Goal: Task Accomplishment & Management: Complete application form

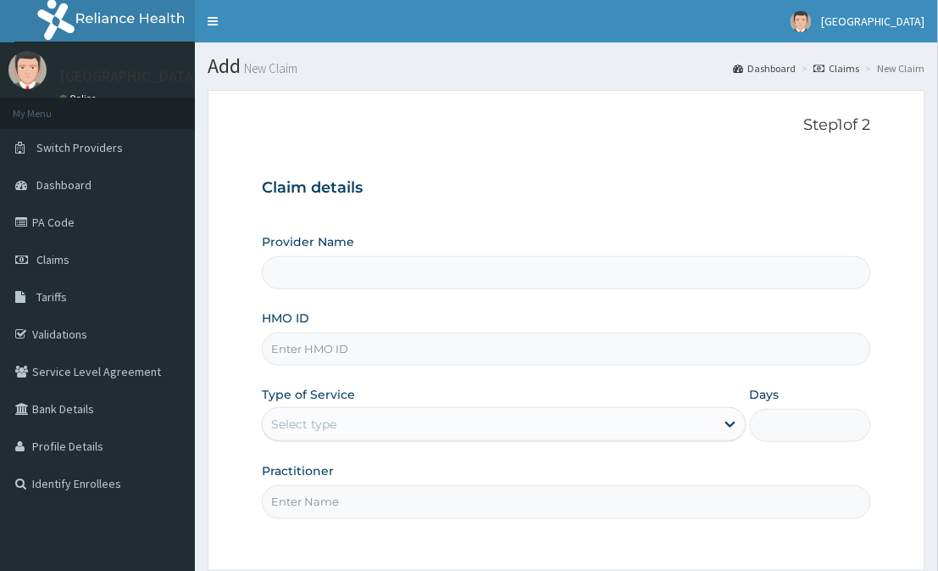
type input "[GEOGRAPHIC_DATA]"
click at [501, 357] on input "HMO ID" at bounding box center [566, 348] width 609 height 33
type input "o"
type input "ORI/10140/A"
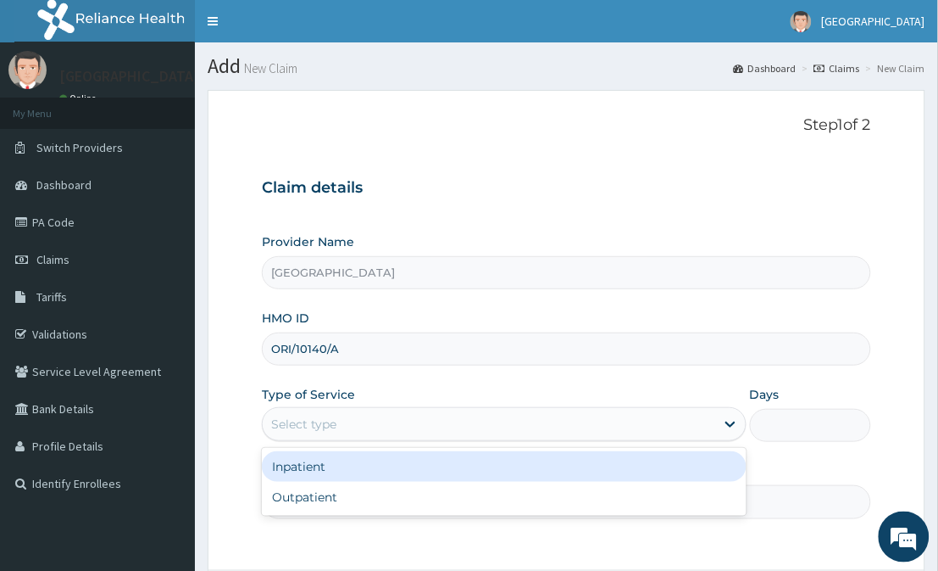
click at [501, 427] on div "Select type" at bounding box center [489, 423] width 452 height 27
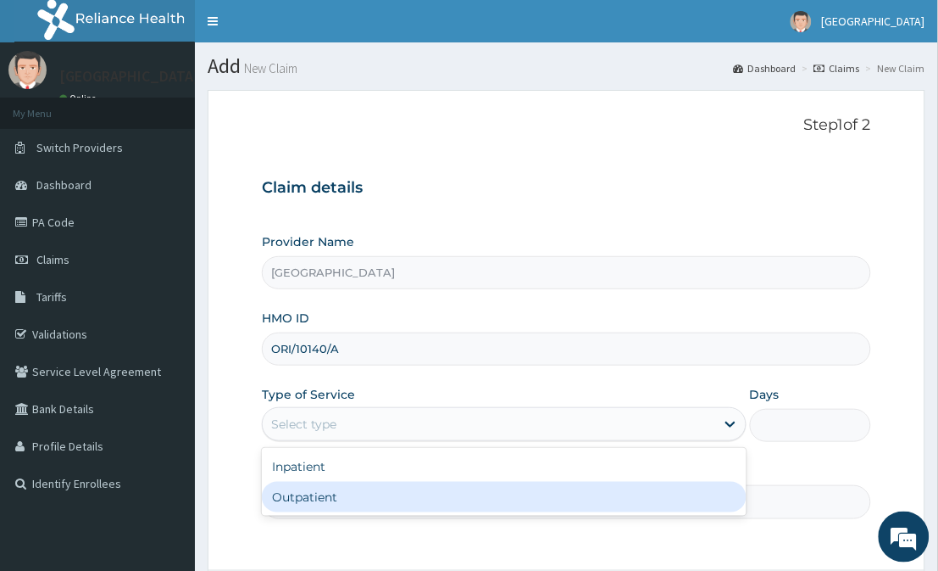
click at [504, 500] on div "Outpatient" at bounding box center [504, 496] width 484 height 31
type input "1"
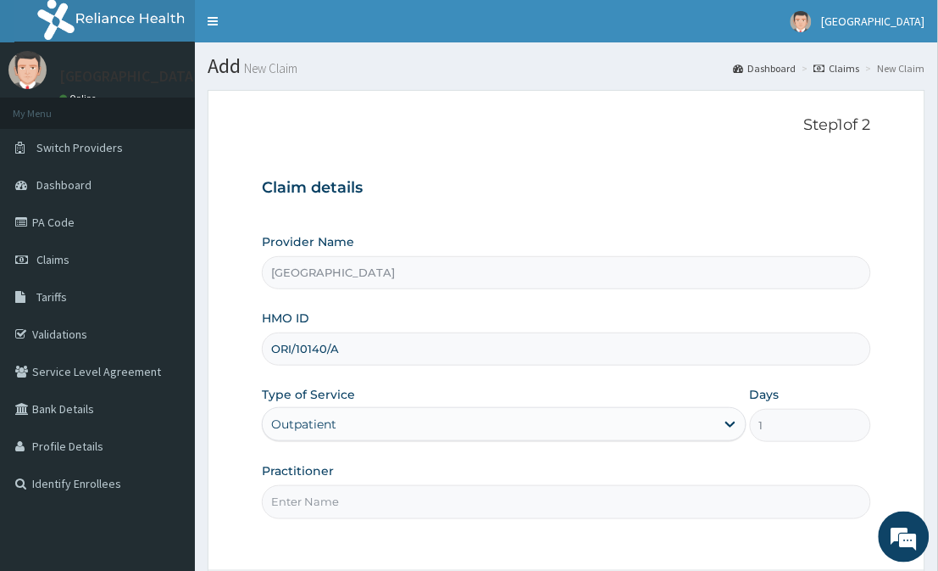
click at [504, 500] on input "Practitioner" at bounding box center [566, 501] width 609 height 33
type input "DR FAVOUR"
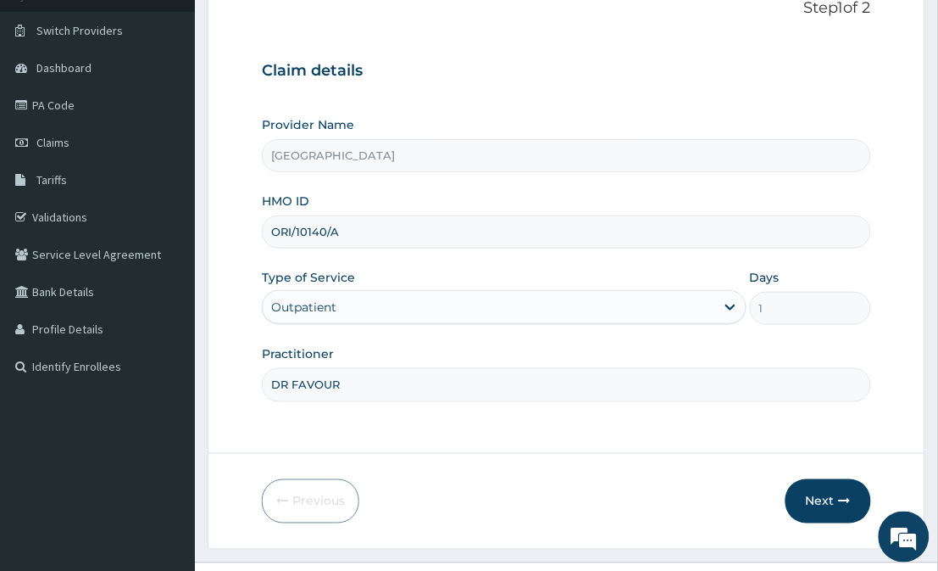
scroll to position [151, 0]
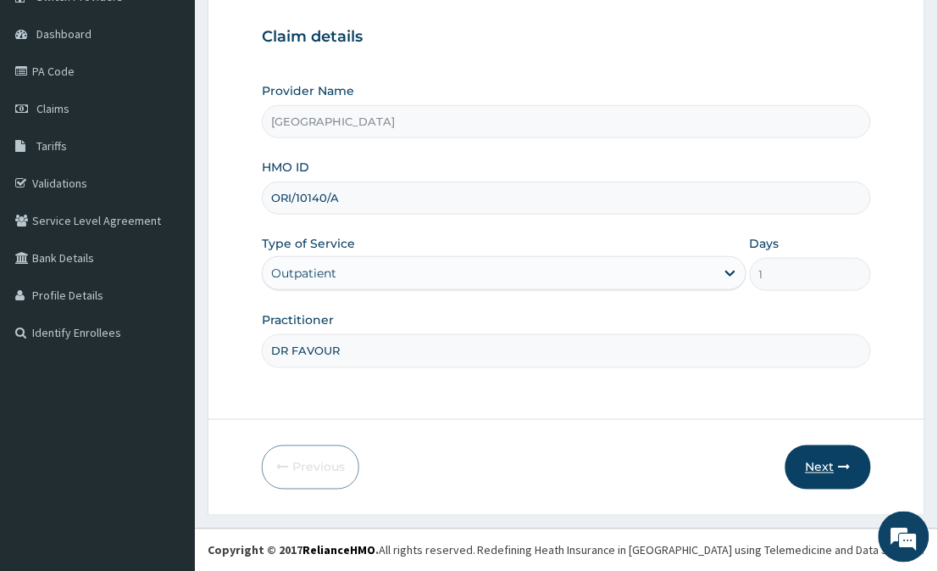
click at [816, 462] on button "Next" at bounding box center [829, 467] width 86 height 44
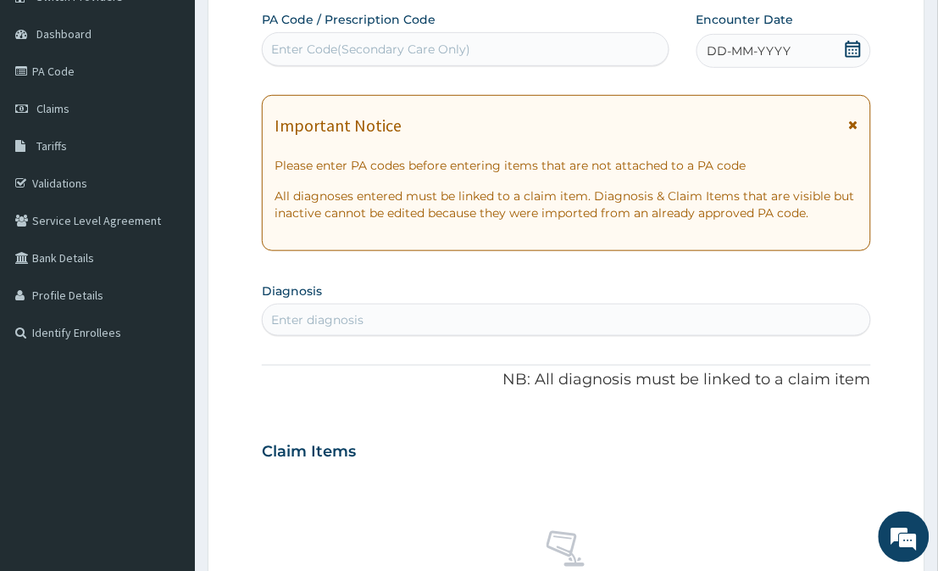
click at [852, 42] on icon at bounding box center [853, 49] width 15 height 17
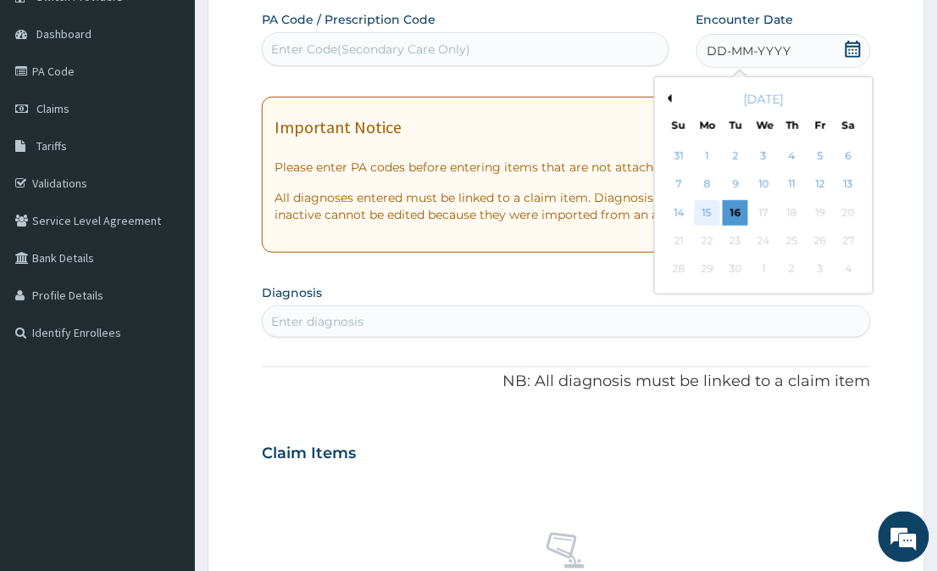
click at [715, 205] on div "15" at bounding box center [707, 212] width 25 height 25
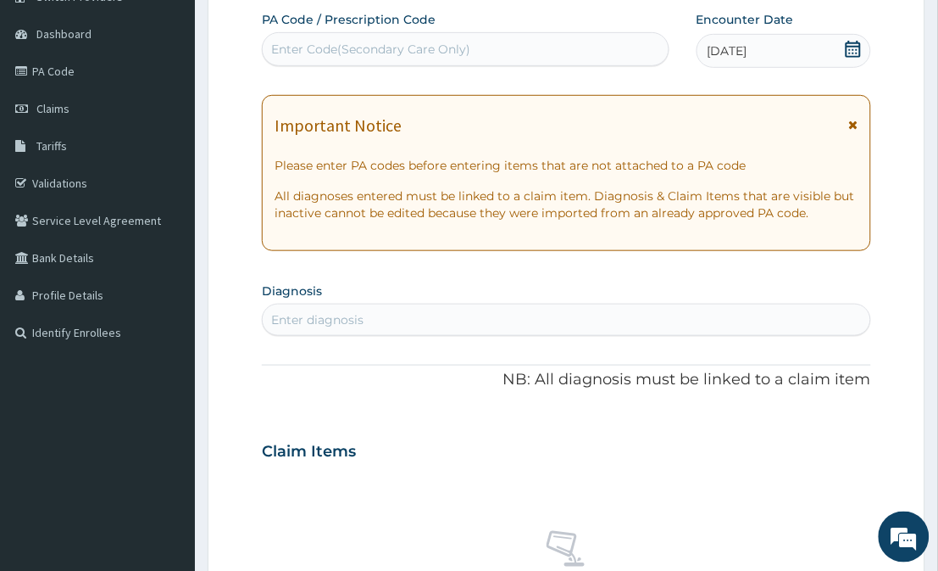
click at [721, 308] on div "Enter diagnosis" at bounding box center [566, 319] width 607 height 27
type input "MALARIA"
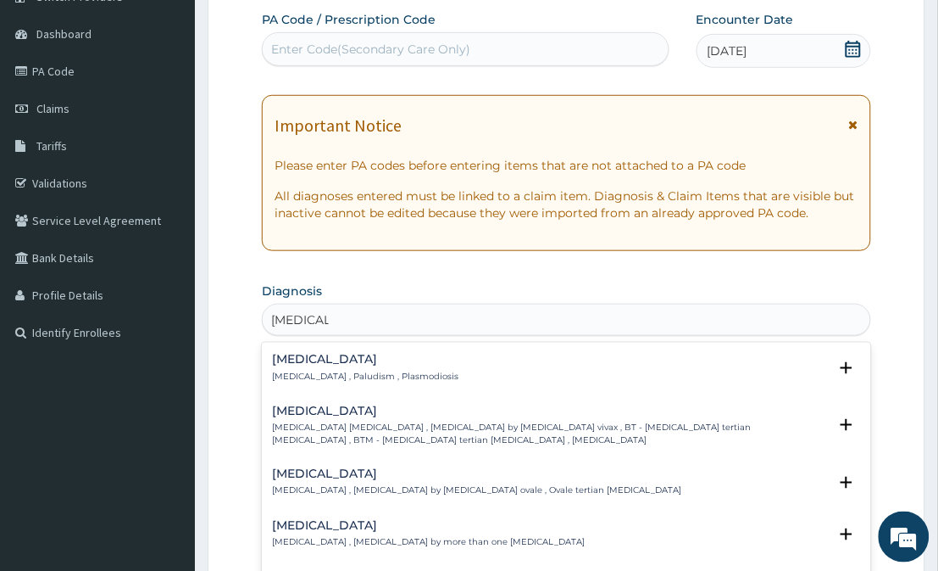
scroll to position [0, 0]
click at [290, 376] on p "Malaria , Paludism , Plasmodiosis" at bounding box center [365, 376] width 186 height 12
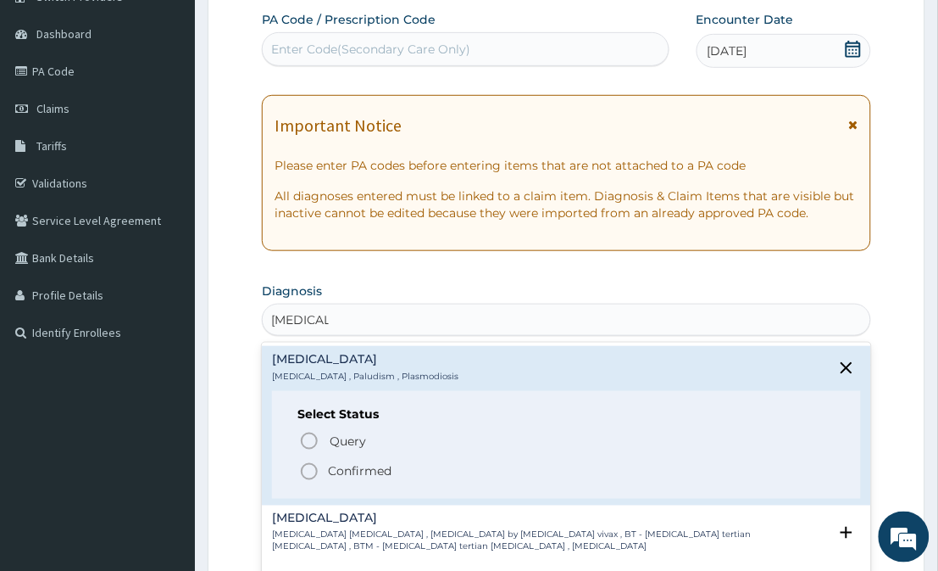
click at [309, 469] on icon "status option filled" at bounding box center [309, 471] width 20 height 20
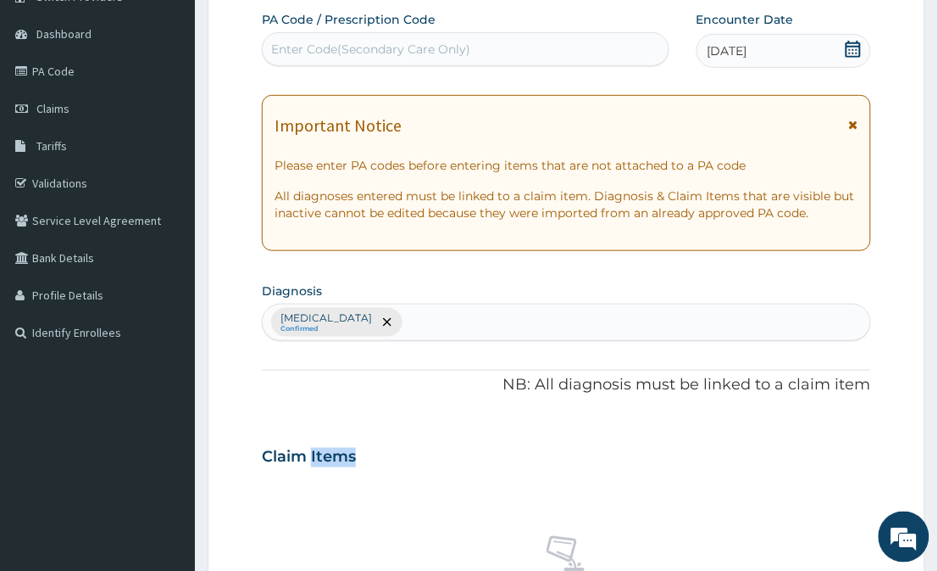
click at [309, 469] on div "Claim Items" at bounding box center [566, 453] width 609 height 44
click at [395, 314] on div "Malaria Confirmed" at bounding box center [566, 322] width 607 height 36
type input "UPPER RES"
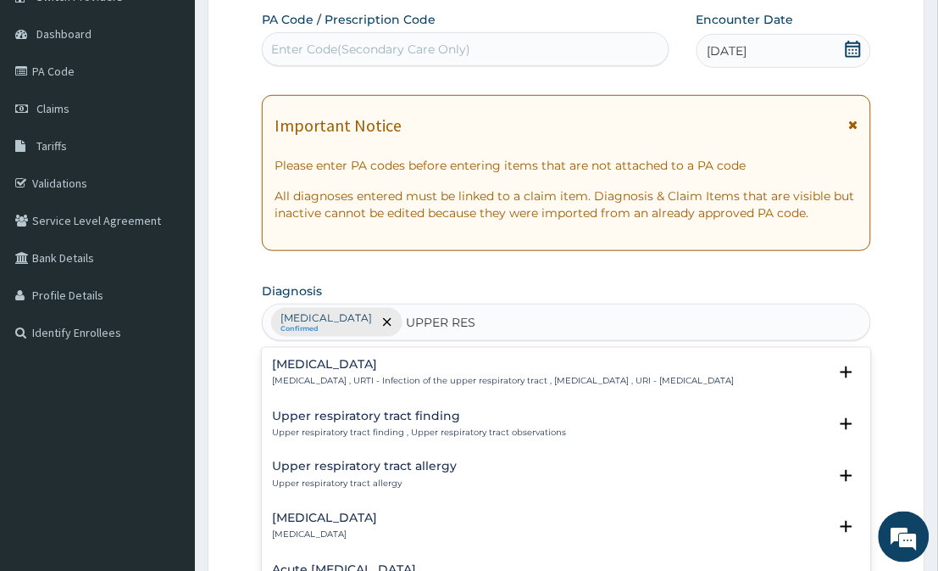
click at [344, 382] on p "Upper respiratory infection , URTI - Infection of the upper respiratory tract ,…" at bounding box center [503, 381] width 462 height 12
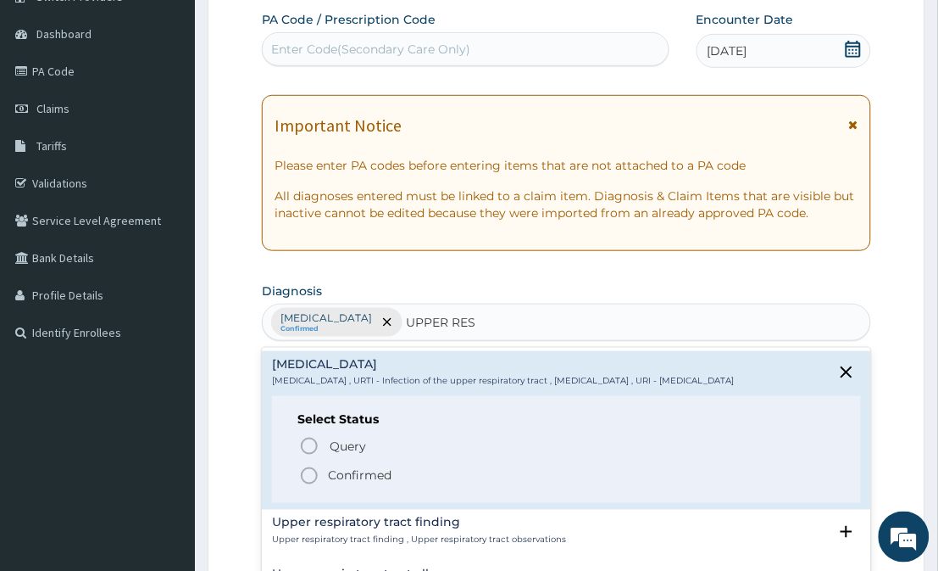
click at [309, 483] on circle "status option filled" at bounding box center [309, 475] width 15 height 15
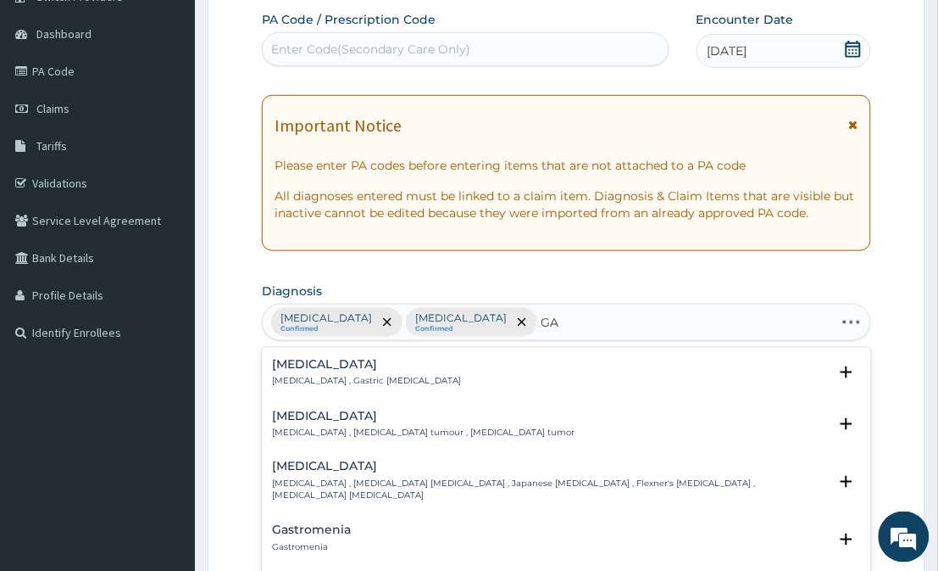
type input "G"
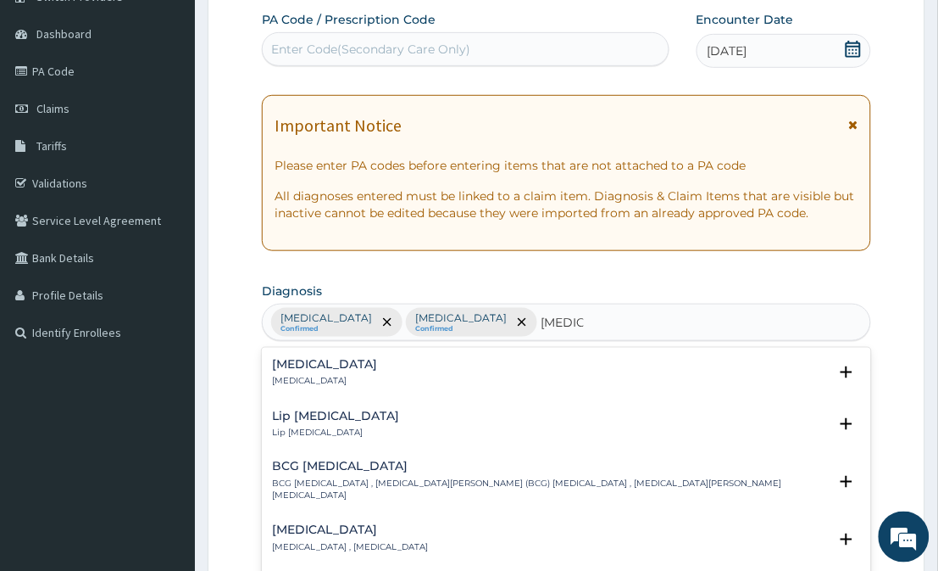
type input "ULCER"
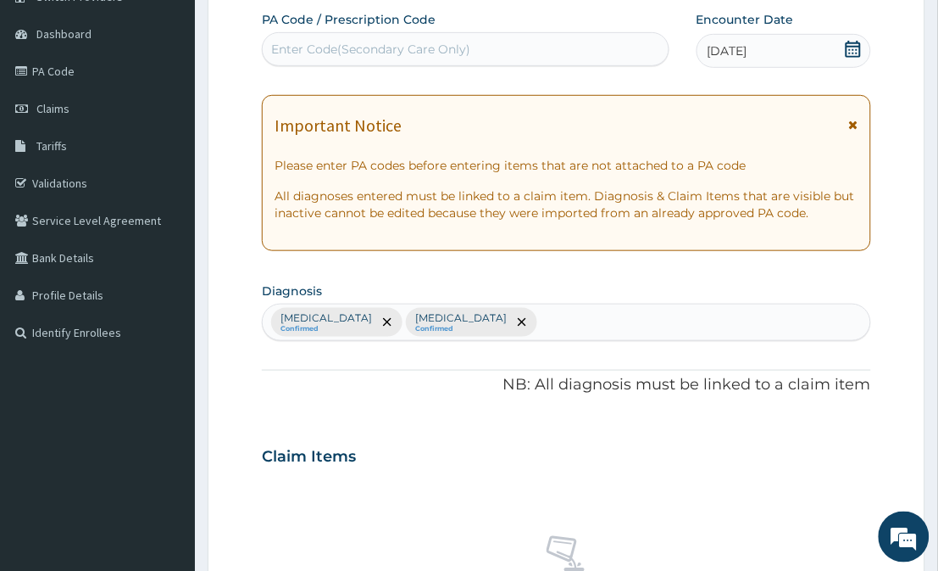
click at [589, 327] on div "Malaria Confirmed Upper respiratory infection Confirmed" at bounding box center [566, 322] width 607 height 36
type input "GASTRI"
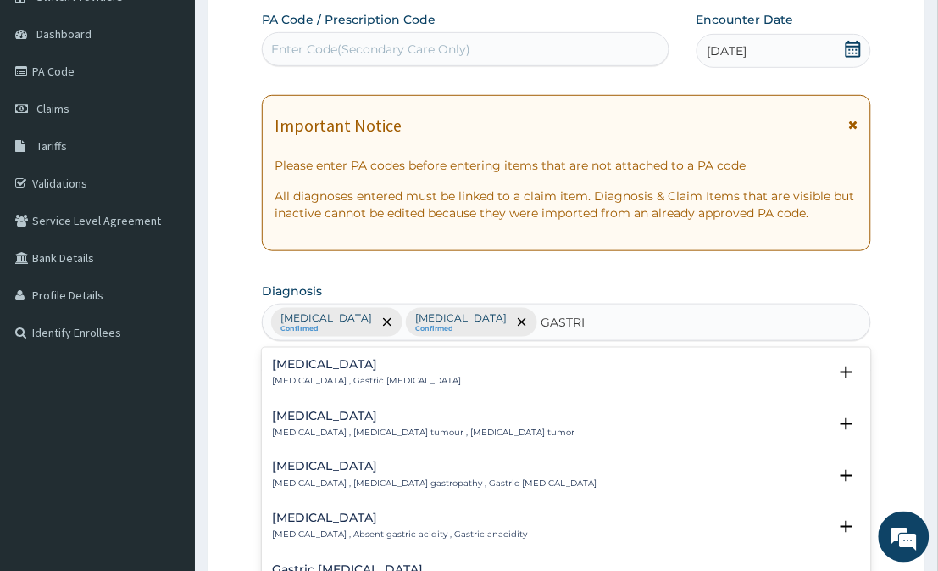
click at [293, 375] on p "Gastritis , Gastric catarrh" at bounding box center [366, 381] width 189 height 12
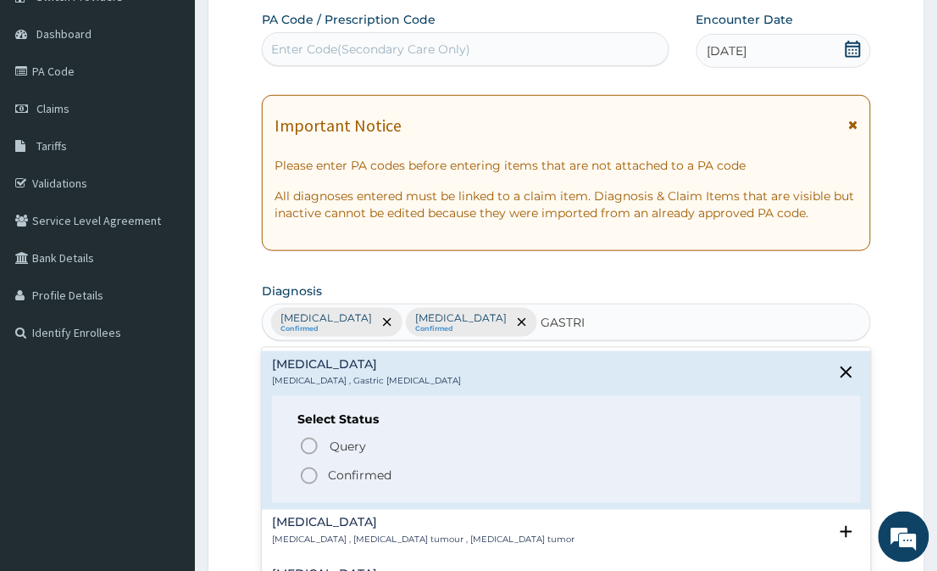
click at [310, 479] on icon "status option filled" at bounding box center [309, 475] width 20 height 20
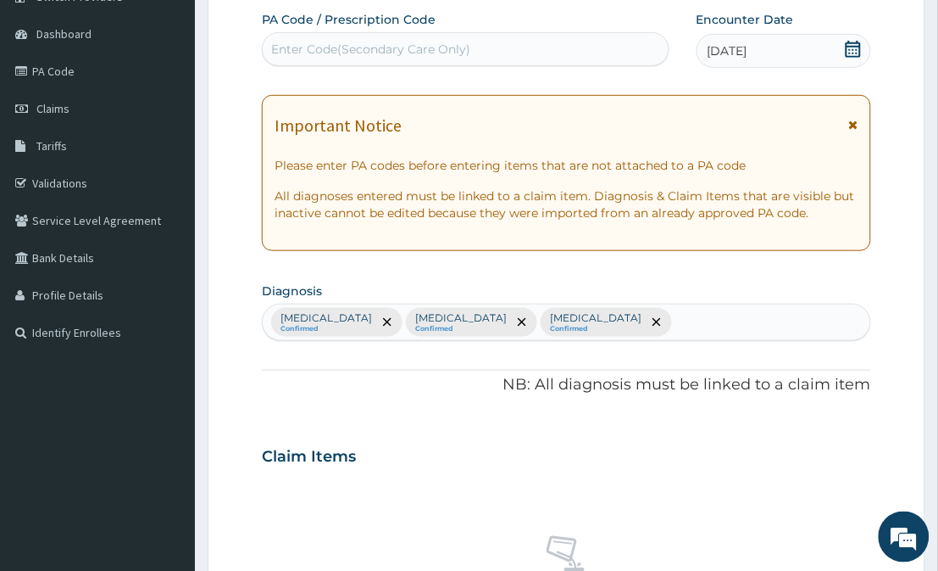
scroll to position [650, 0]
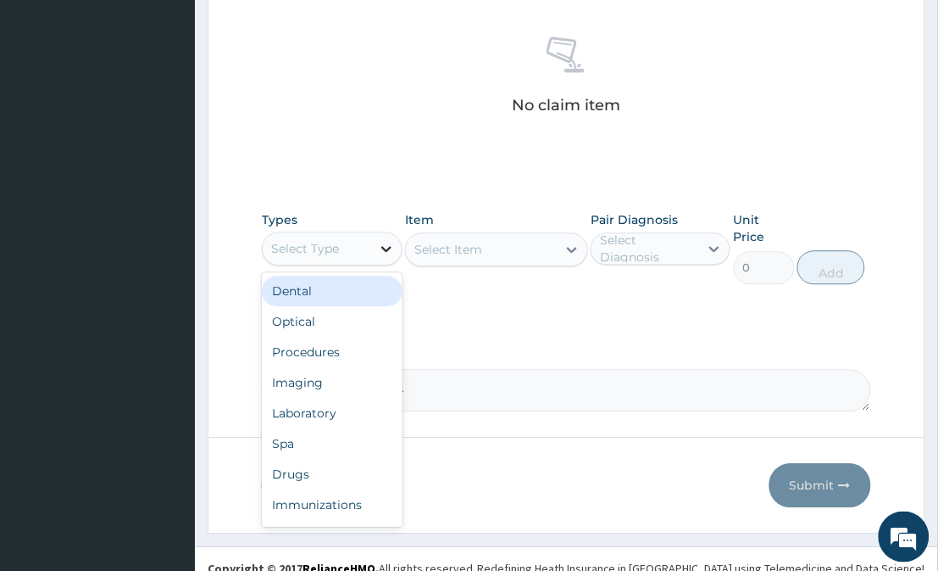
click at [373, 255] on div at bounding box center [386, 248] width 31 height 31
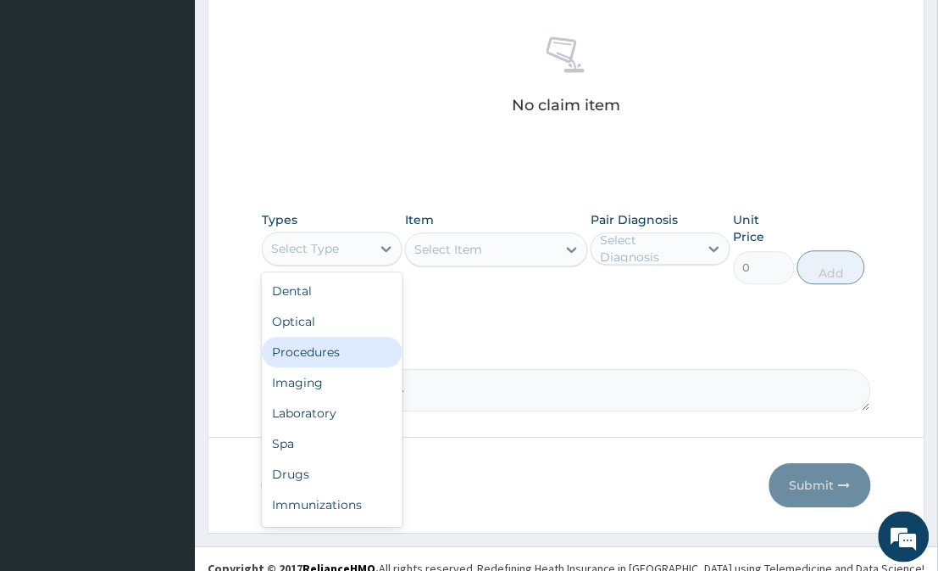
click at [350, 357] on div "Procedures" at bounding box center [332, 352] width 140 height 31
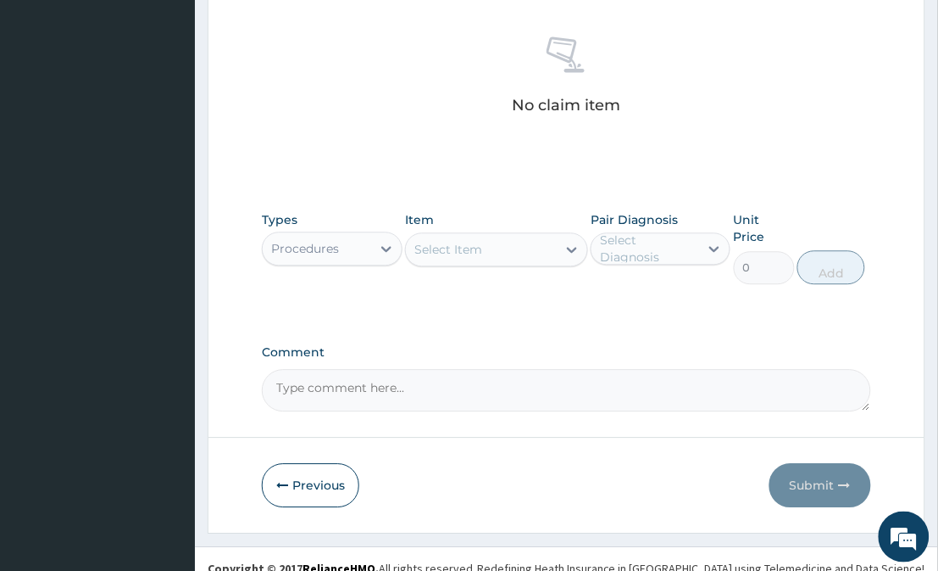
click at [554, 252] on div "Select Item" at bounding box center [481, 249] width 150 height 27
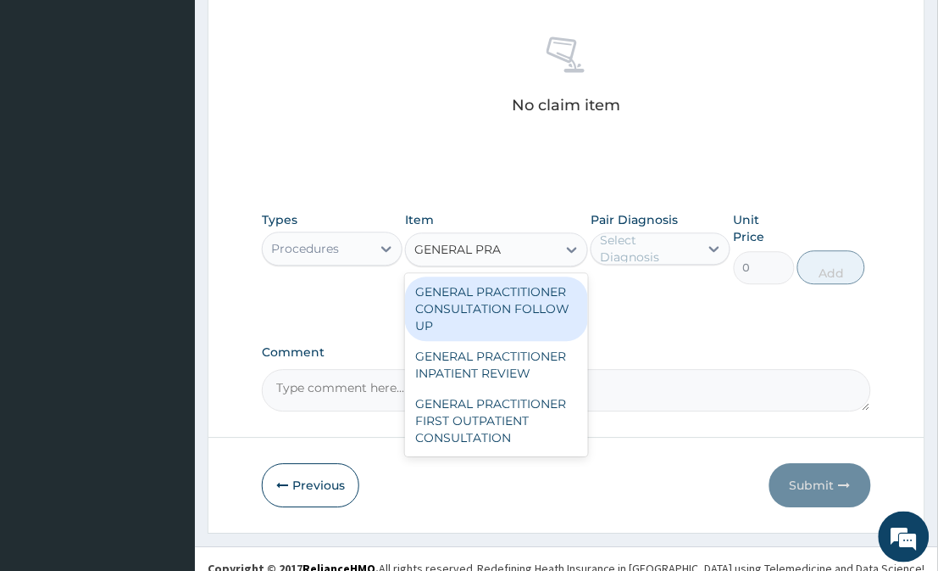
type input "GENERAL PRAC"
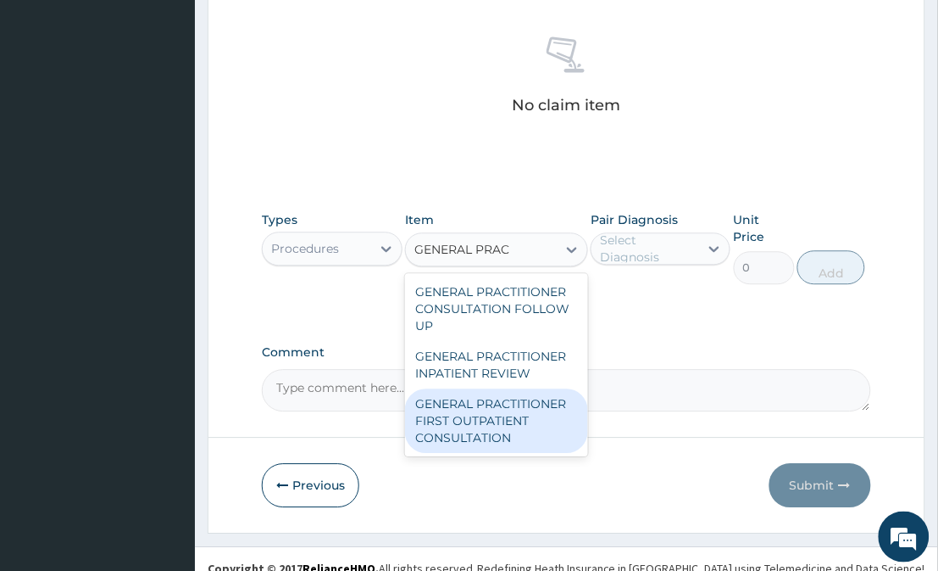
click at [466, 421] on div "GENERAL PRACTITIONER FIRST OUTPATIENT CONSULTATION" at bounding box center [496, 420] width 182 height 64
type input "3750"
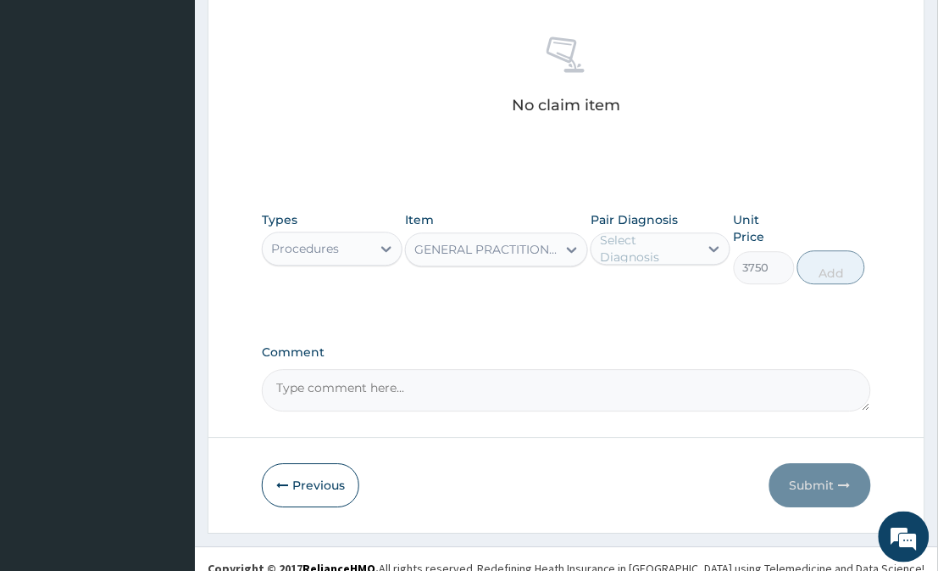
click at [621, 248] on div "Select Diagnosis" at bounding box center [648, 248] width 97 height 34
click at [685, 247] on div "Select Diagnosis" at bounding box center [648, 248] width 97 height 34
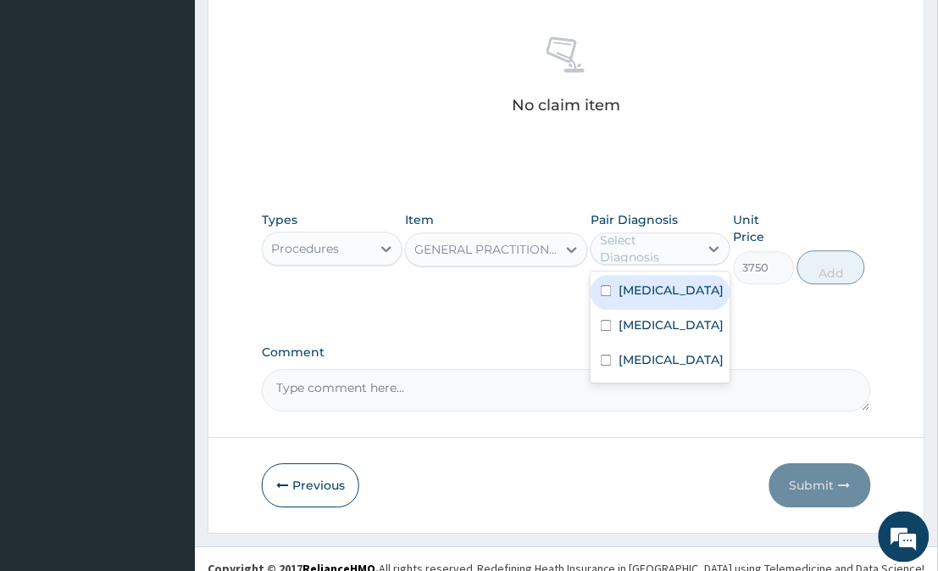
click at [679, 284] on div "Malaria" at bounding box center [661, 292] width 140 height 35
checkbox input "true"
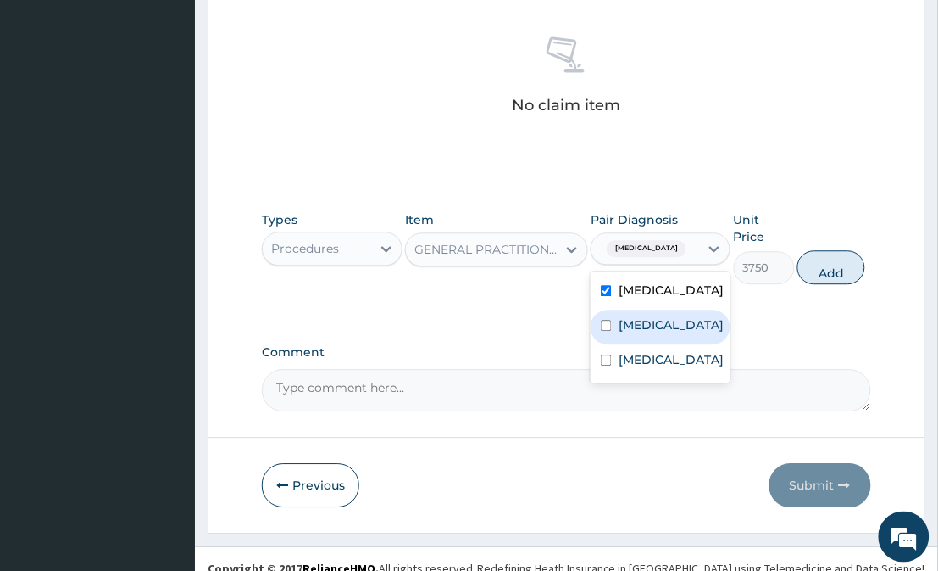
click at [670, 327] on label "Upper respiratory infection" at bounding box center [671, 324] width 105 height 17
checkbox input "true"
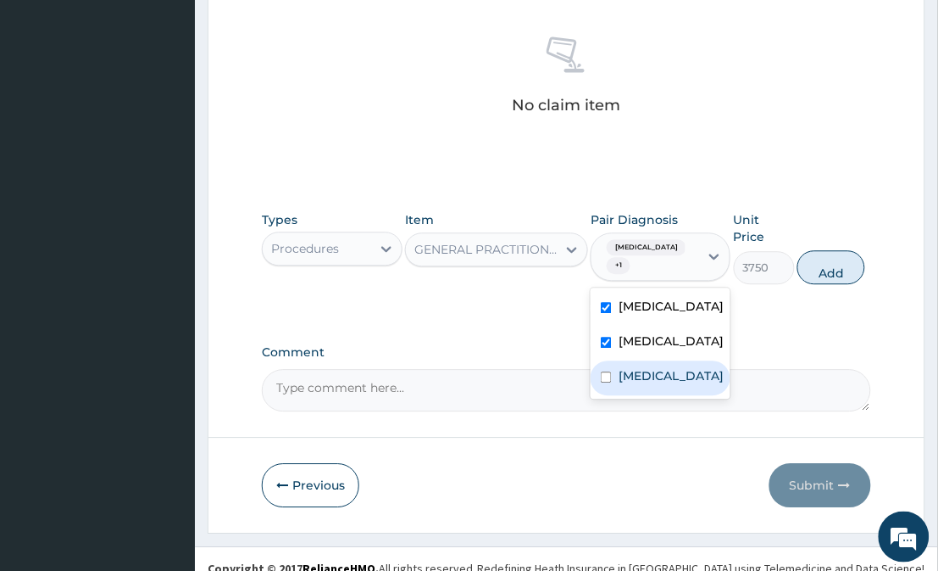
click at [665, 384] on label "Gastritis" at bounding box center [671, 375] width 105 height 17
checkbox input "true"
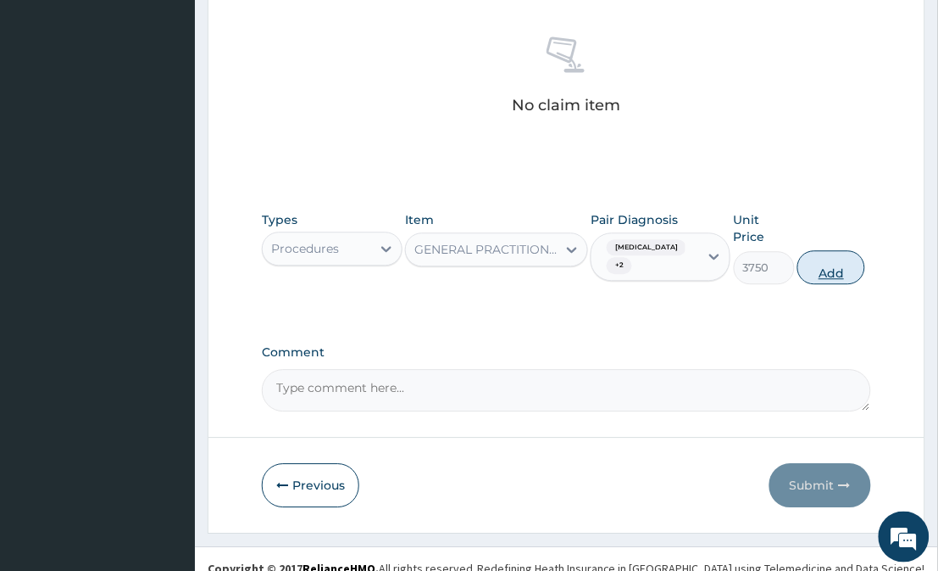
click at [833, 254] on button "Add" at bounding box center [832, 267] width 68 height 34
type input "0"
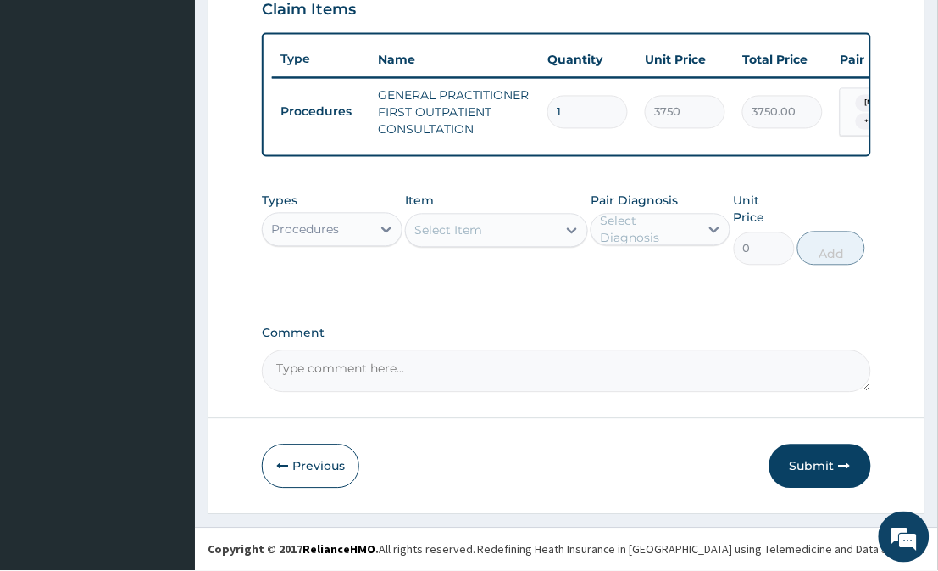
scroll to position [592, 0]
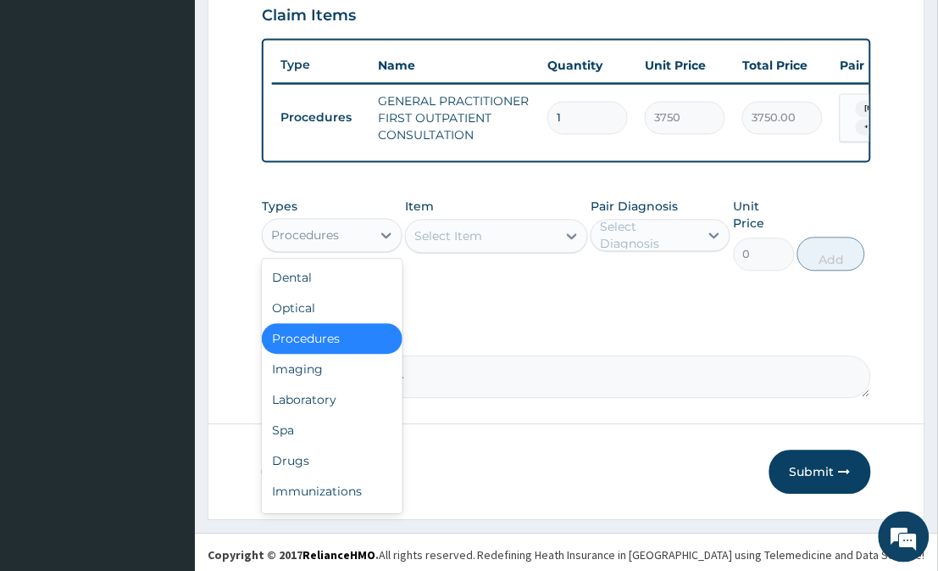
click at [350, 249] on div "Procedures" at bounding box center [317, 235] width 108 height 27
click at [322, 415] on div "Laboratory" at bounding box center [332, 400] width 140 height 31
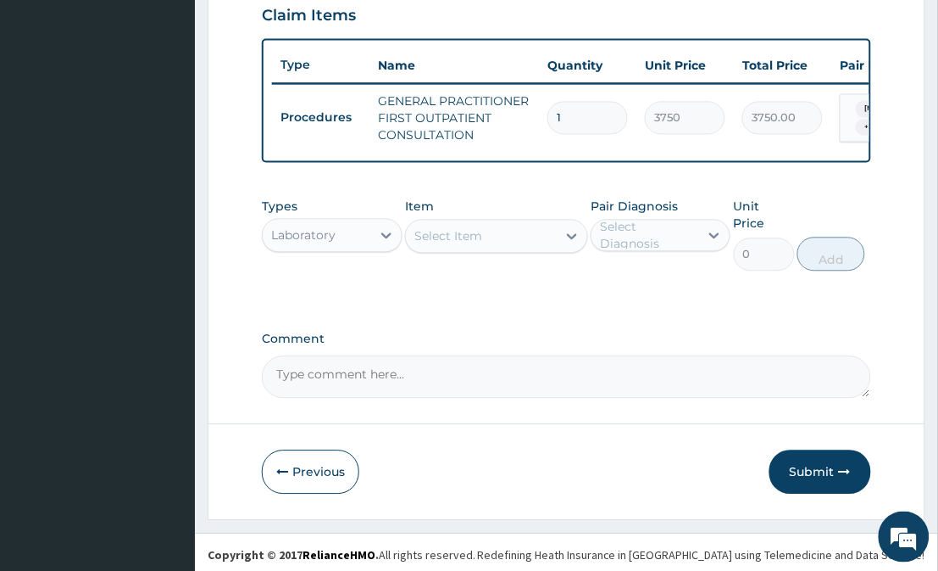
click at [556, 249] on div "Select Item" at bounding box center [481, 236] width 150 height 27
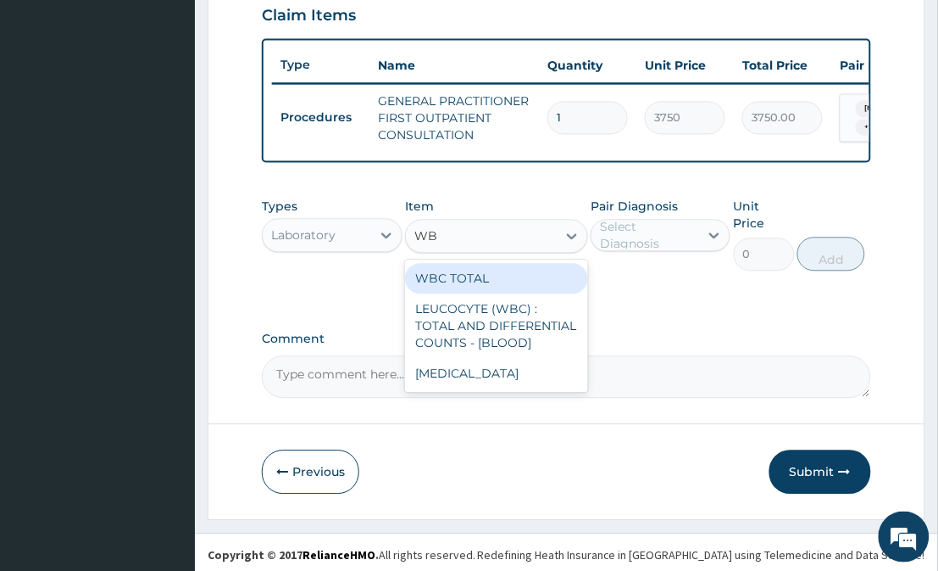
type input "WBC"
click at [549, 283] on div "WBC TOTAL" at bounding box center [496, 279] width 182 height 31
type input "3750"
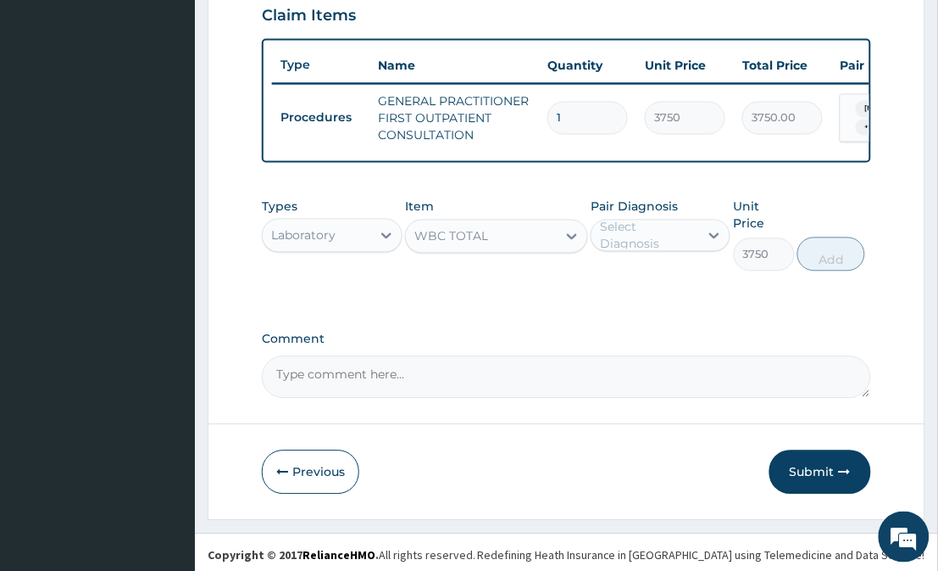
click at [662, 232] on div "Select Diagnosis" at bounding box center [648, 236] width 97 height 34
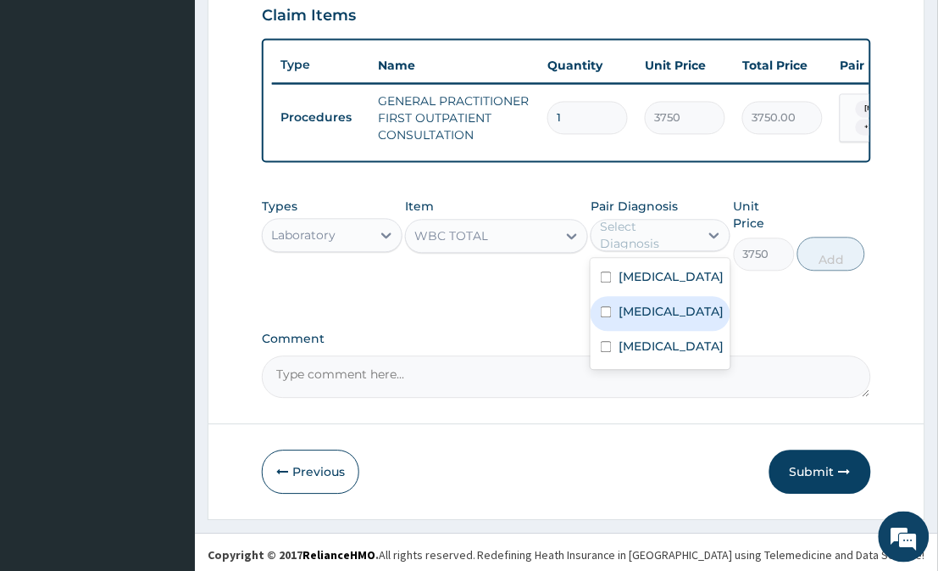
click at [665, 320] on label "Upper respiratory infection" at bounding box center [671, 311] width 105 height 17
checkbox input "true"
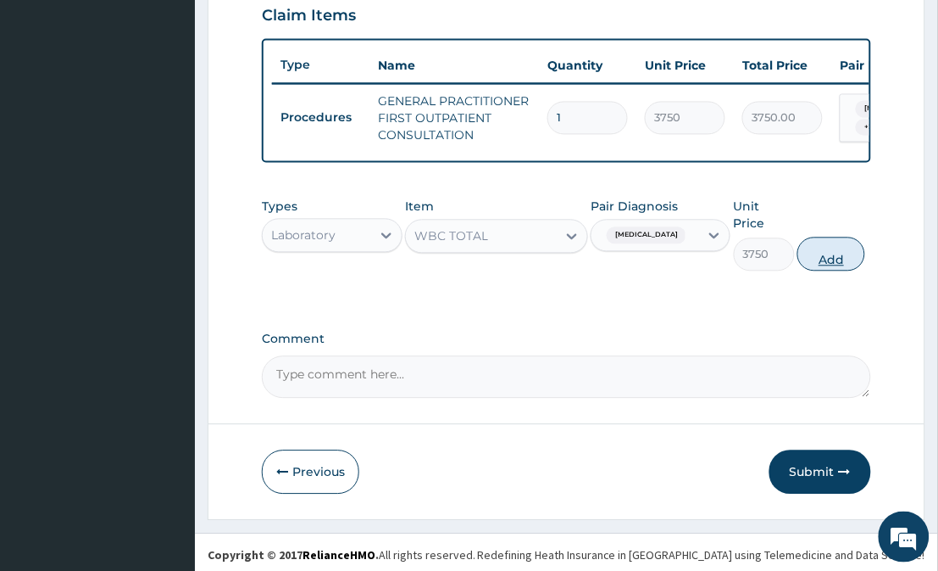
click at [821, 243] on button "Add" at bounding box center [832, 254] width 68 height 34
type input "0"
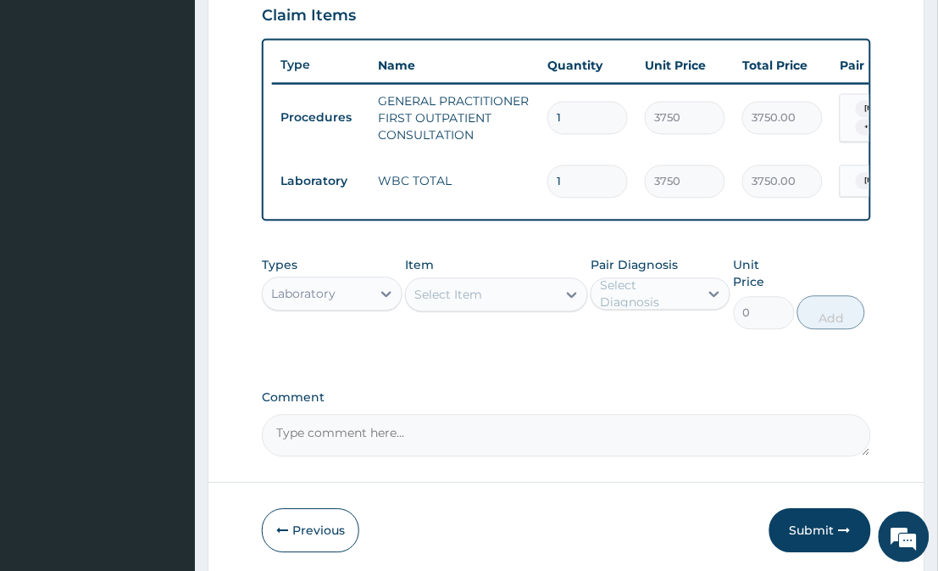
click at [503, 298] on div "Select Item" at bounding box center [481, 294] width 150 height 27
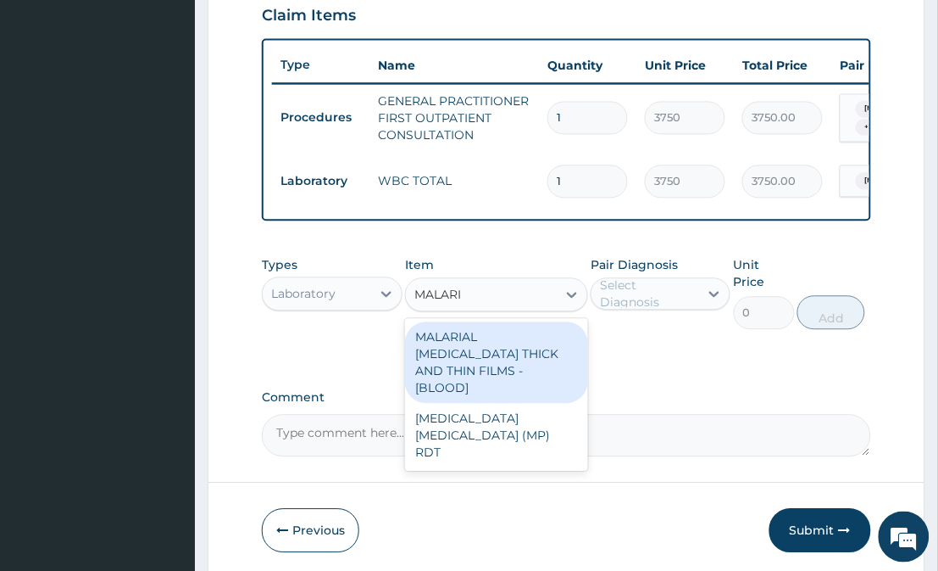
type input "MALARIA"
click at [492, 329] on div "MALARIAL PARASITE THICK AND THIN FILMS - [BLOOD] MALARIA PARASITE (MP) RDT" at bounding box center [496, 395] width 182 height 153
click at [504, 378] on div "MALARIAL PARASITE THICK AND THIN FILMS - [BLOOD]" at bounding box center [496, 362] width 182 height 81
type input "2187.5"
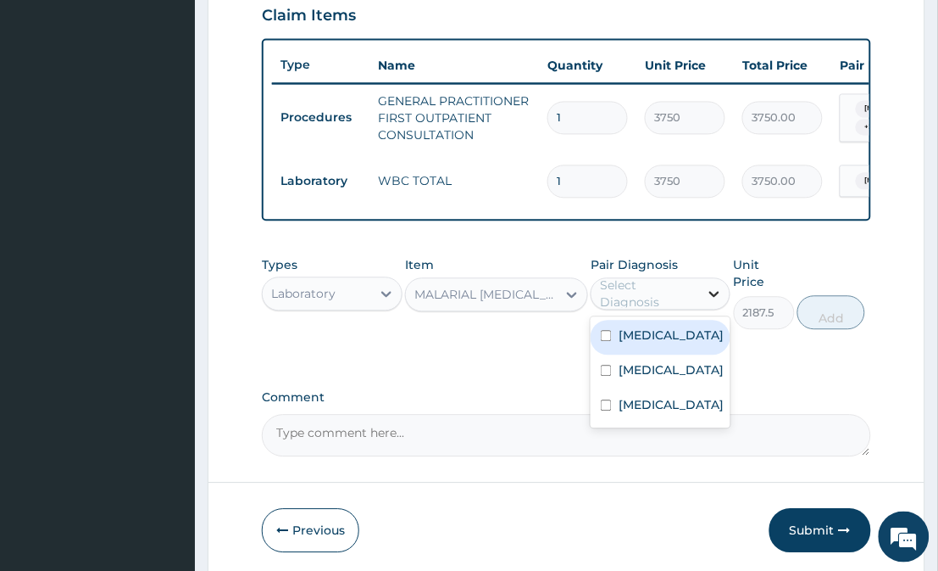
click at [710, 299] on icon at bounding box center [714, 294] width 17 height 17
click at [666, 311] on div "Select Diagnosis" at bounding box center [648, 294] width 97 height 34
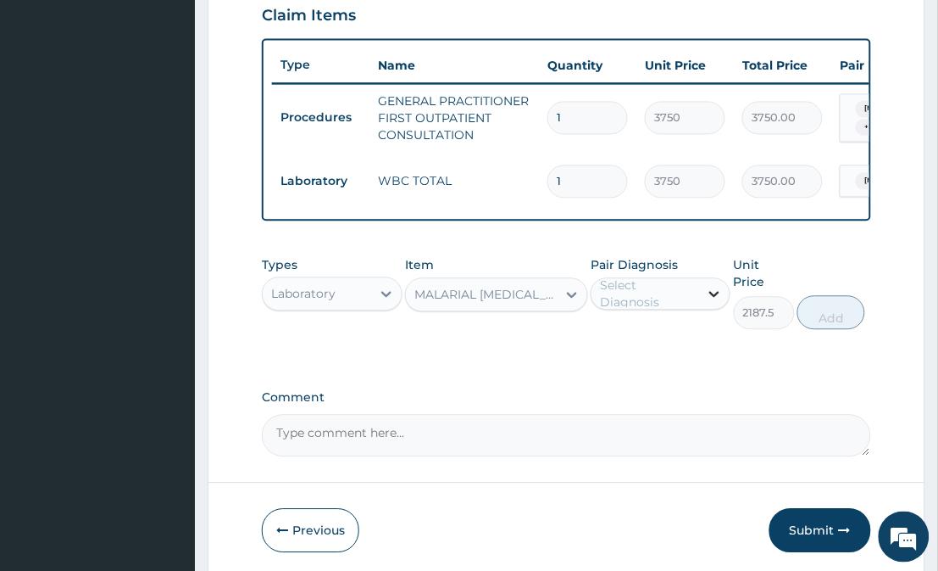
click at [706, 291] on div at bounding box center [714, 294] width 31 height 31
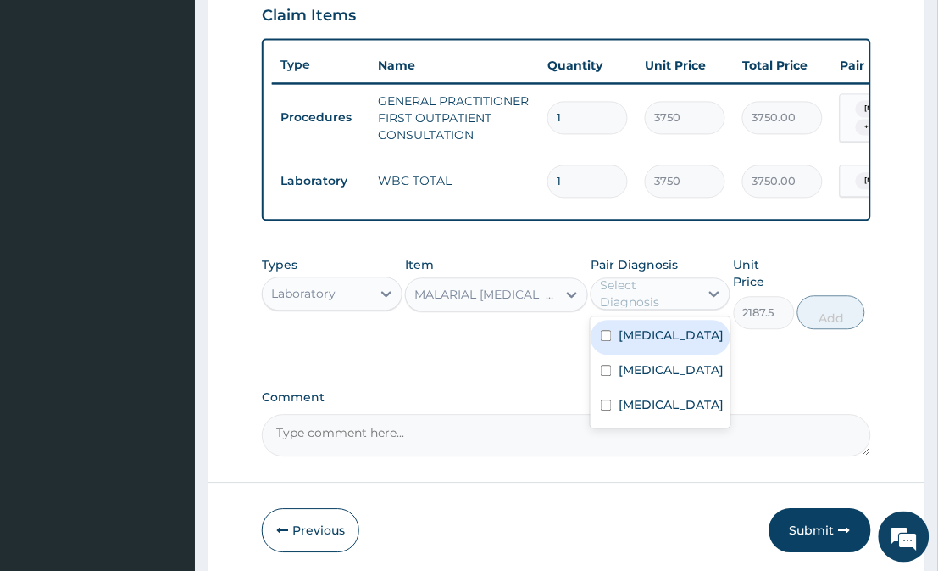
click at [608, 355] on div "Malaria" at bounding box center [661, 337] width 140 height 35
checkbox input "true"
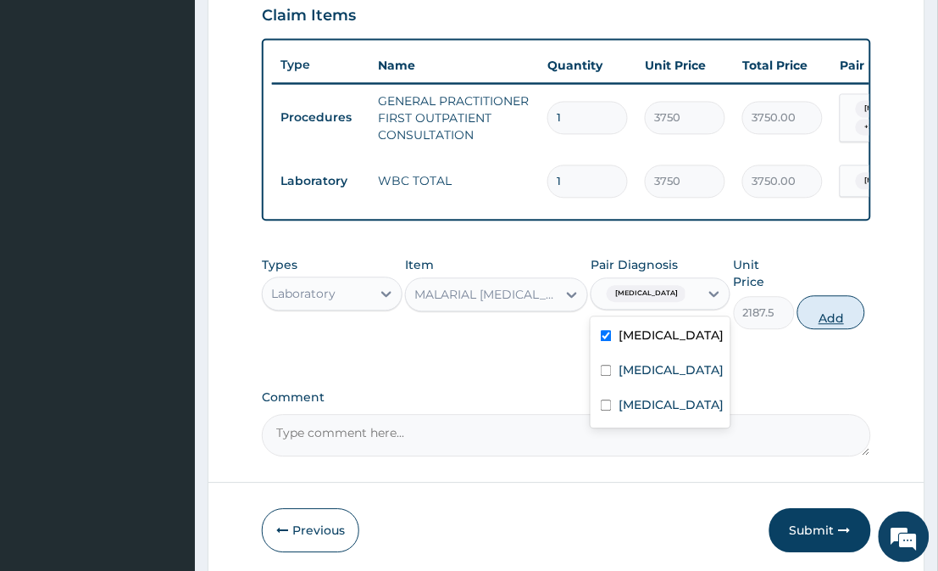
click at [834, 305] on button "Add" at bounding box center [832, 313] width 68 height 34
type input "0"
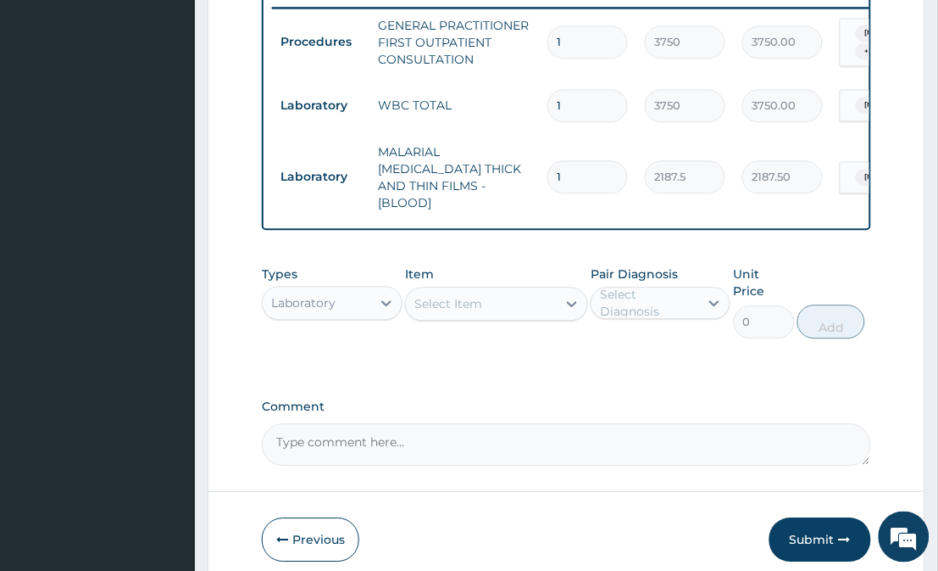
scroll to position [719, 0]
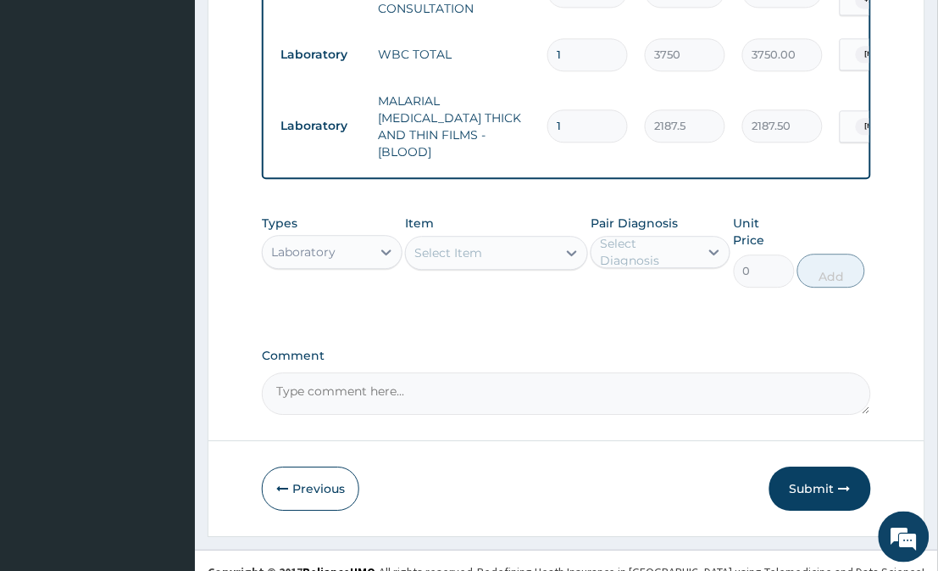
click at [326, 244] on div "Laboratory" at bounding box center [303, 251] width 64 height 17
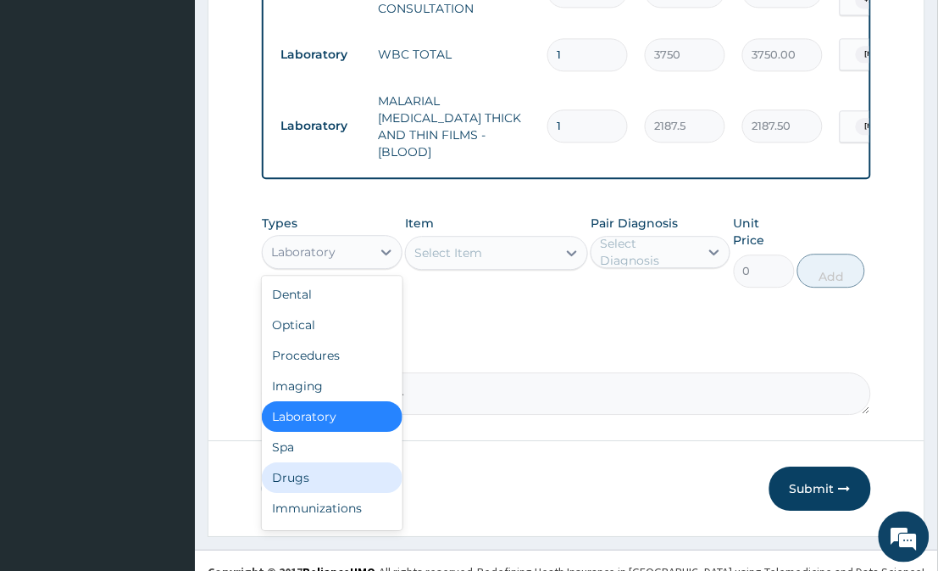
click at [292, 462] on div "Drugs" at bounding box center [332, 477] width 140 height 31
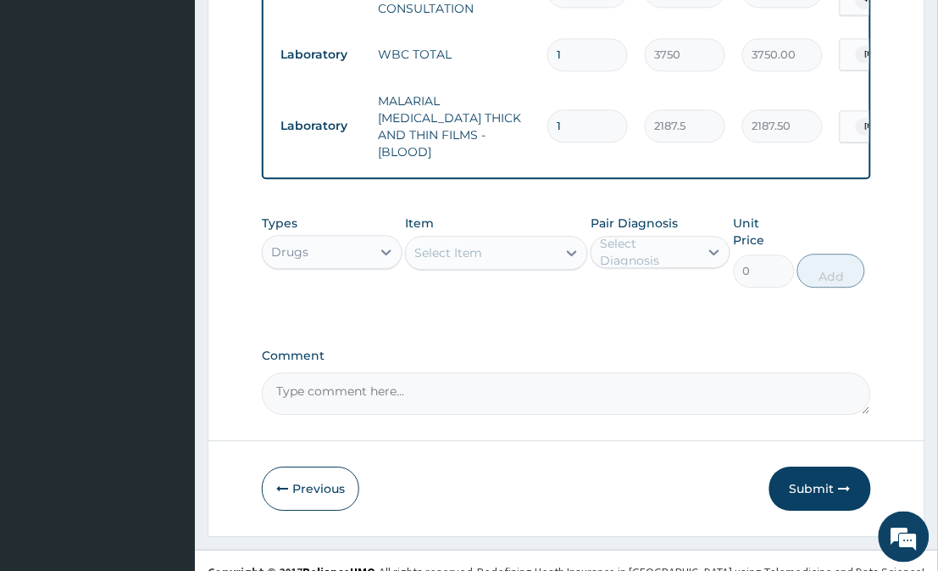
click at [554, 251] on div "Select Item" at bounding box center [481, 252] width 150 height 27
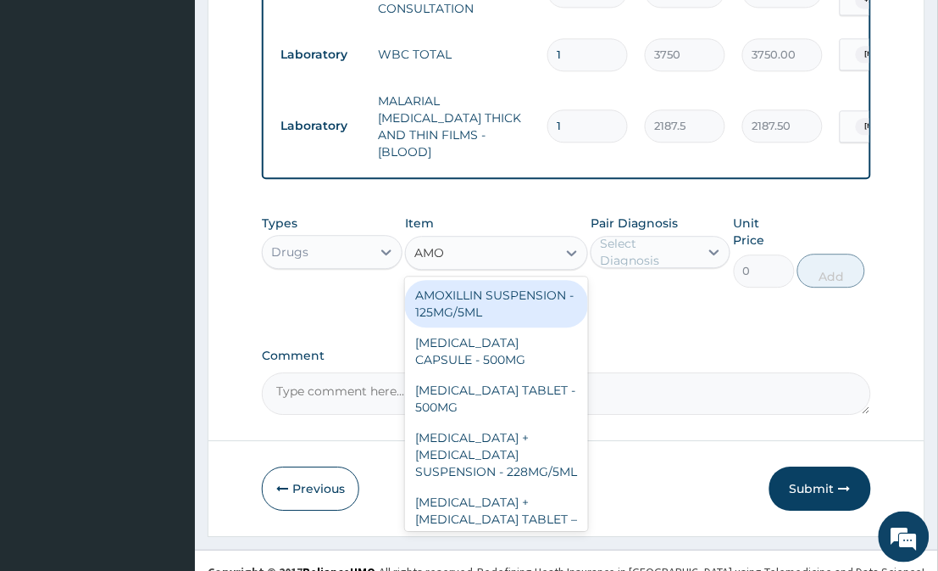
type input "AMOX"
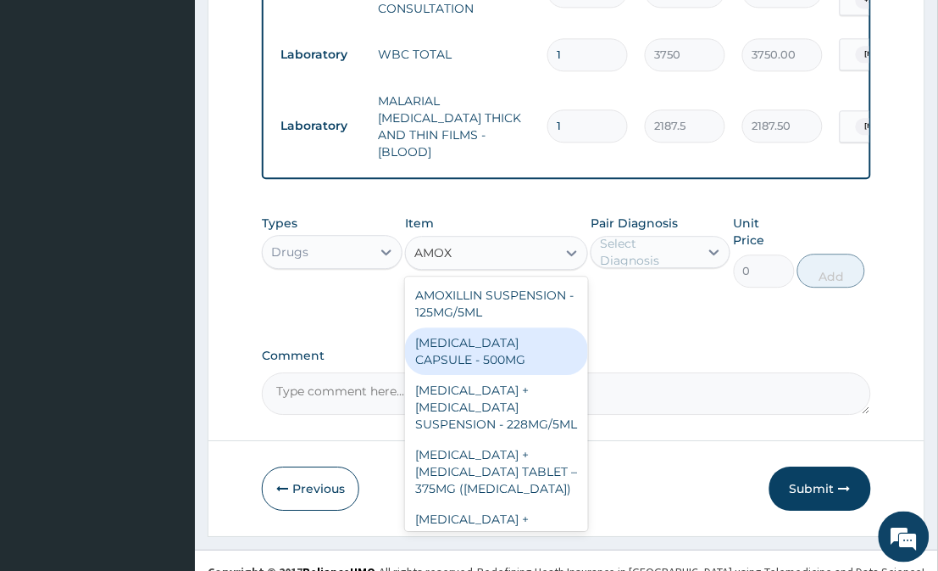
click at [548, 360] on div "AMOXICILLIN CAPSULE - 500MG" at bounding box center [496, 350] width 182 height 47
type input "112"
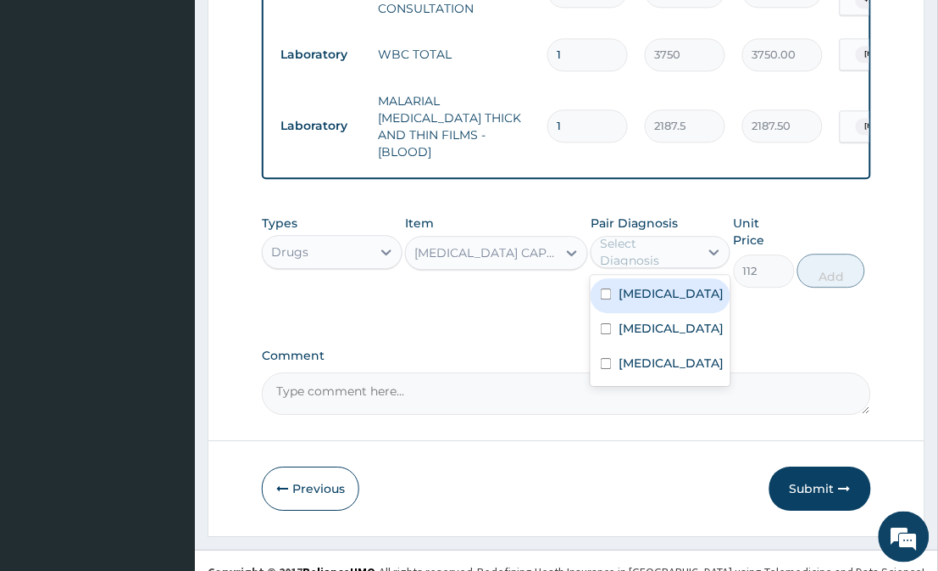
click at [679, 236] on div "Select Diagnosis" at bounding box center [648, 252] width 97 height 34
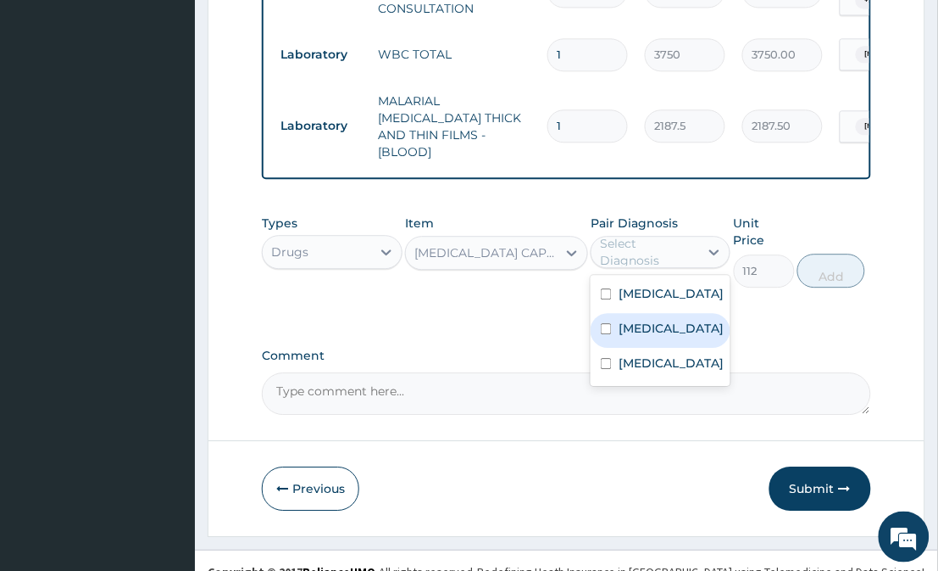
click at [665, 337] on label "Upper respiratory infection" at bounding box center [671, 328] width 105 height 17
checkbox input "true"
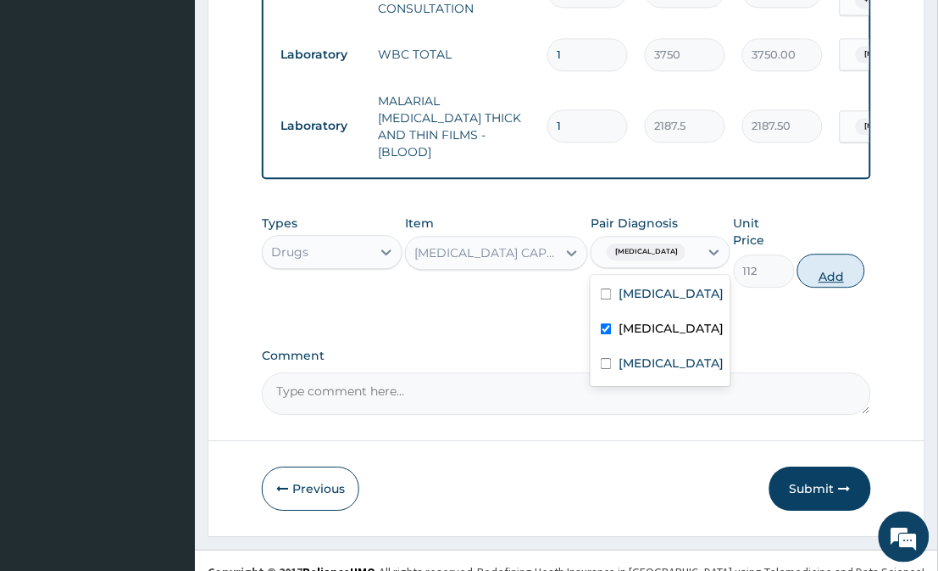
click at [841, 253] on button "Add" at bounding box center [832, 270] width 68 height 34
type input "0"
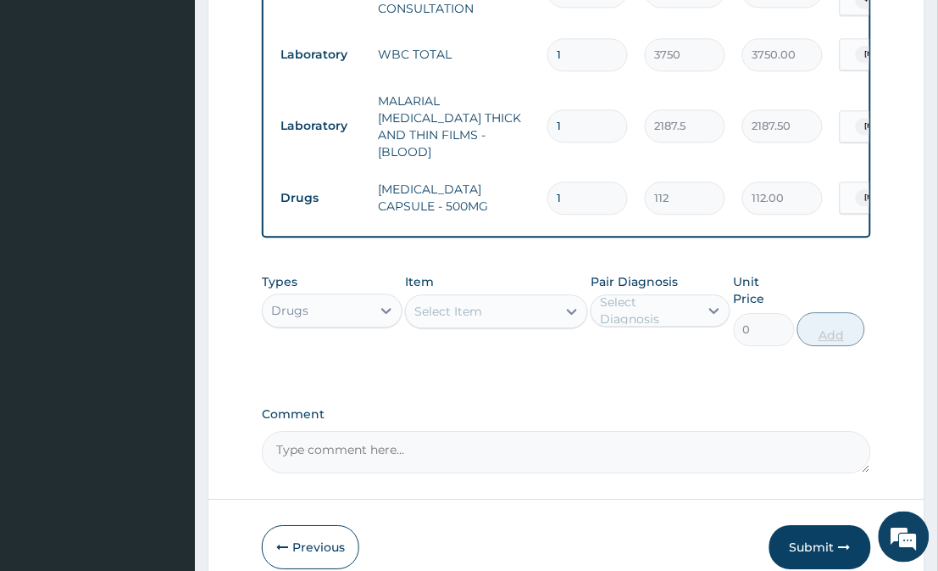
click at [587, 181] on input "1" at bounding box center [588, 197] width 81 height 33
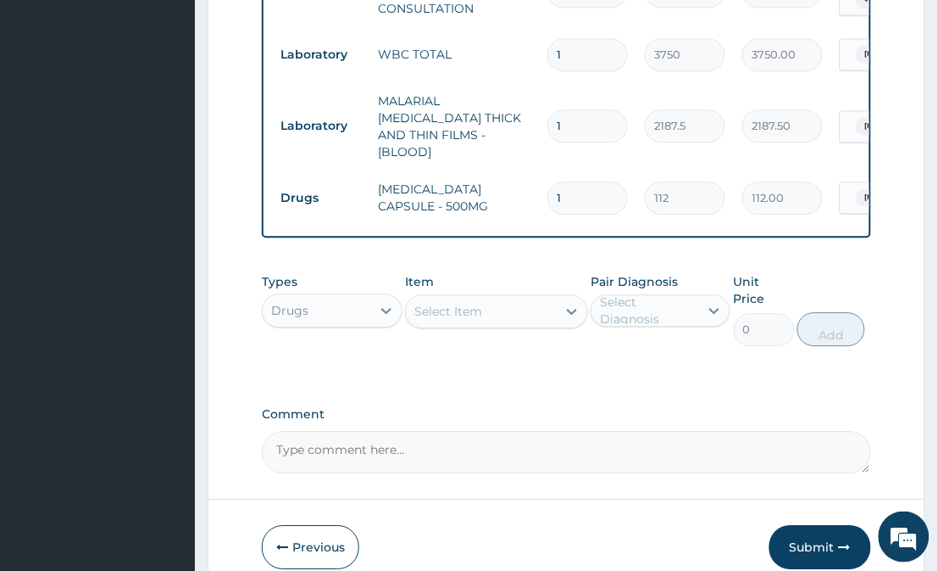
drag, startPoint x: 587, startPoint y: 176, endPoint x: 562, endPoint y: 195, distance: 31.5
click at [587, 181] on input "1" at bounding box center [588, 197] width 81 height 33
click at [582, 188] on input "1" at bounding box center [588, 197] width 81 height 33
type input "15"
type input "1680.00"
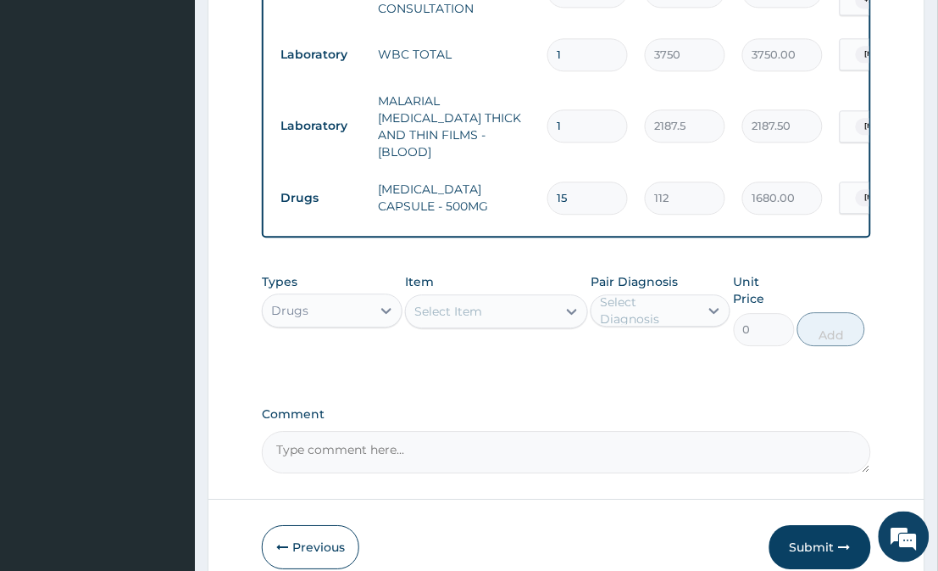
type input "15"
click at [460, 303] on div "Select Item" at bounding box center [449, 311] width 68 height 17
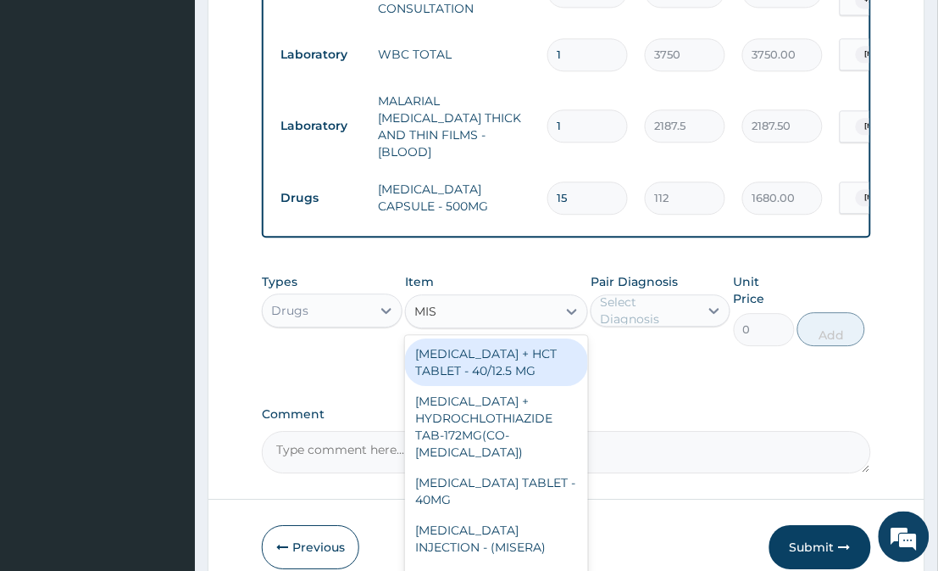
type input "MIST"
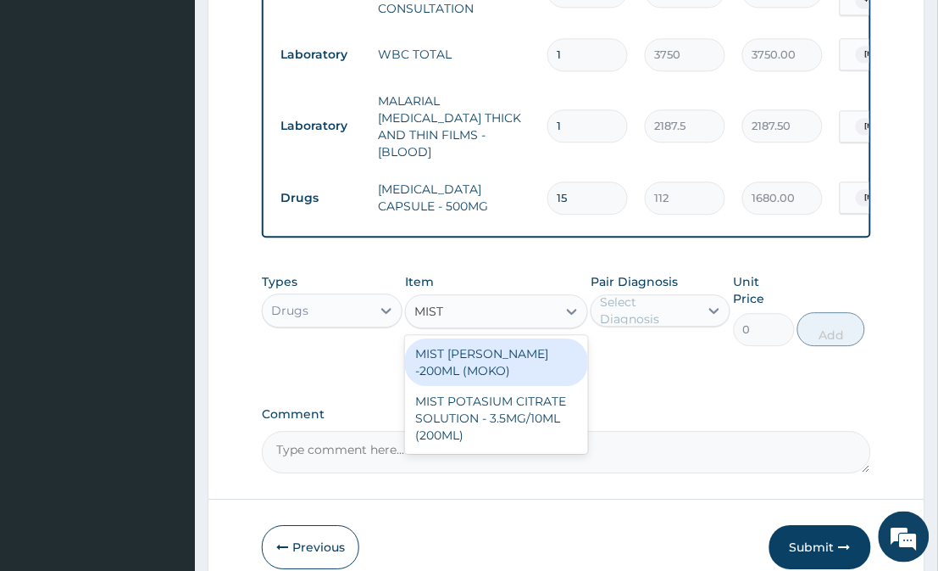
click at [485, 361] on div "MIST KAOLIN SYRUP -200ML (MOKO)" at bounding box center [496, 361] width 182 height 47
type input "308"
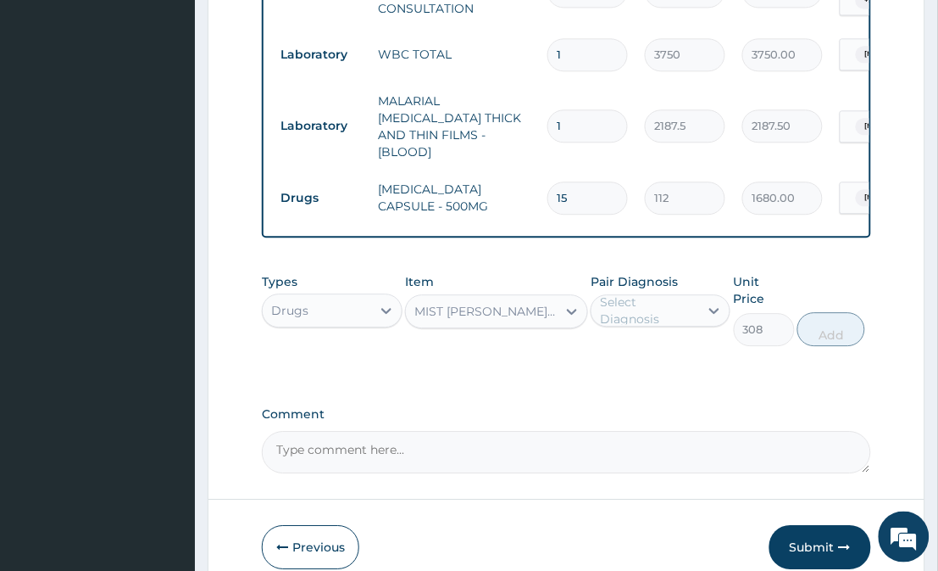
click at [553, 298] on div "MIST KAOLIN SYRUP -200ML (MOKO)" at bounding box center [481, 311] width 150 height 27
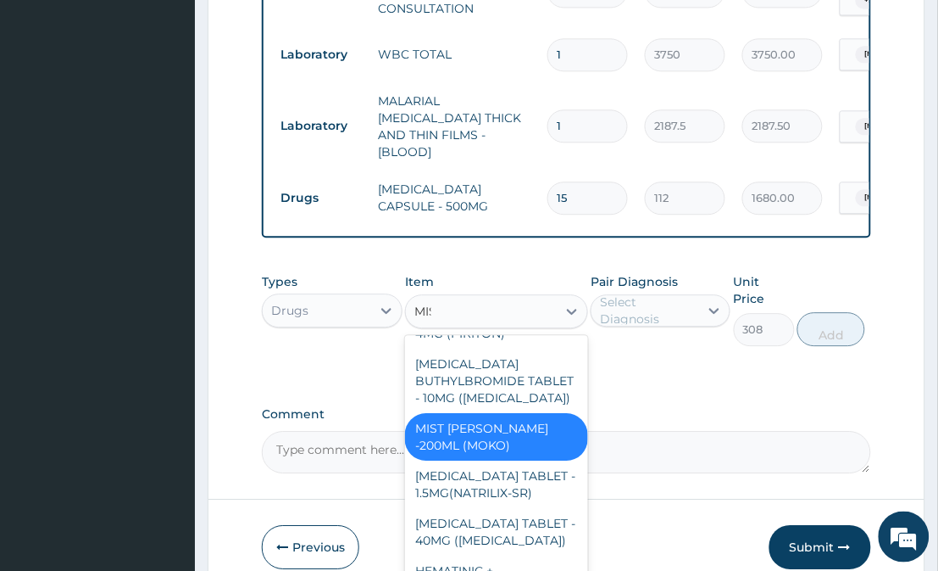
scroll to position [500, 0]
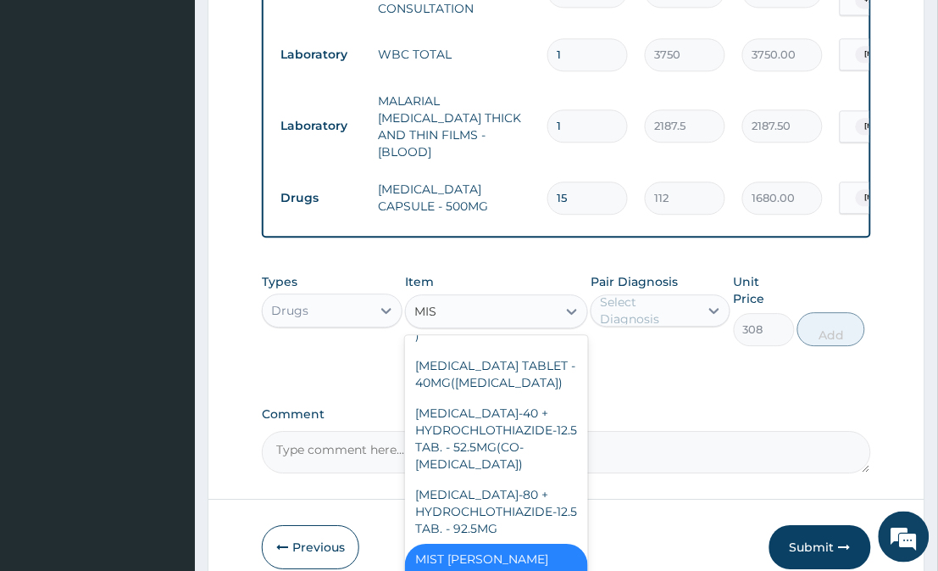
type input "MIST"
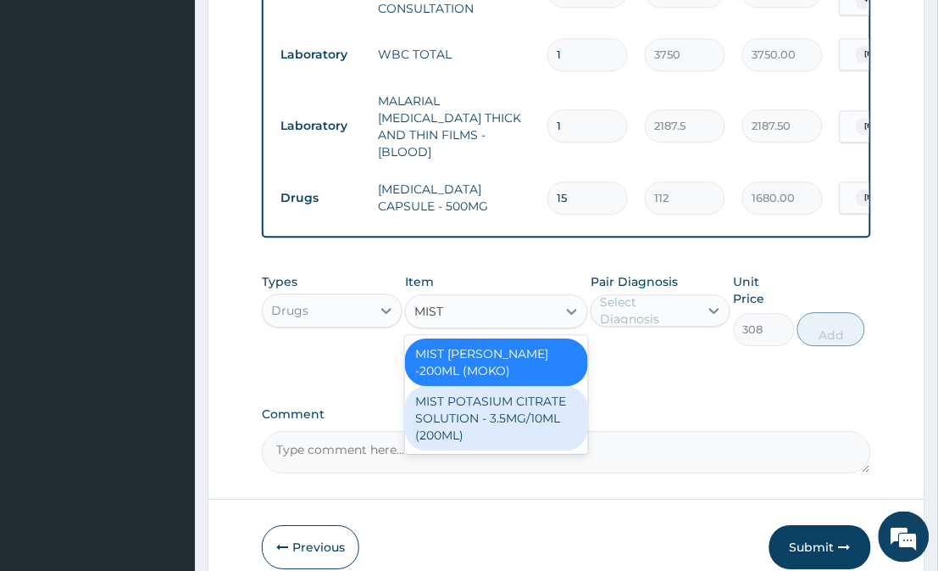
click at [537, 437] on div "MIST POTASIUM CITRATE SOLUTION - 3.5MG/10ML (200ML)" at bounding box center [496, 418] width 182 height 64
type input "1680"
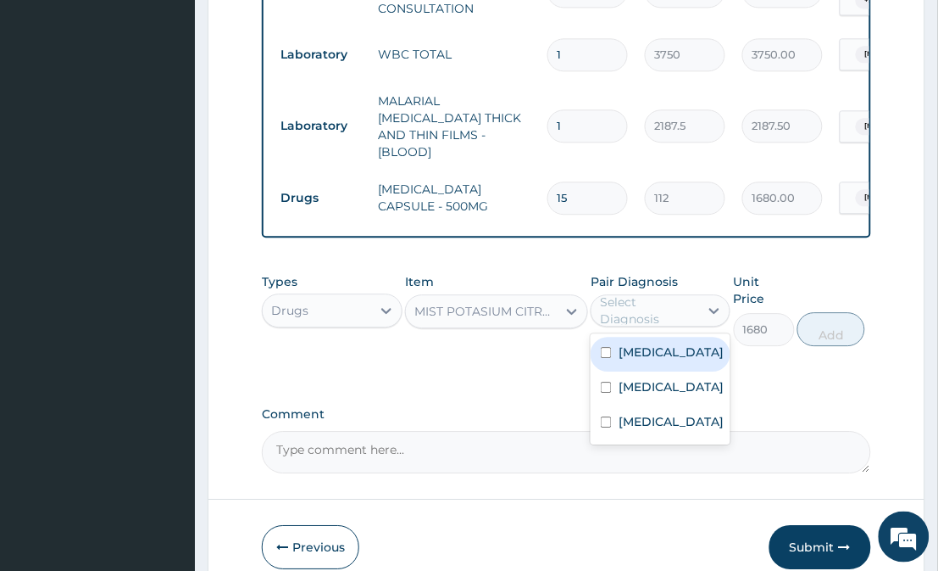
click at [675, 307] on div "Select Diagnosis" at bounding box center [648, 310] width 97 height 34
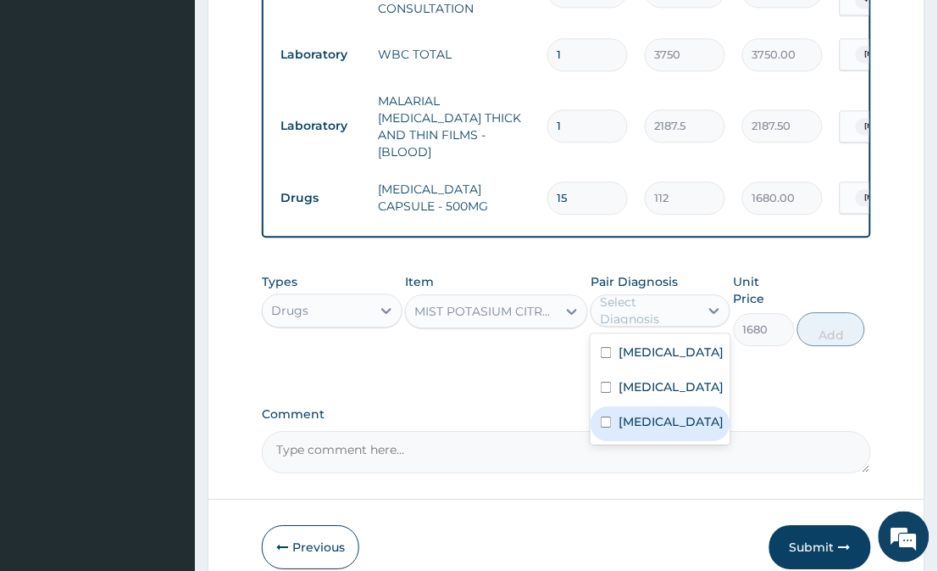
click at [670, 441] on div "Gastritis" at bounding box center [661, 423] width 140 height 35
checkbox input "true"
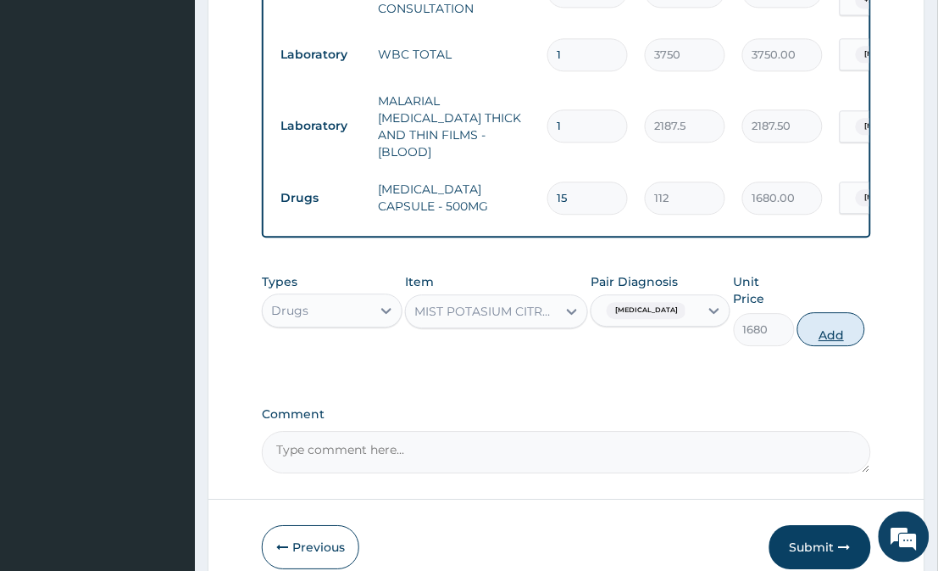
click at [839, 316] on button "Add" at bounding box center [832, 329] width 68 height 34
type input "0"
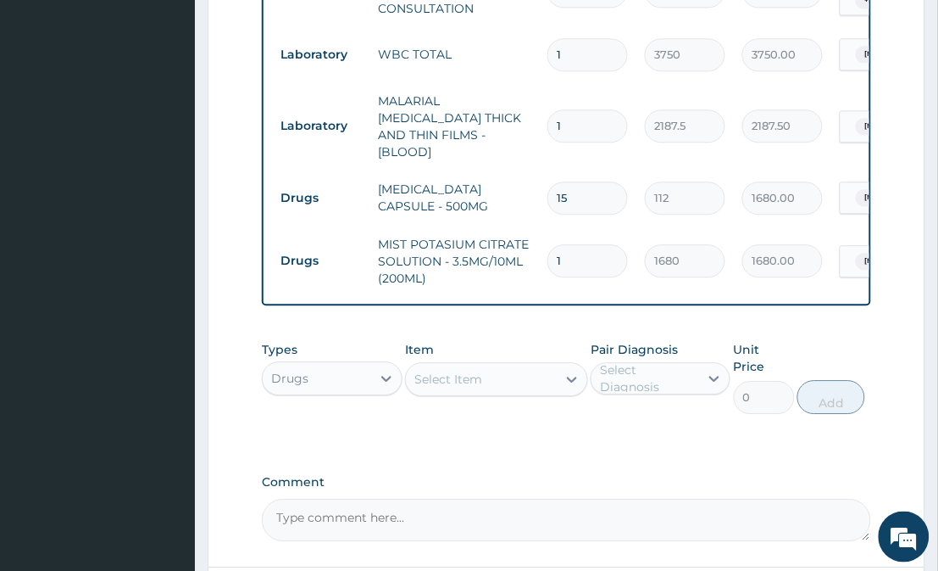
click at [470, 365] on div "Select Item" at bounding box center [481, 378] width 150 height 27
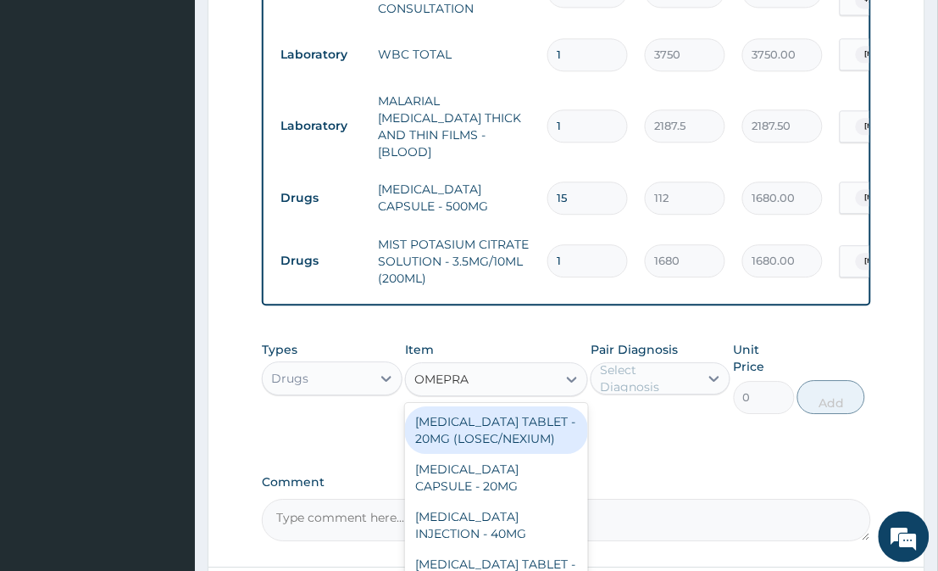
type input "OMEPRAZ"
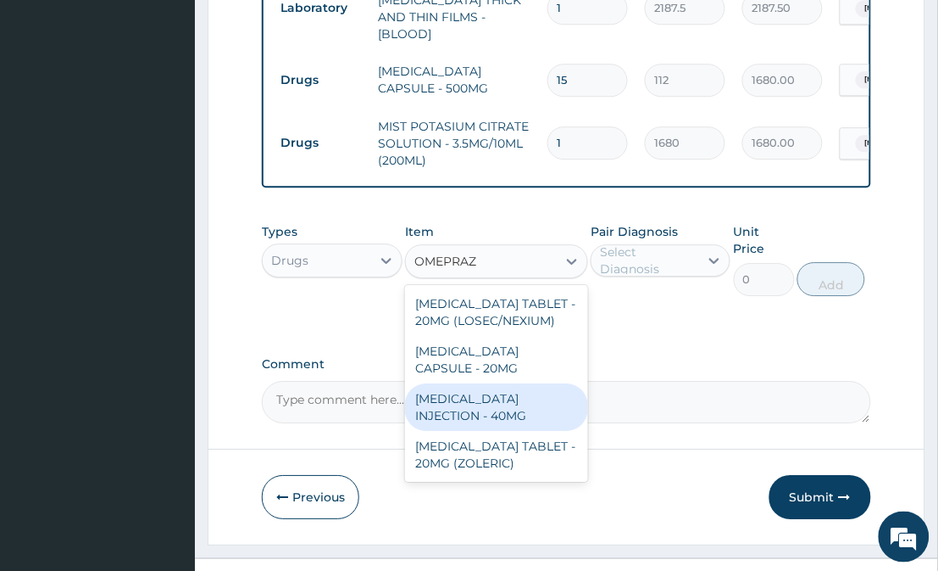
scroll to position [845, 0]
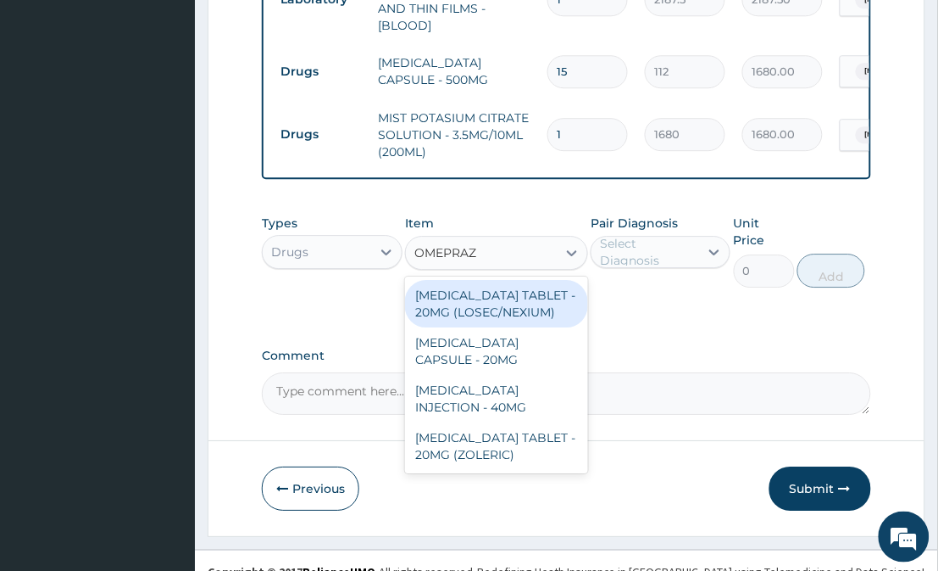
click at [555, 281] on div "ESOMEPRAZOLE TABLET - 20MG (LOSEC/NEXIUM)" at bounding box center [496, 303] width 182 height 47
type input "420"
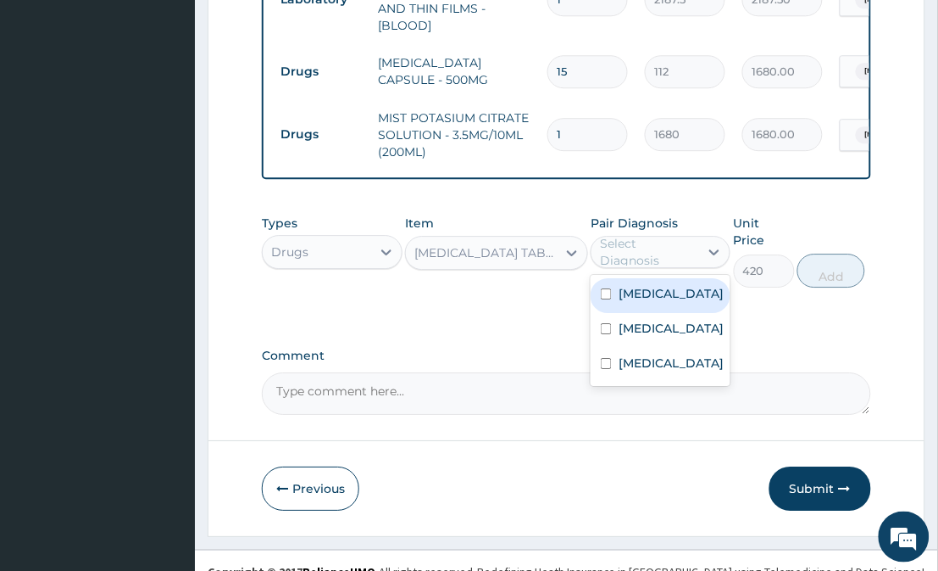
click at [637, 252] on div "Select Diagnosis" at bounding box center [648, 252] width 97 height 34
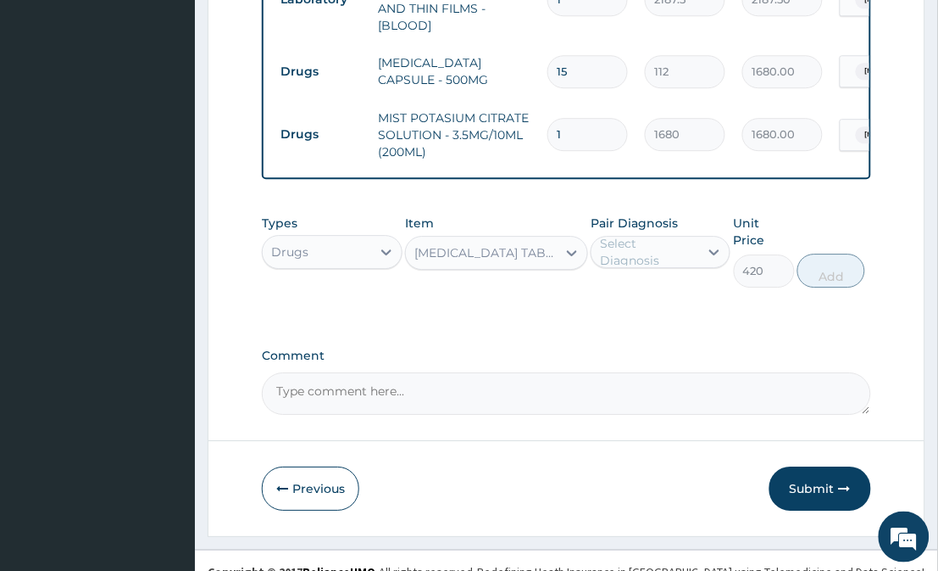
drag, startPoint x: 637, startPoint y: 252, endPoint x: 640, endPoint y: 278, distance: 26.4
click at [640, 278] on div "Types Drugs Item ESOMEPRAZOLE TABLET - 20MG (LOSEC/NEXIUM) Pair Diagnosis optio…" at bounding box center [566, 263] width 609 height 115
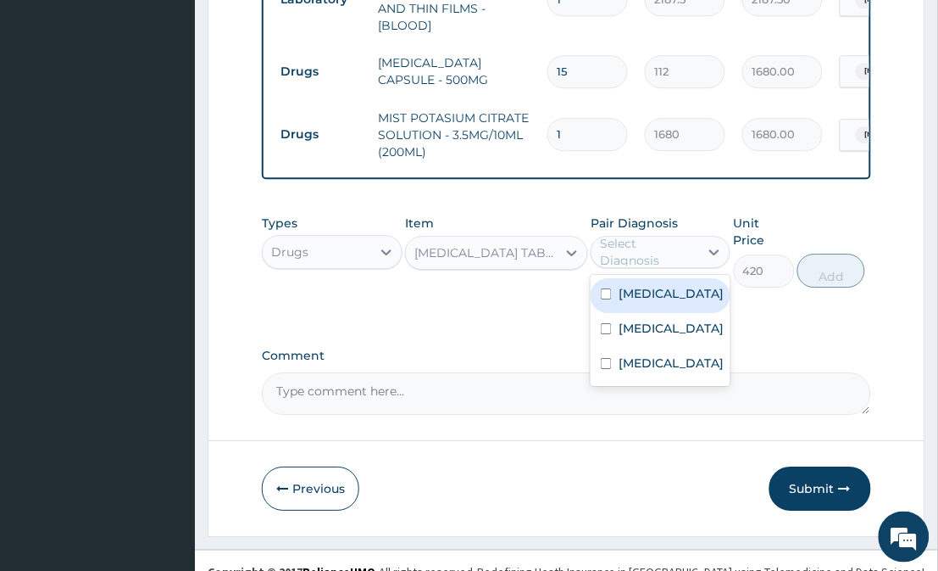
click at [658, 248] on div "Select Diagnosis" at bounding box center [648, 252] width 97 height 34
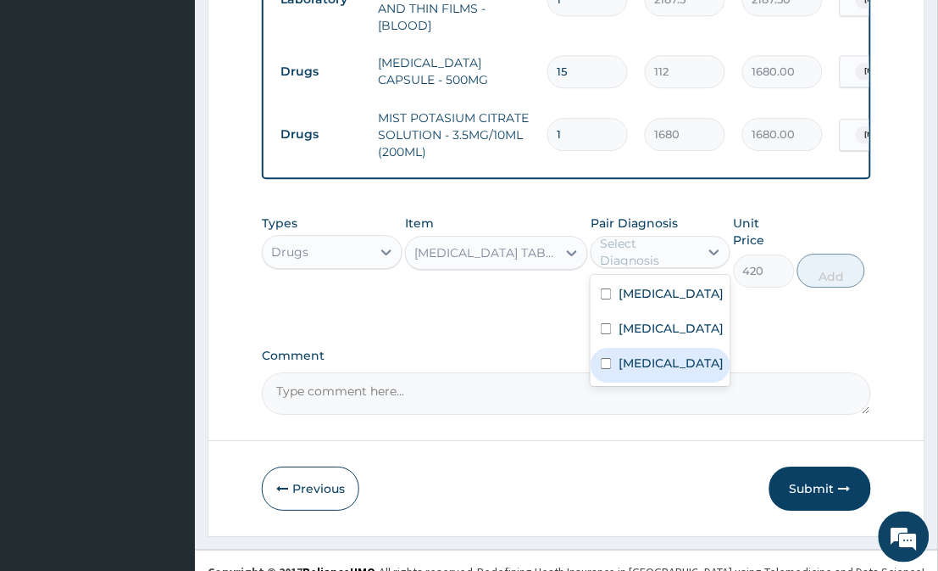
click at [650, 371] on label "Gastritis" at bounding box center [671, 362] width 105 height 17
checkbox input "true"
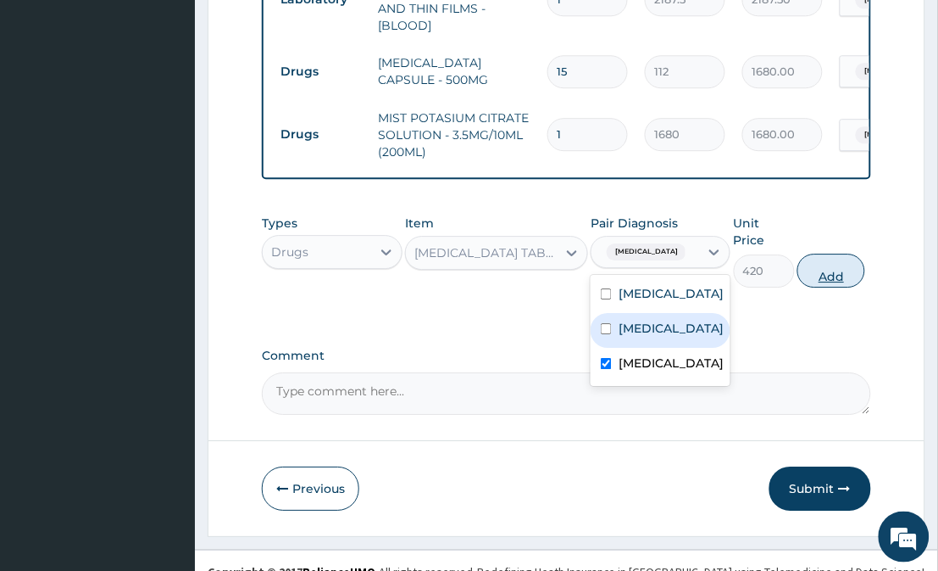
click at [826, 259] on button "Add" at bounding box center [832, 270] width 68 height 34
type input "0"
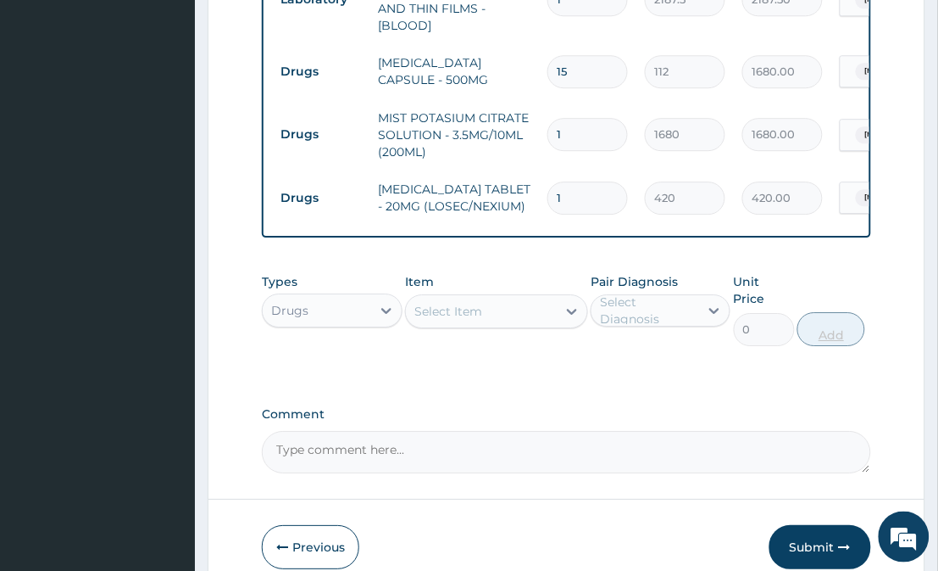
type input "0.00"
type input "1"
type input "420.00"
type input "19"
type input "7980.00"
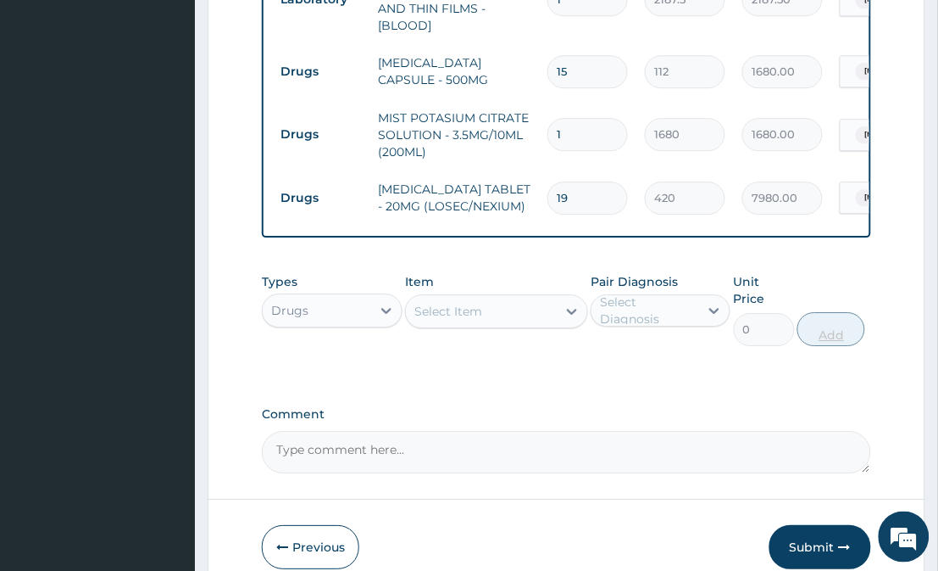
type input "1"
type input "420.00"
type input "10"
type input "4200.00"
type input "10"
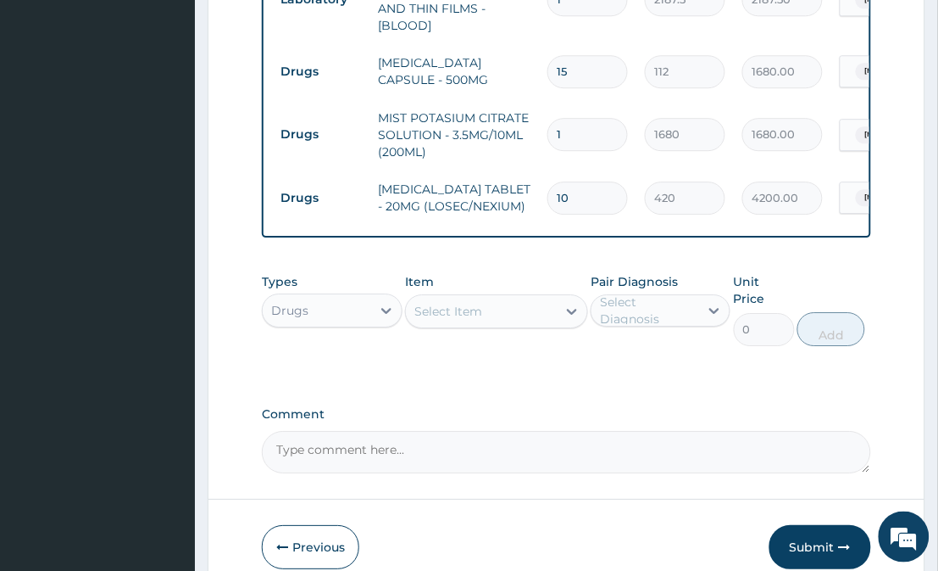
click at [526, 299] on div "Select Item" at bounding box center [481, 311] width 150 height 27
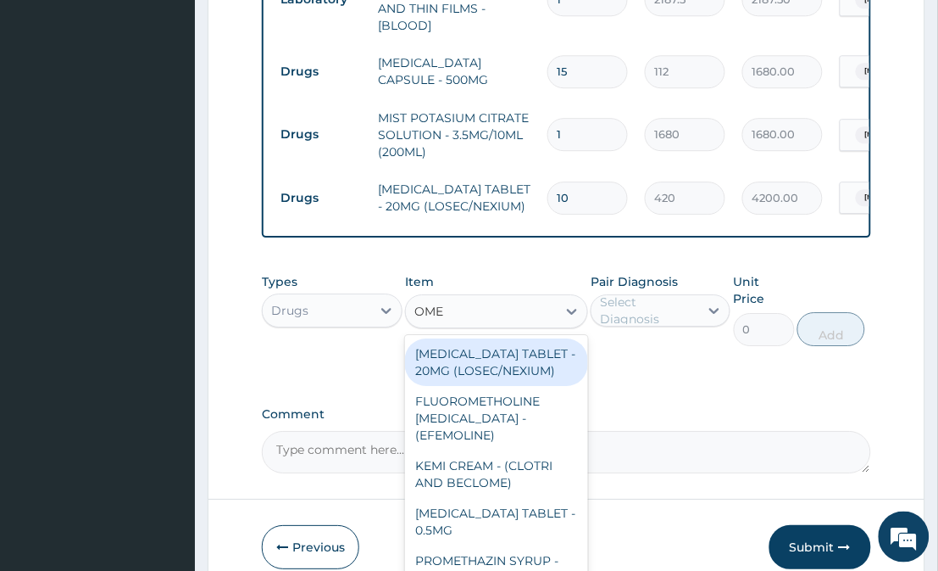
type input "OMEP"
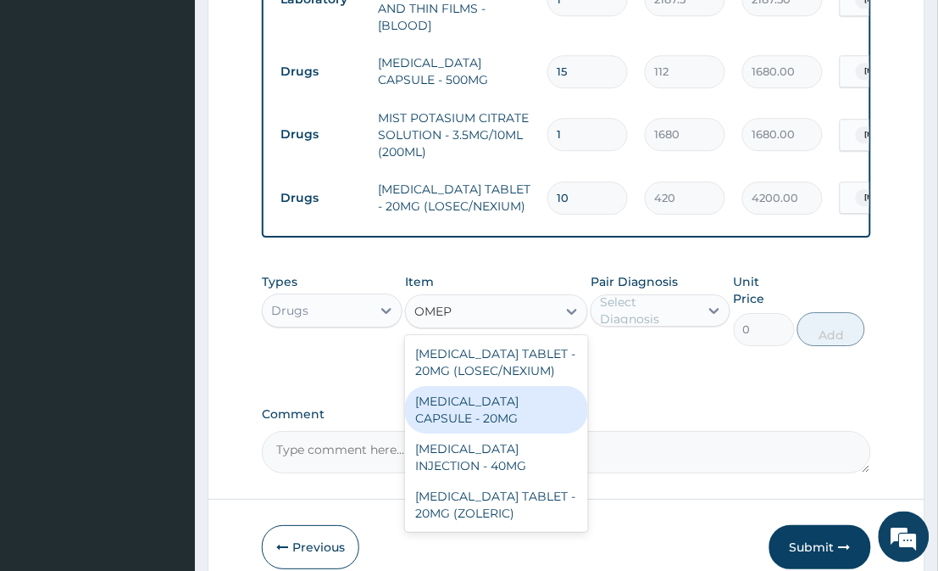
click at [520, 410] on div "OMEPRAZOLE CAPSULE - 20MG" at bounding box center [496, 409] width 182 height 47
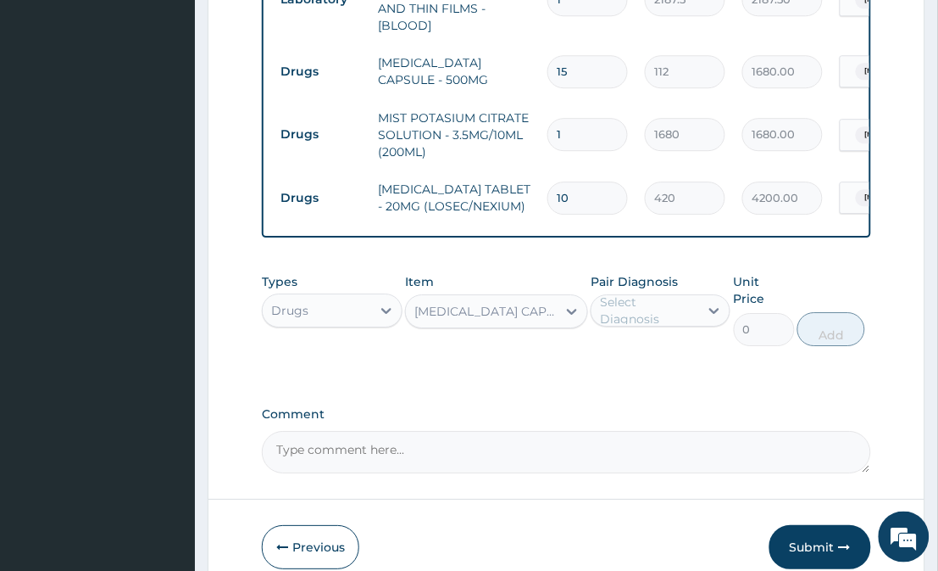
type input "140"
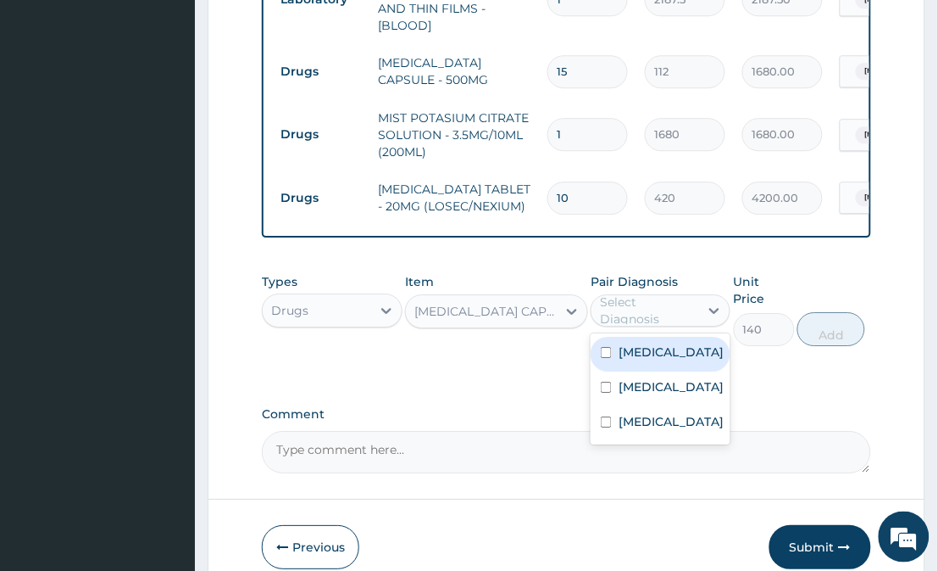
click at [653, 302] on div "Select Diagnosis" at bounding box center [648, 310] width 97 height 34
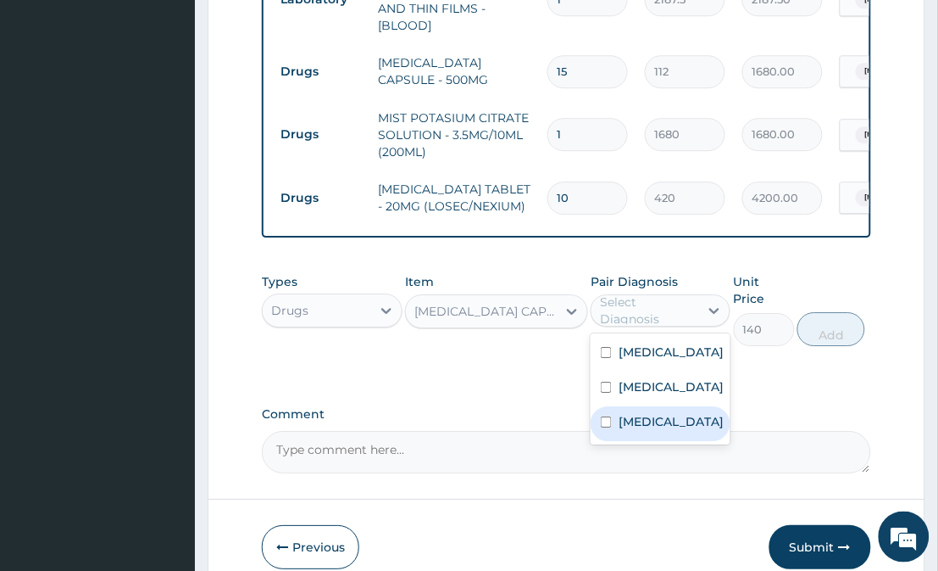
click at [666, 437] on div "Gastritis" at bounding box center [661, 423] width 140 height 35
checkbox input "true"
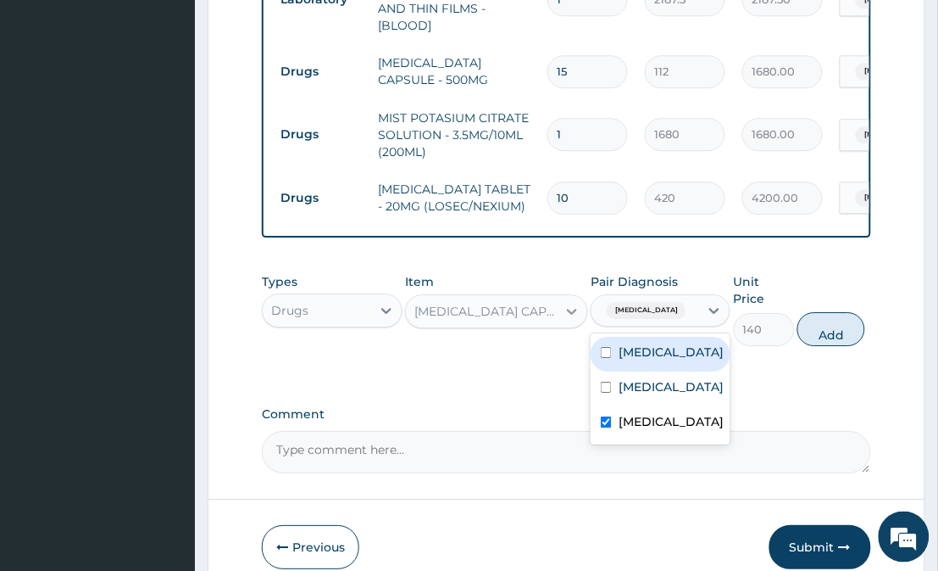
click at [570, 309] on icon at bounding box center [572, 311] width 17 height 17
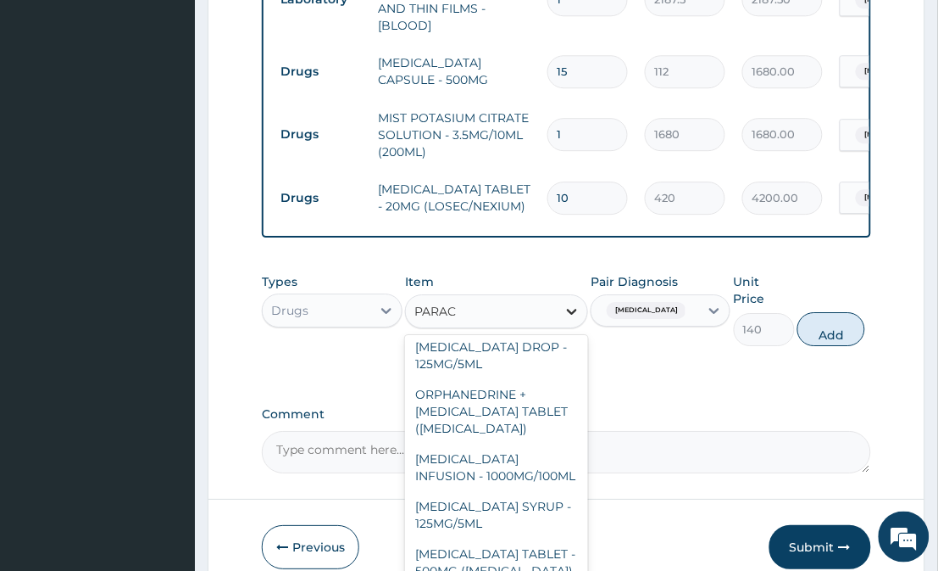
scroll to position [243, 0]
type input "PARACET"
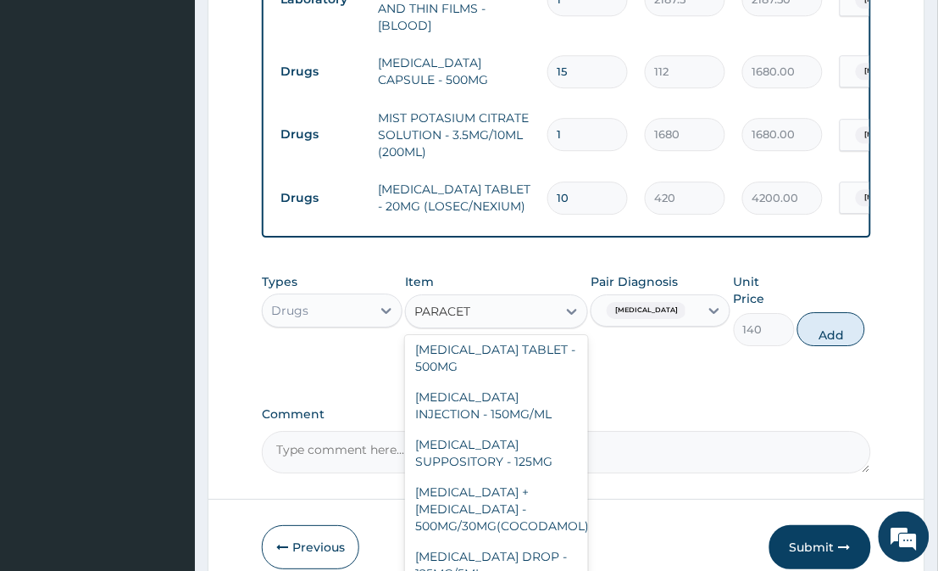
scroll to position [0, 0]
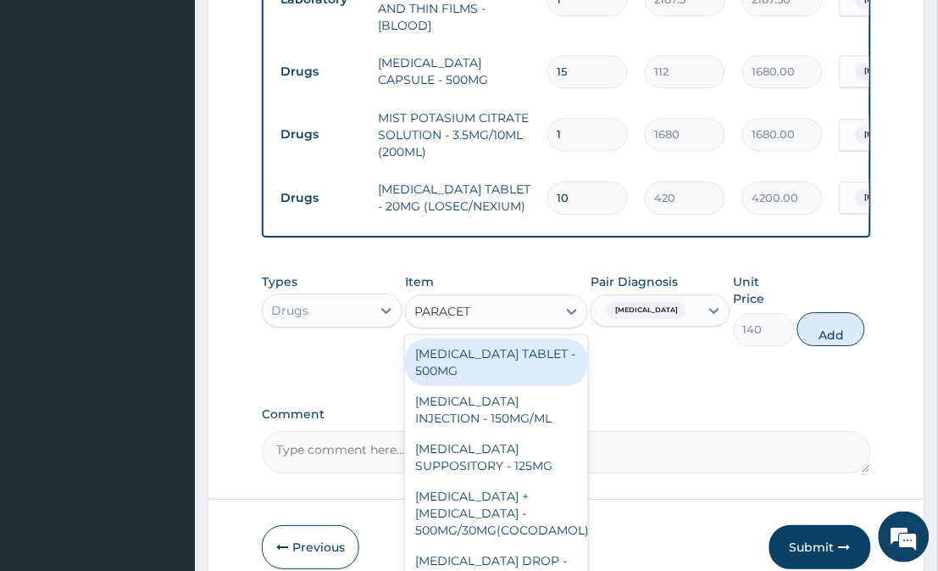
click at [476, 370] on div "PARACETAMOL TABLET - 500MG" at bounding box center [496, 361] width 182 height 47
type input "33.599999999999994"
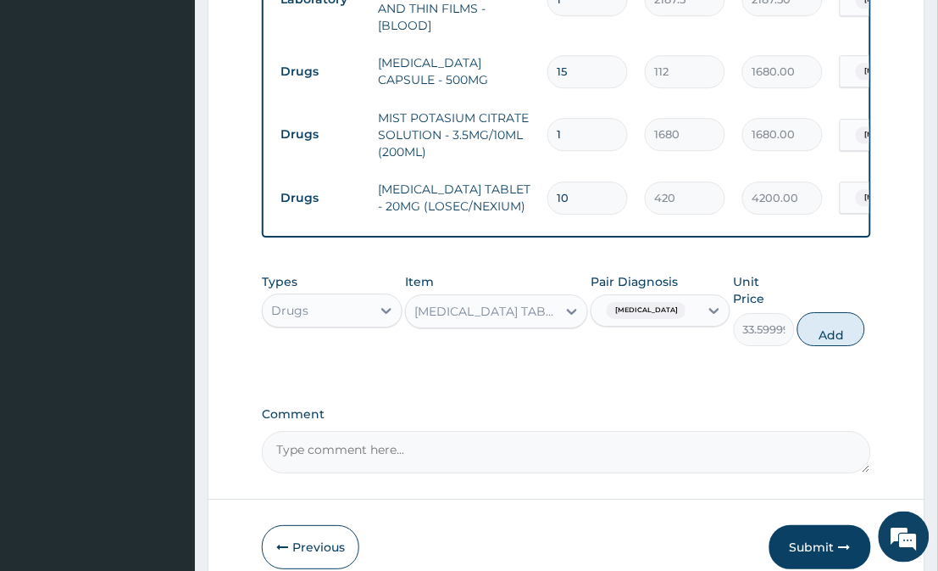
click at [693, 303] on div "Gastritis" at bounding box center [646, 310] width 108 height 29
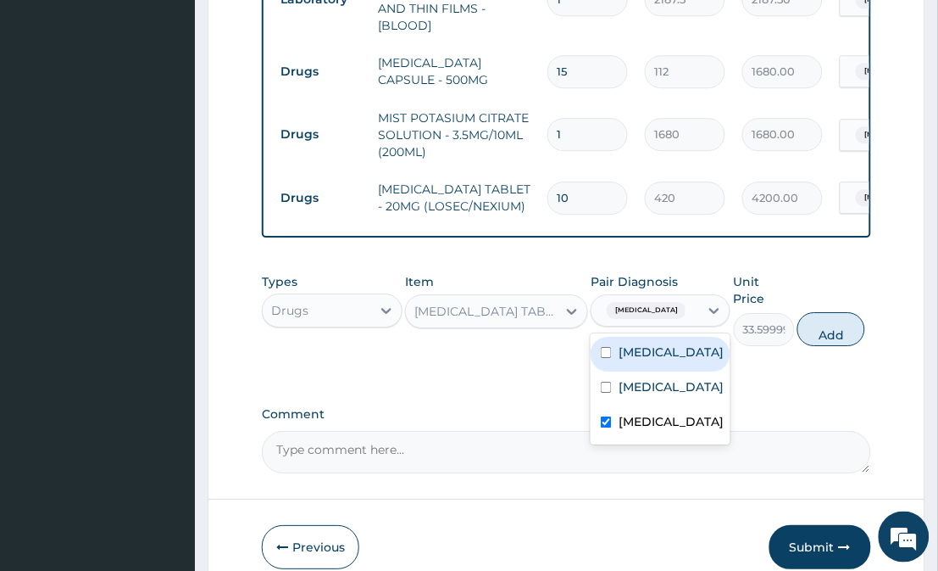
click at [679, 344] on div "Malaria" at bounding box center [661, 354] width 140 height 35
checkbox input "true"
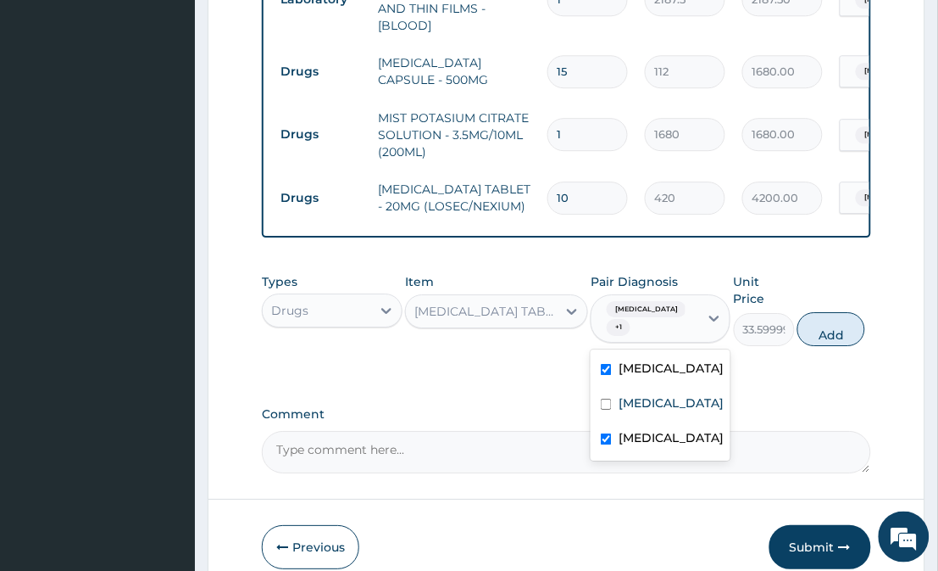
click at [639, 446] on label "Gastritis" at bounding box center [671, 437] width 105 height 17
checkbox input "false"
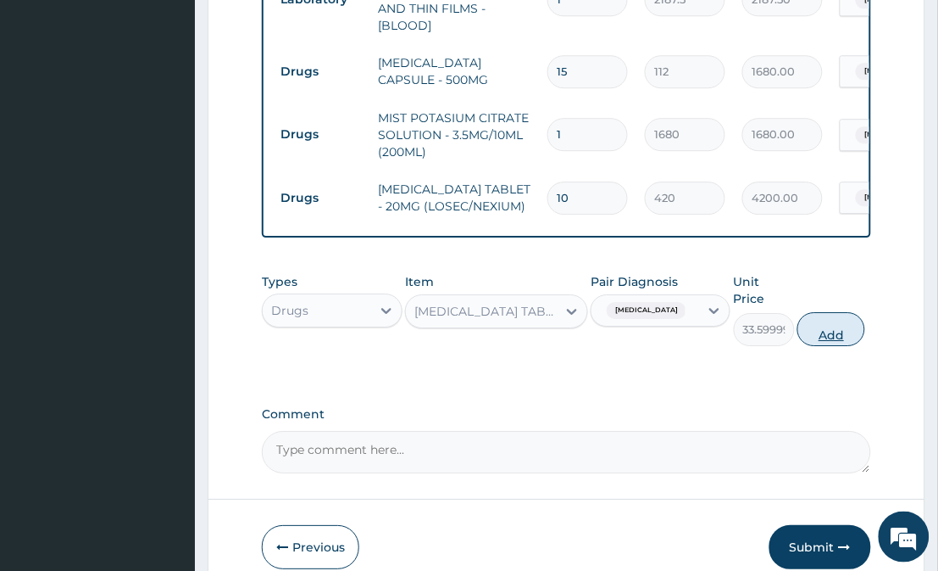
click at [846, 312] on button "Add" at bounding box center [832, 329] width 68 height 34
type input "0"
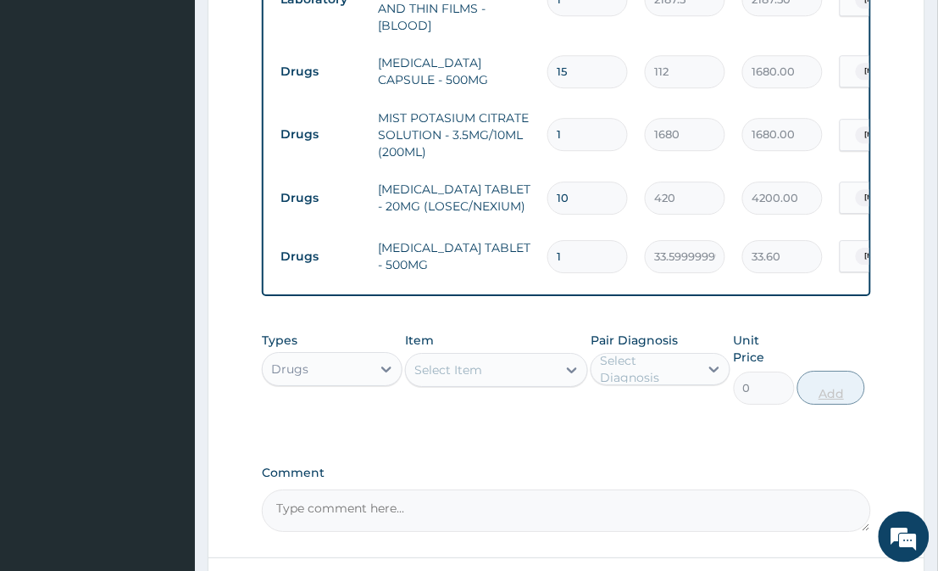
type input "0.00"
type input "3"
type input "100.80"
type input "30"
type input "1008.00"
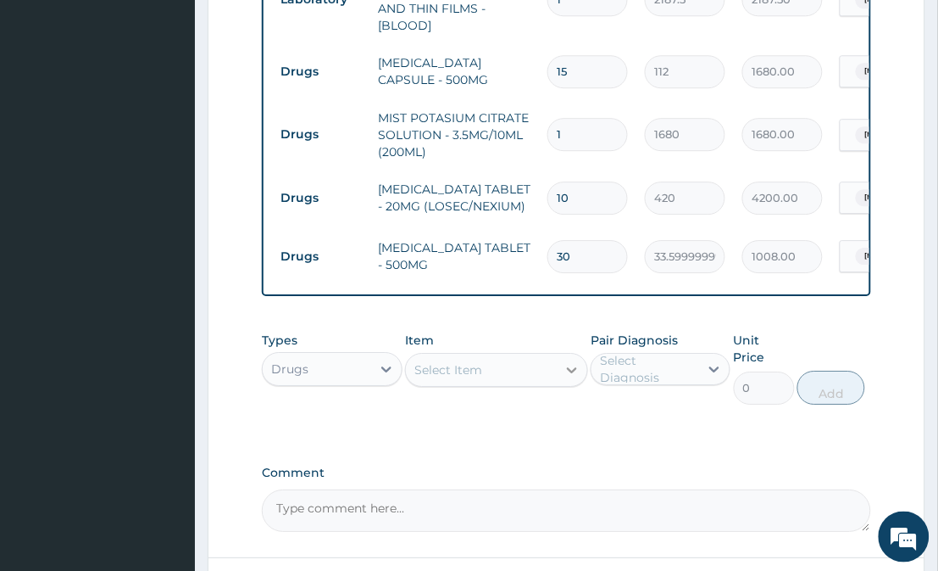
type input "30"
click at [569, 362] on icon at bounding box center [572, 369] width 17 height 17
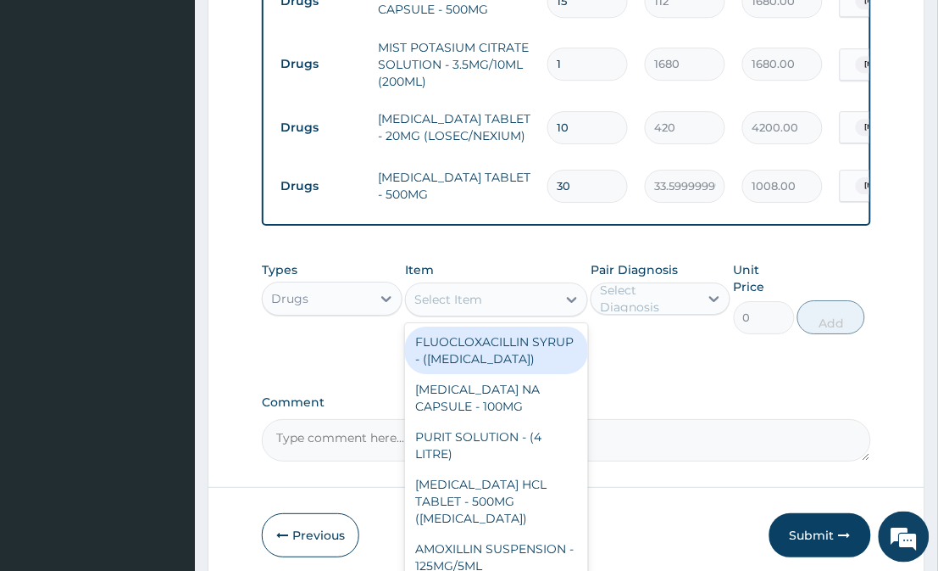
scroll to position [964, 0]
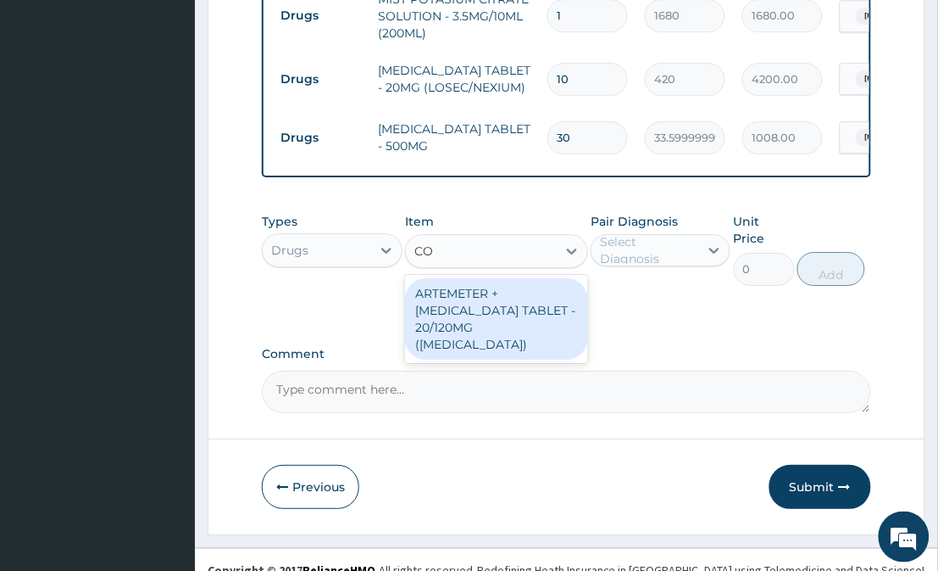
type input "C"
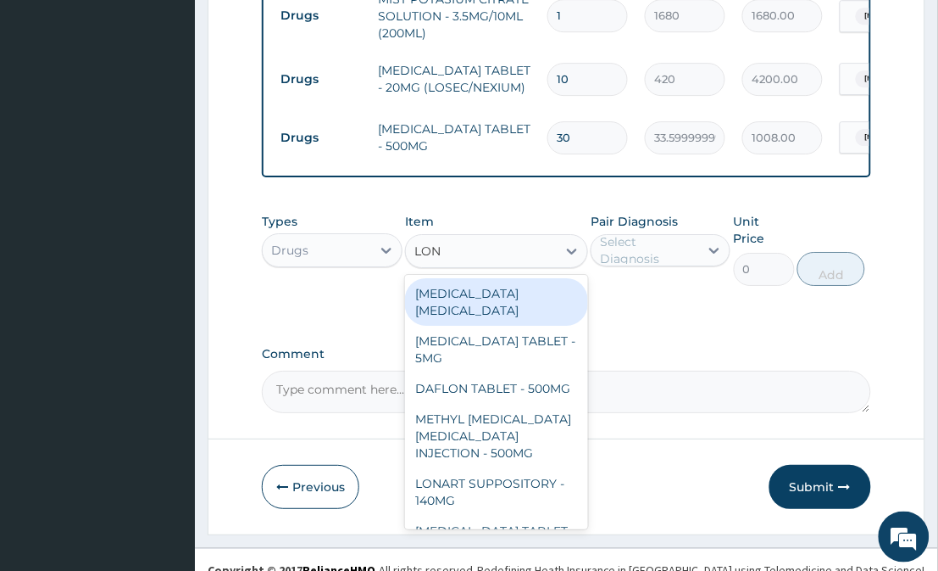
type input "LONA"
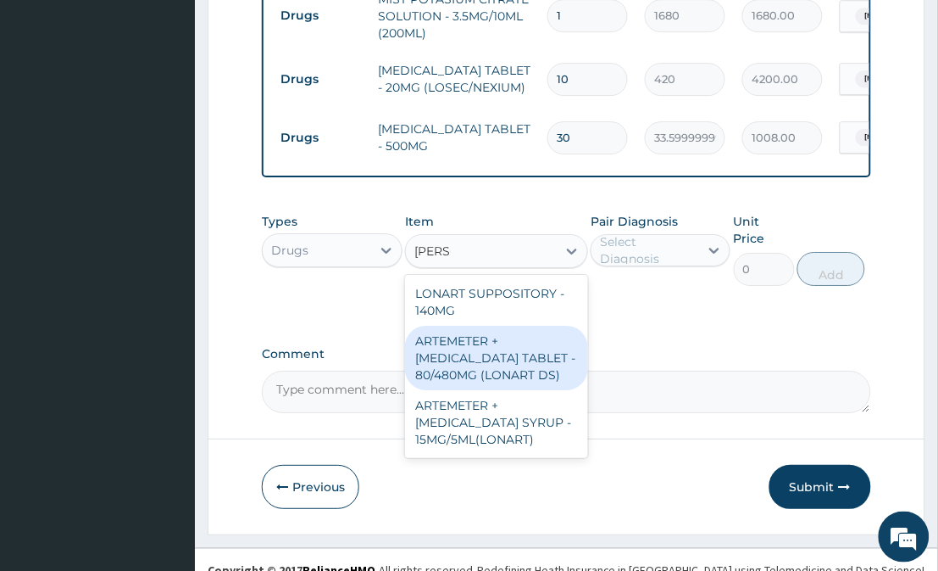
click at [479, 342] on div "ARTEMETER + LUMEFANTRINE TABLET - 80/480MG (LONART DS)" at bounding box center [496, 358] width 182 height 64
type input "588"
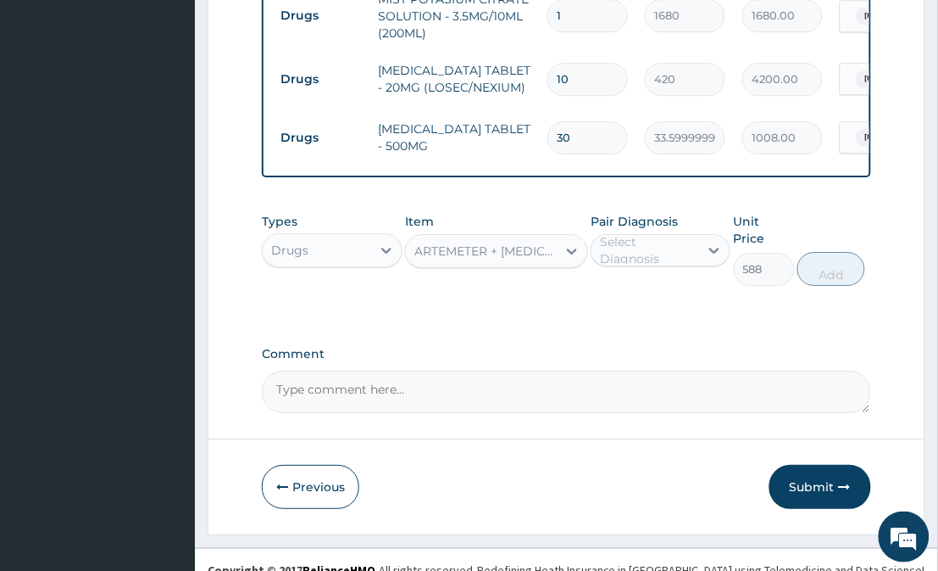
click at [640, 234] on div "Select Diagnosis" at bounding box center [648, 250] width 97 height 34
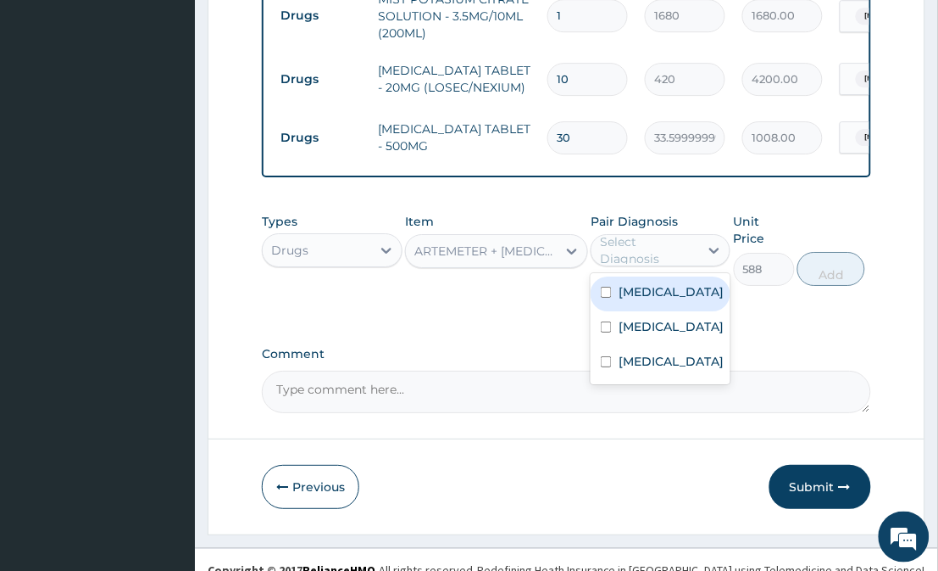
click at [643, 292] on label "Malaria" at bounding box center [671, 291] width 105 height 17
checkbox input "true"
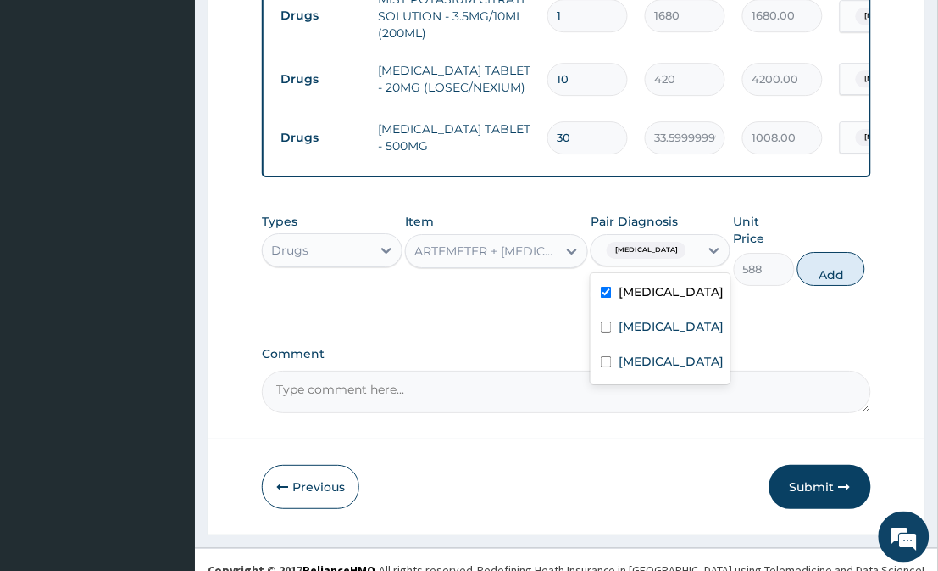
drag, startPoint x: 643, startPoint y: 292, endPoint x: 792, endPoint y: 260, distance: 152.5
click at [792, 260] on div "Types Drugs Item ARTEMETER + LUMEFANTRINE TABLET - 80/480MG (LONART DS) Pair Di…" at bounding box center [566, 249] width 609 height 90
click at [821, 257] on button "Add" at bounding box center [832, 269] width 68 height 34
type input "0"
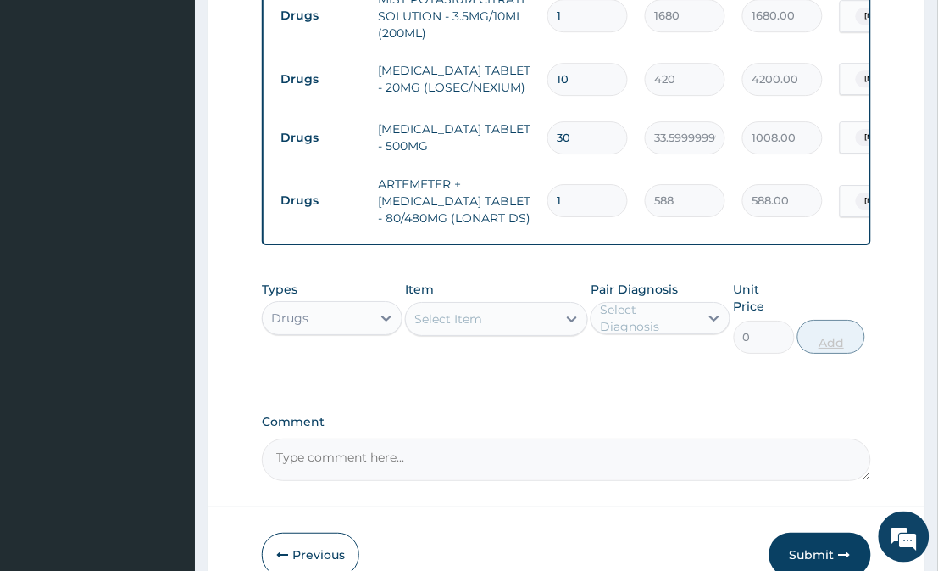
type input "0.00"
type input "6"
type input "3528.00"
type input "6"
click at [532, 320] on div "Select Item" at bounding box center [481, 318] width 150 height 27
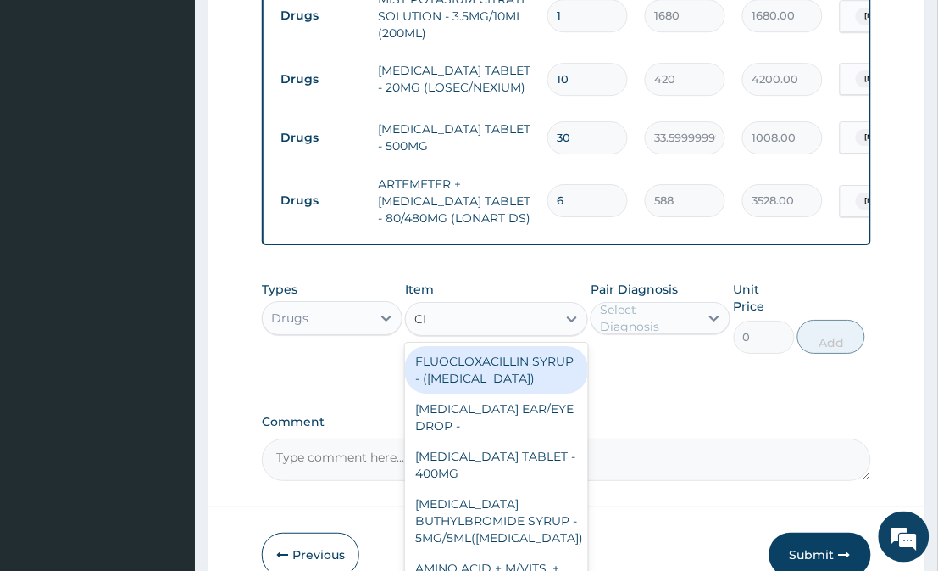
type input "CIP"
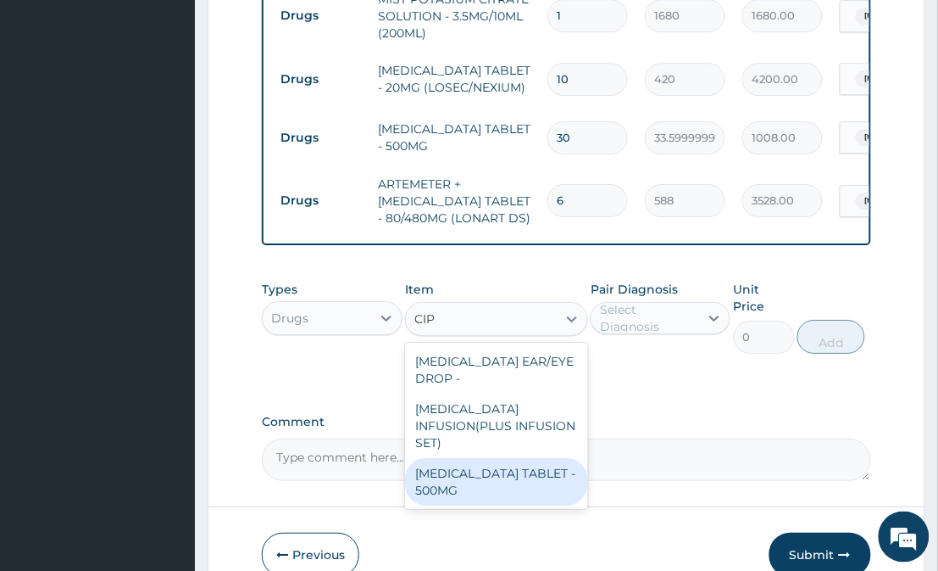
click at [517, 466] on div "CIPROFLOXACIN TABLET - 500MG" at bounding box center [496, 481] width 182 height 47
type input "196"
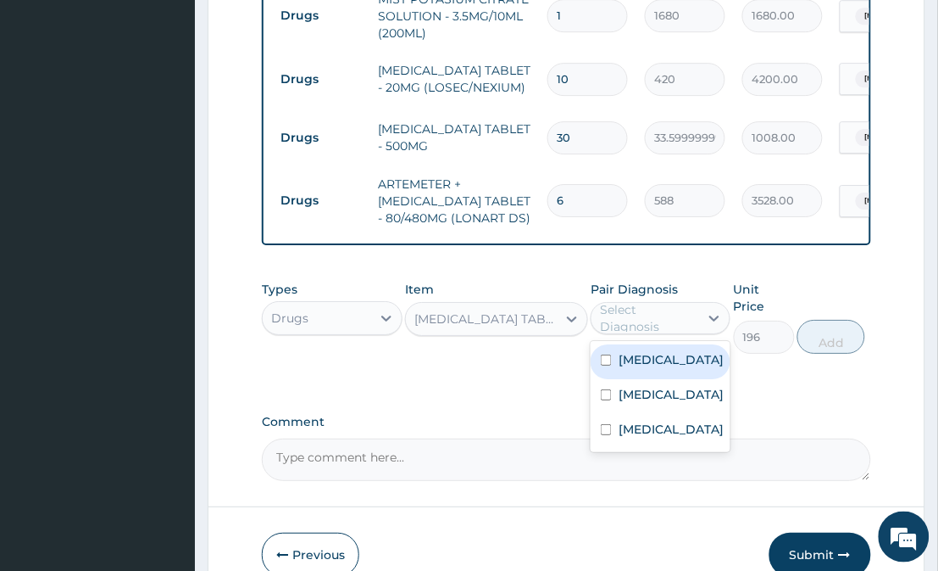
click at [674, 322] on div "Select Diagnosis" at bounding box center [648, 318] width 97 height 34
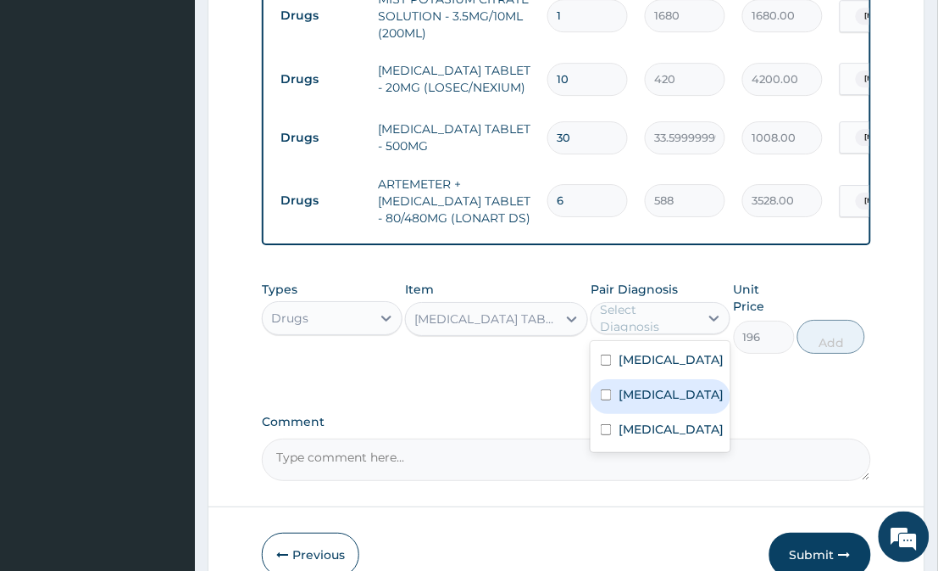
click at [676, 403] on label "Upper respiratory infection" at bounding box center [671, 394] width 105 height 17
checkbox input "true"
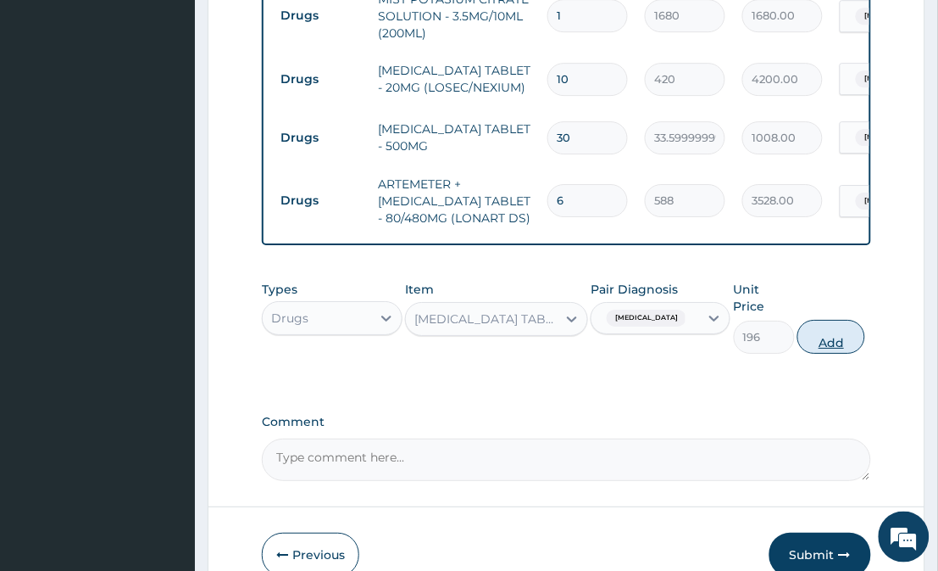
click at [846, 320] on button "Add" at bounding box center [832, 337] width 68 height 34
type input "0"
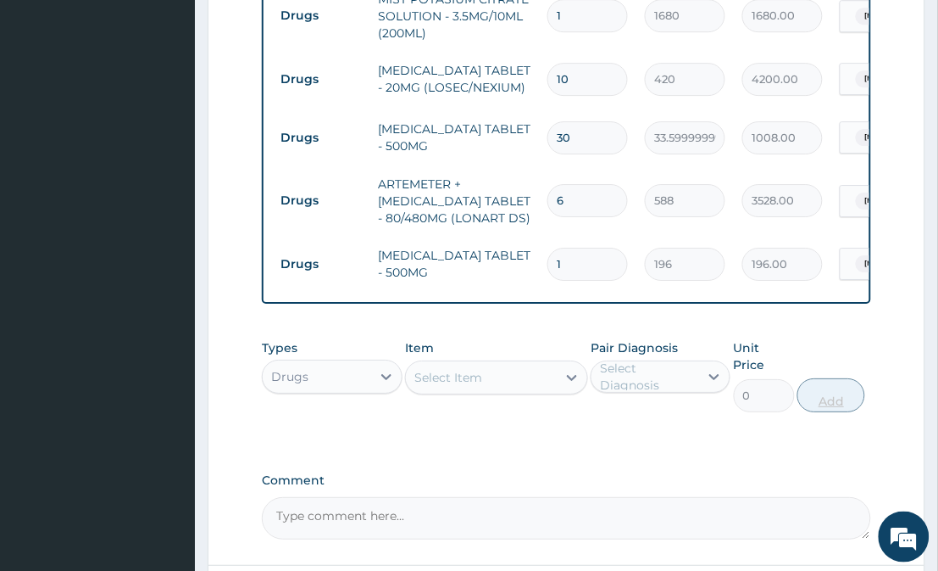
type input "14"
type input "2744.00"
type input "14"
click at [488, 391] on div "Item Select Item" at bounding box center [496, 375] width 182 height 73
click at [496, 380] on div "Select Item" at bounding box center [481, 377] width 150 height 27
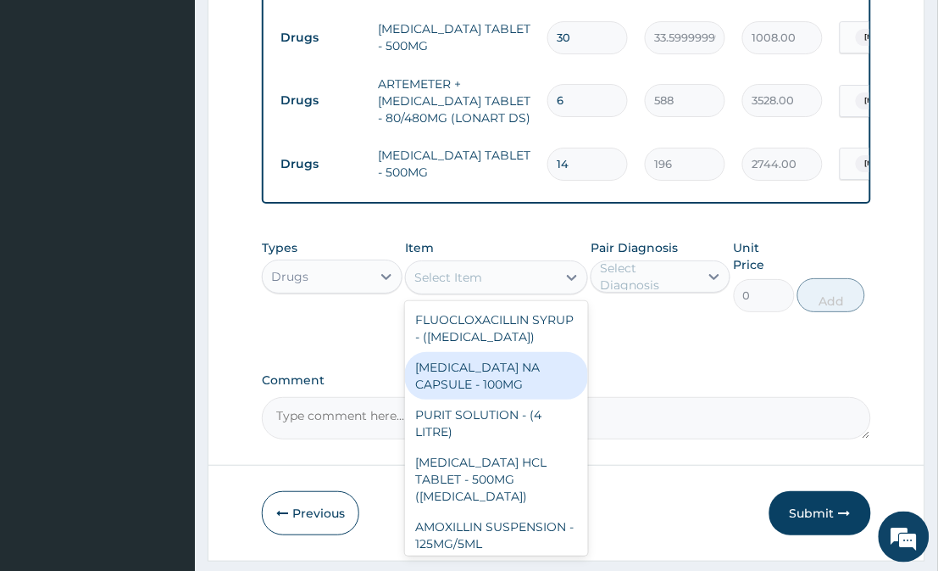
scroll to position [1090, 0]
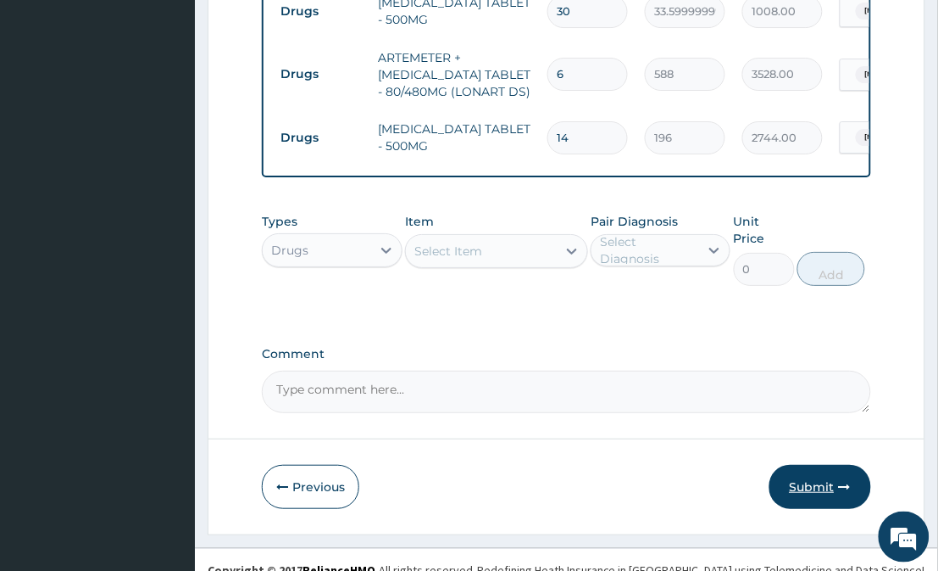
click at [821, 465] on button "Submit" at bounding box center [821, 487] width 102 height 44
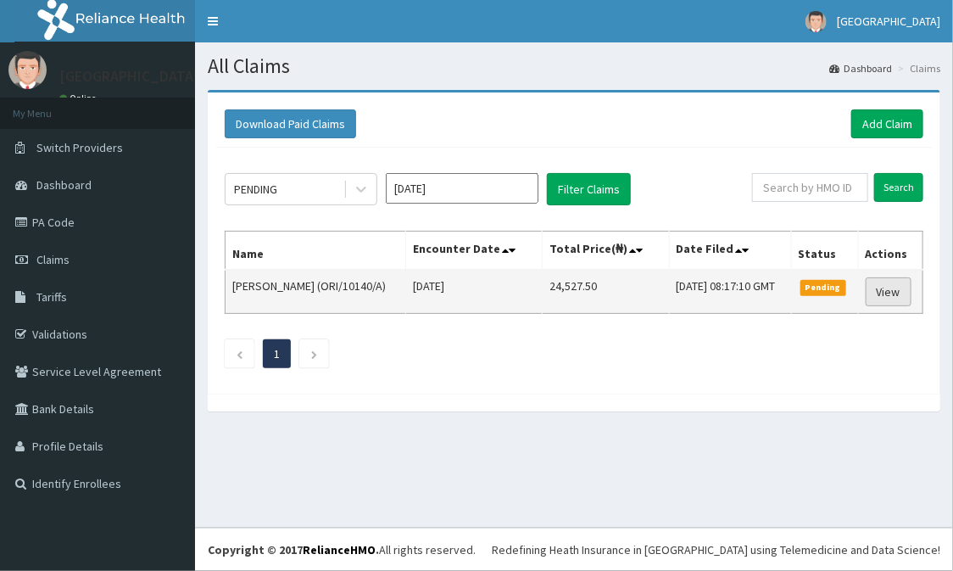
click at [891, 291] on link "View" at bounding box center [888, 291] width 46 height 29
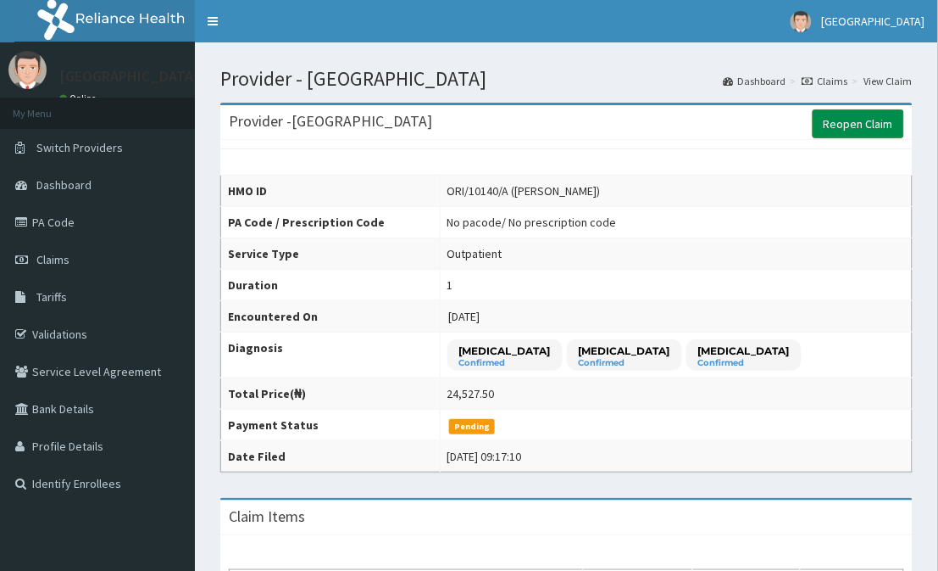
click at [863, 117] on link "Reopen Claim" at bounding box center [859, 123] width 92 height 29
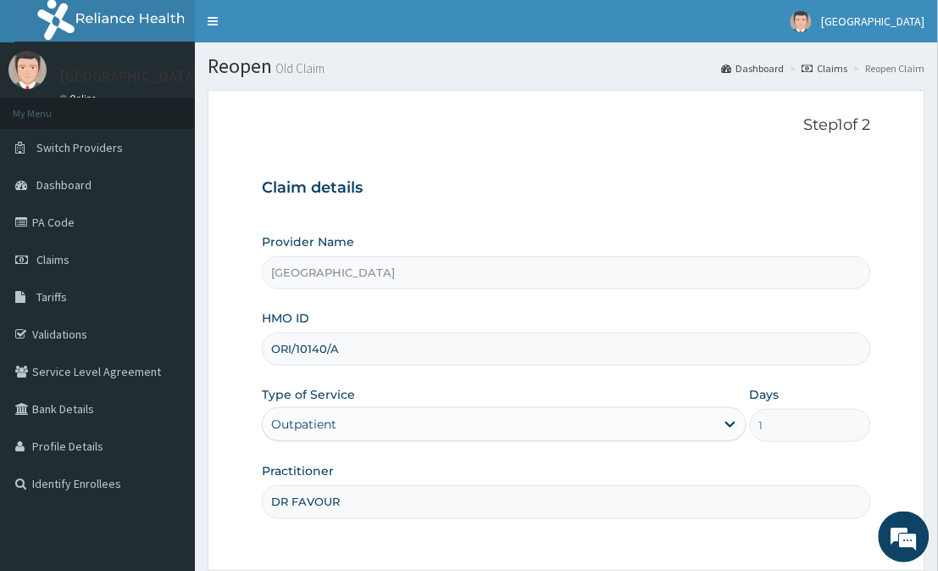
scroll to position [151, 0]
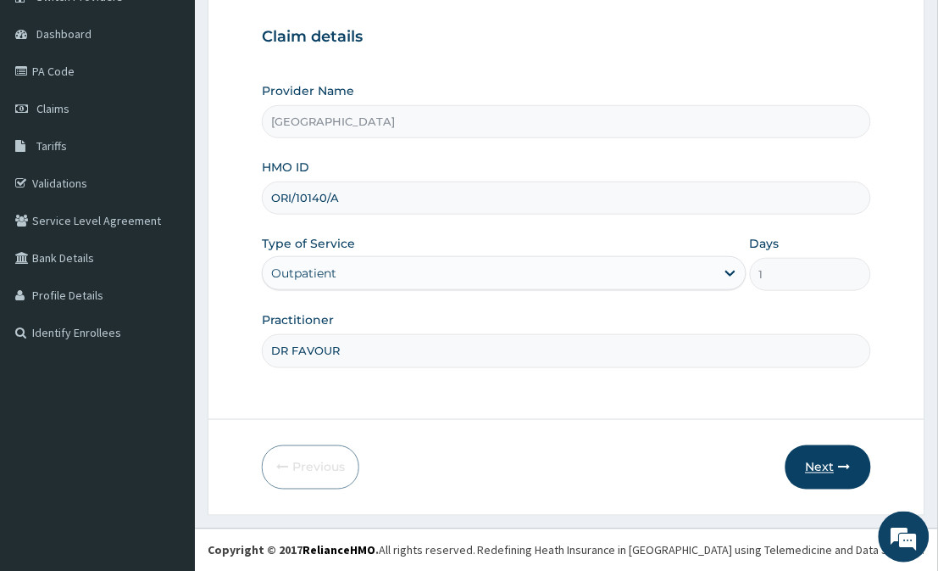
click at [832, 470] on button "Next" at bounding box center [829, 467] width 86 height 44
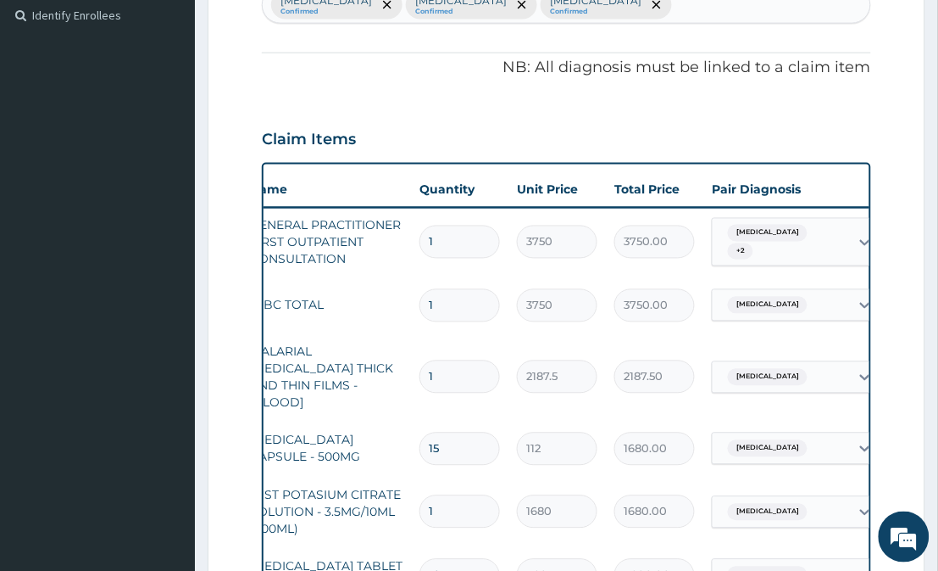
scroll to position [0, 0]
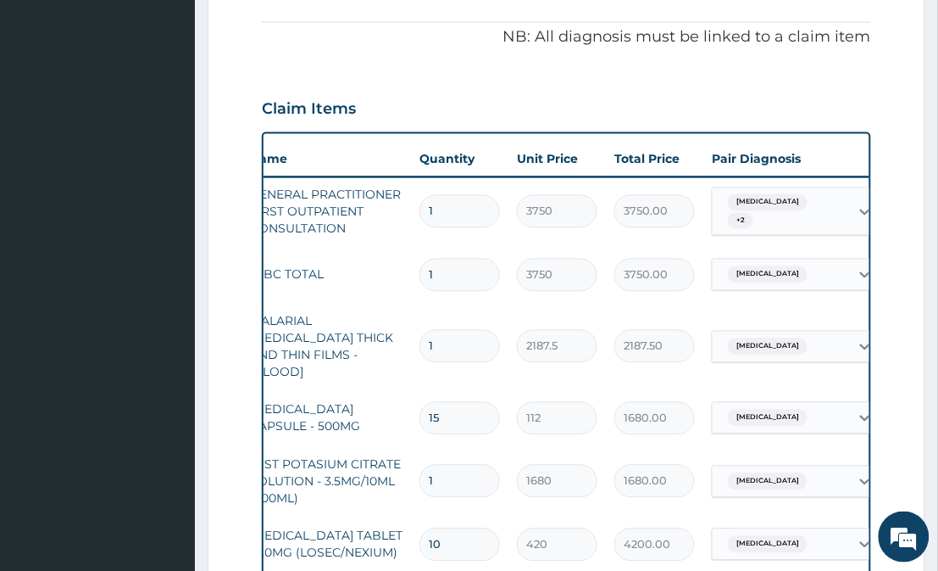
scroll to position [997, 0]
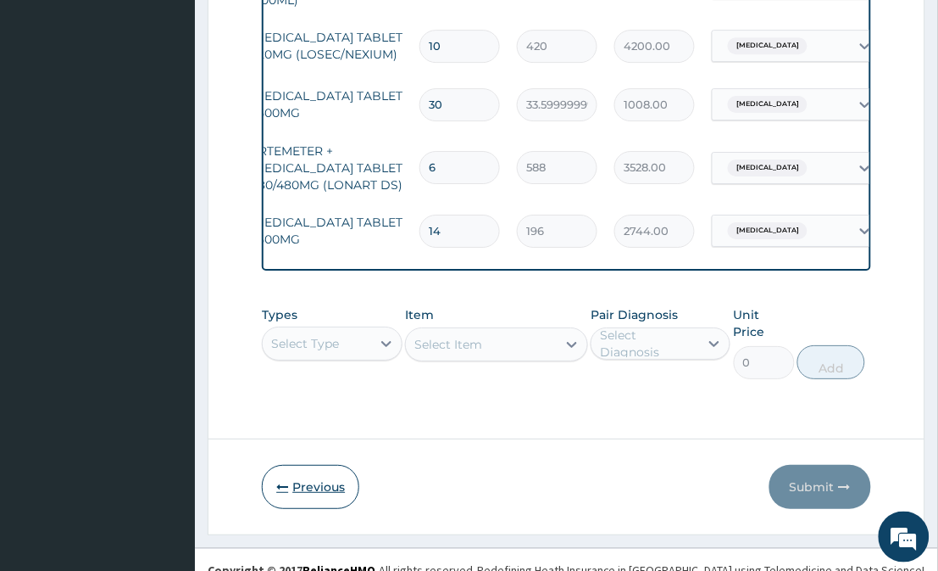
click at [297, 465] on button "Previous" at bounding box center [310, 487] width 97 height 44
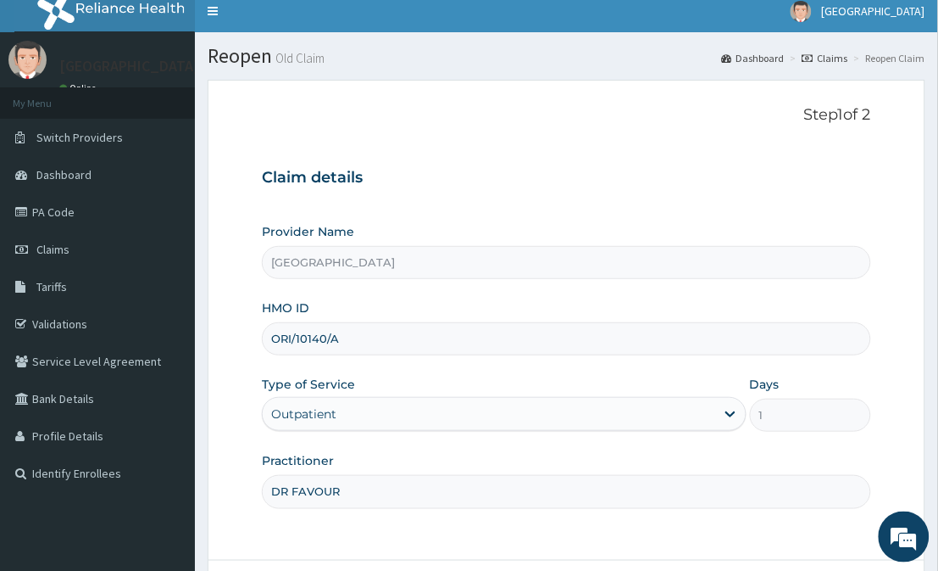
scroll to position [0, 0]
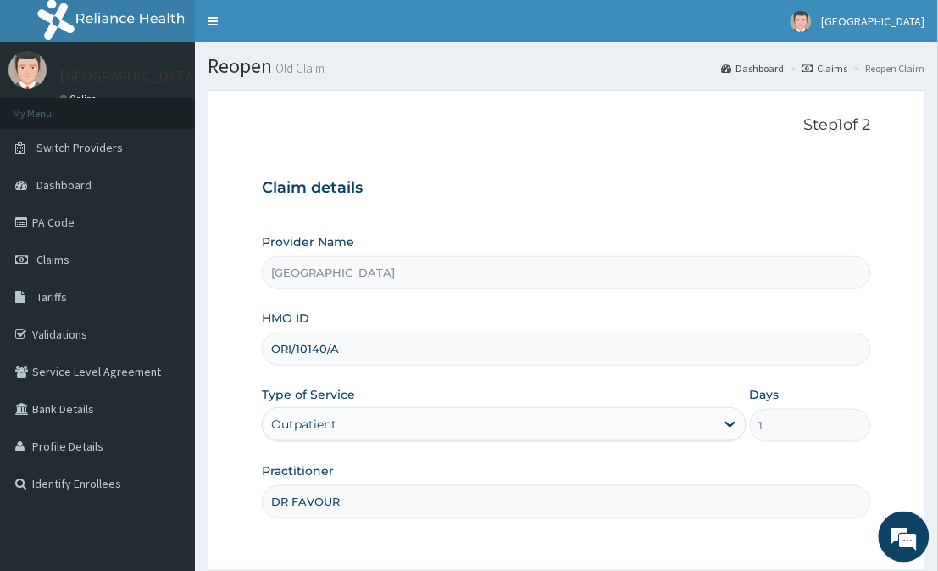
click at [309, 72] on small "Old Claim" at bounding box center [298, 68] width 53 height 13
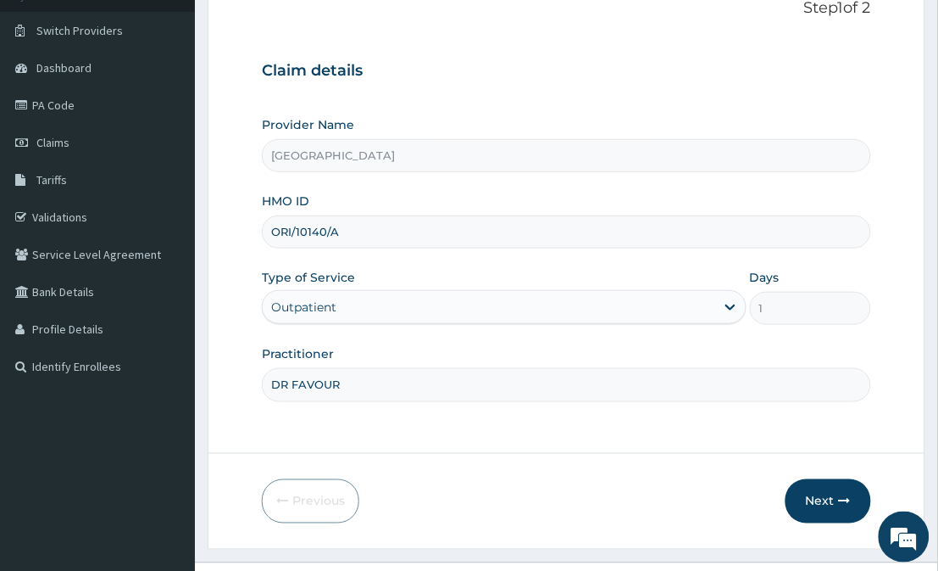
scroll to position [114, 0]
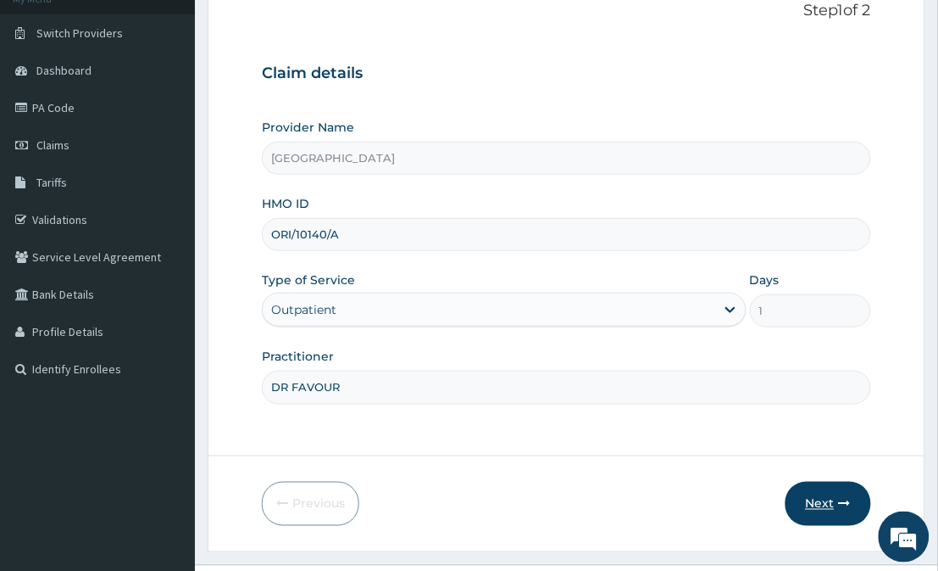
click at [835, 502] on button "Next" at bounding box center [829, 503] width 86 height 44
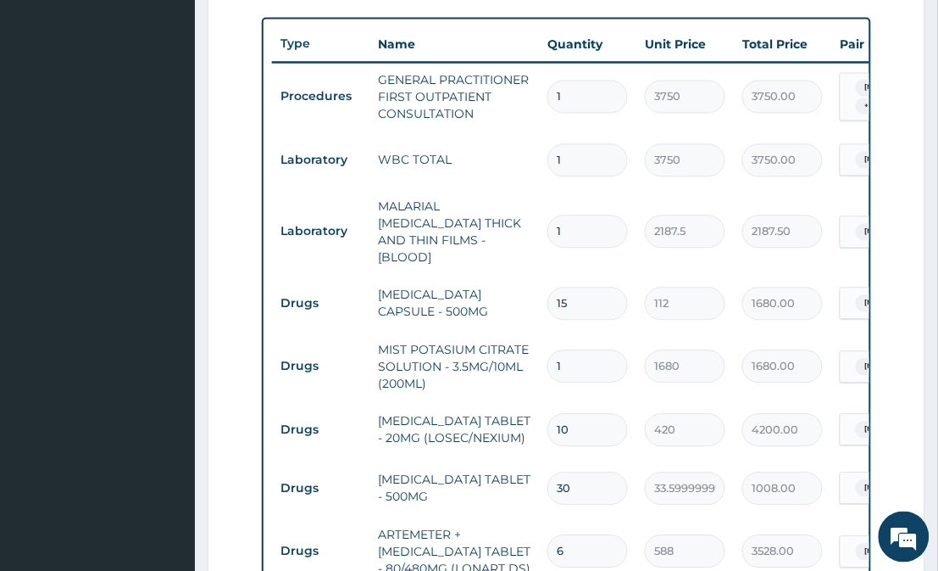
scroll to position [997, 0]
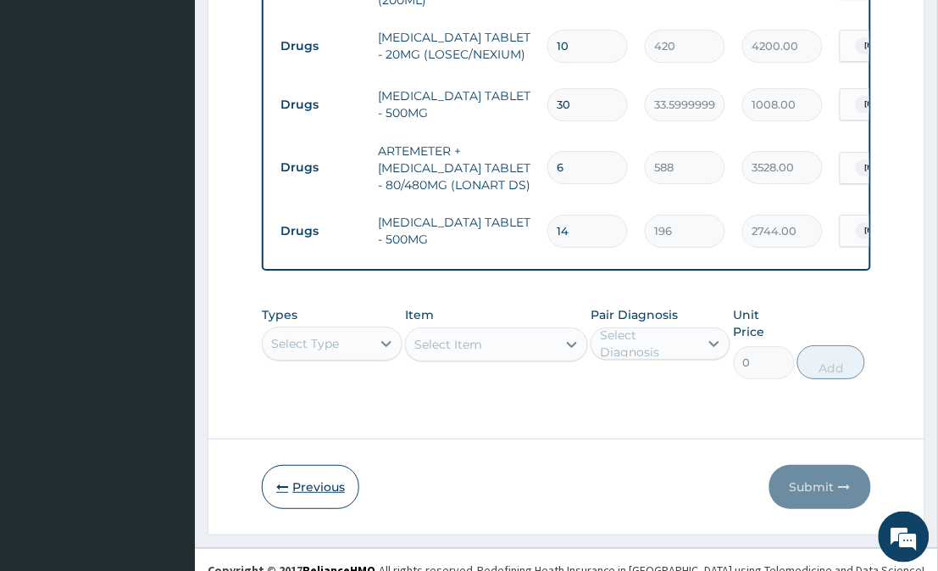
click at [303, 465] on button "Previous" at bounding box center [310, 487] width 97 height 44
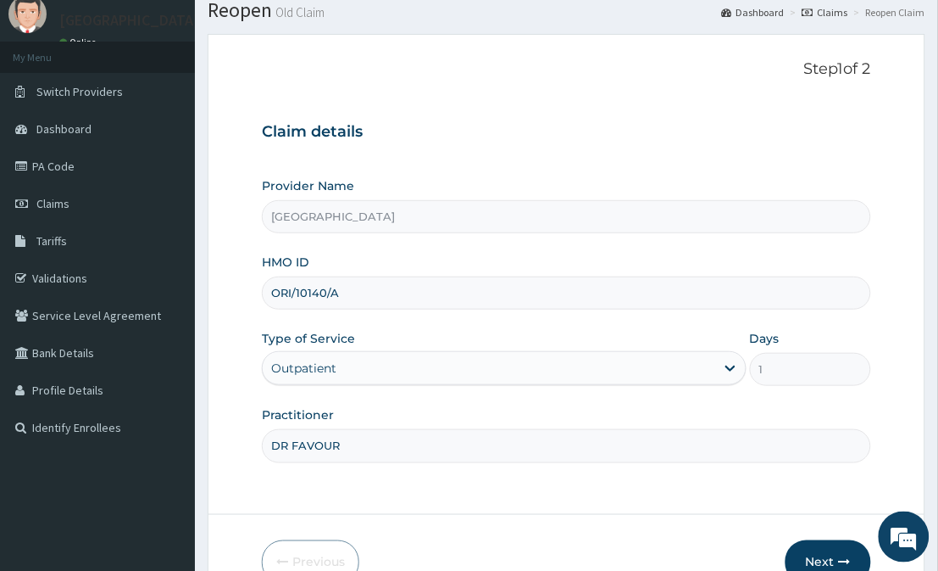
scroll to position [0, 0]
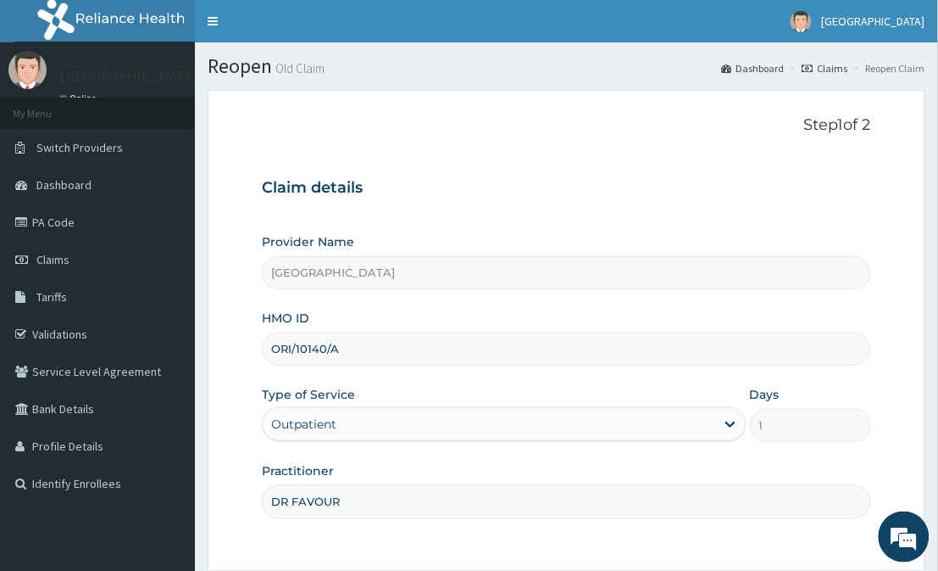
click at [831, 68] on link "Claims" at bounding box center [826, 68] width 46 height 14
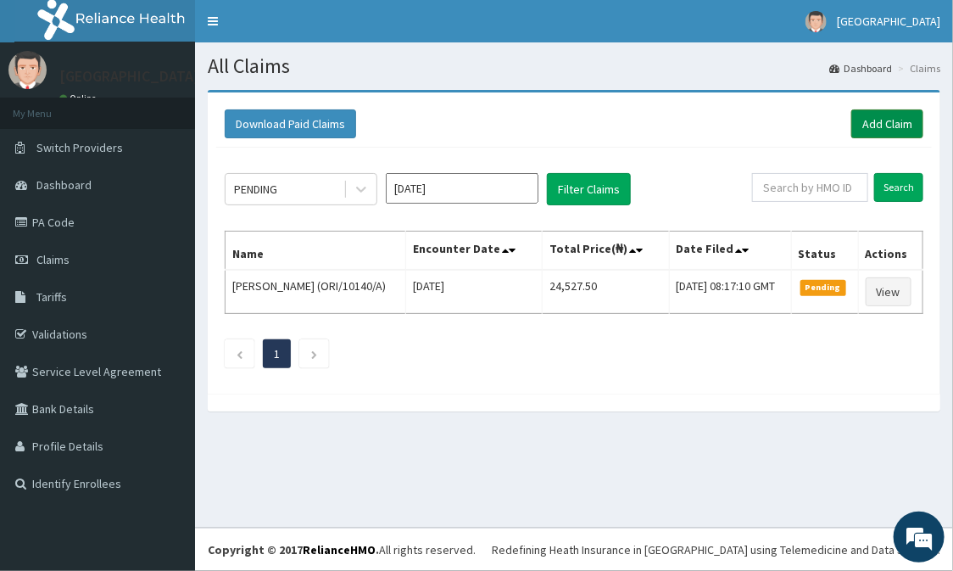
click at [896, 134] on link "Add Claim" at bounding box center [887, 123] width 72 height 29
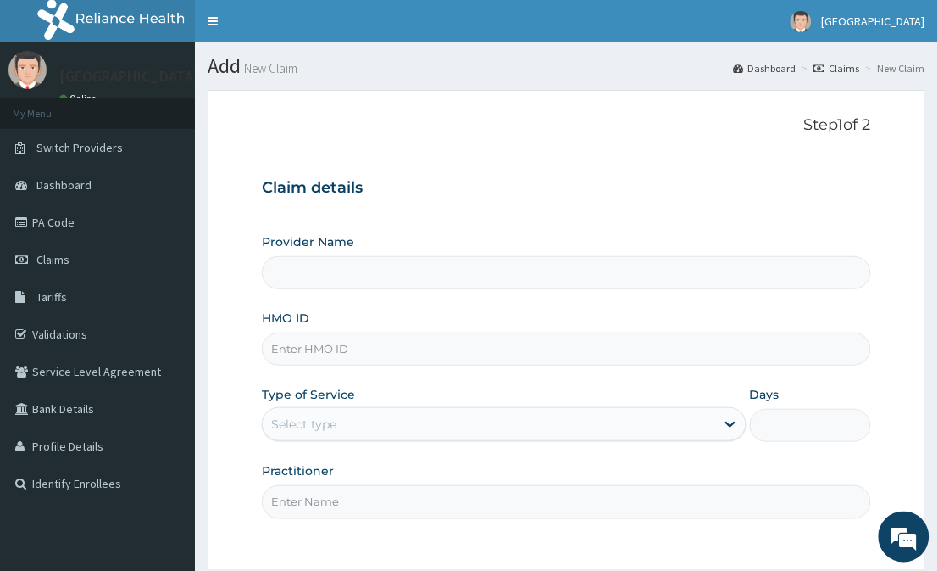
type input "[GEOGRAPHIC_DATA]"
